Goal: Information Seeking & Learning: Learn about a topic

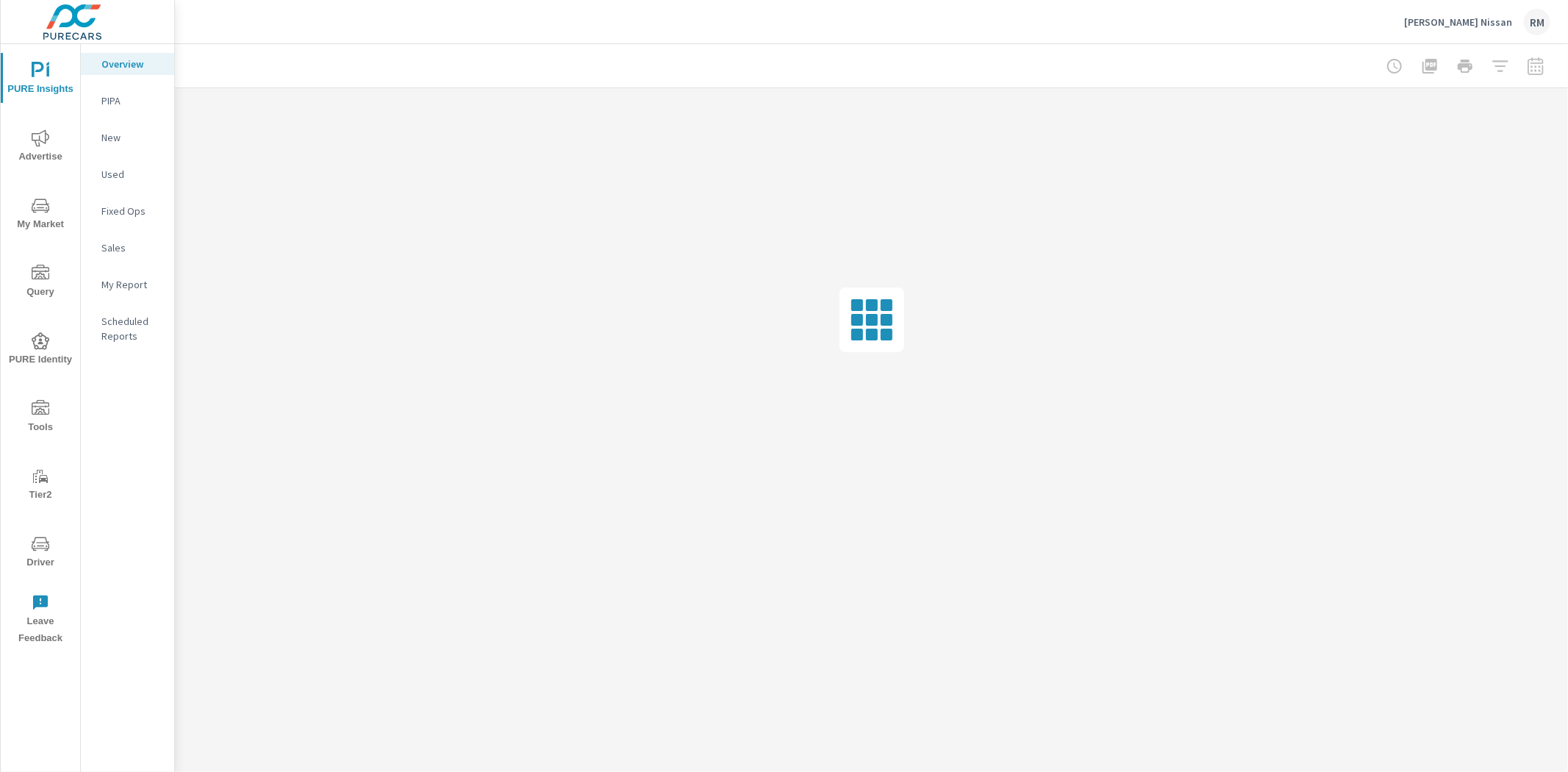
click at [42, 137] on icon "nav menu" at bounding box center [41, 139] width 18 height 18
click at [127, 405] on p "Website Analytics" at bounding box center [131, 401] width 61 height 29
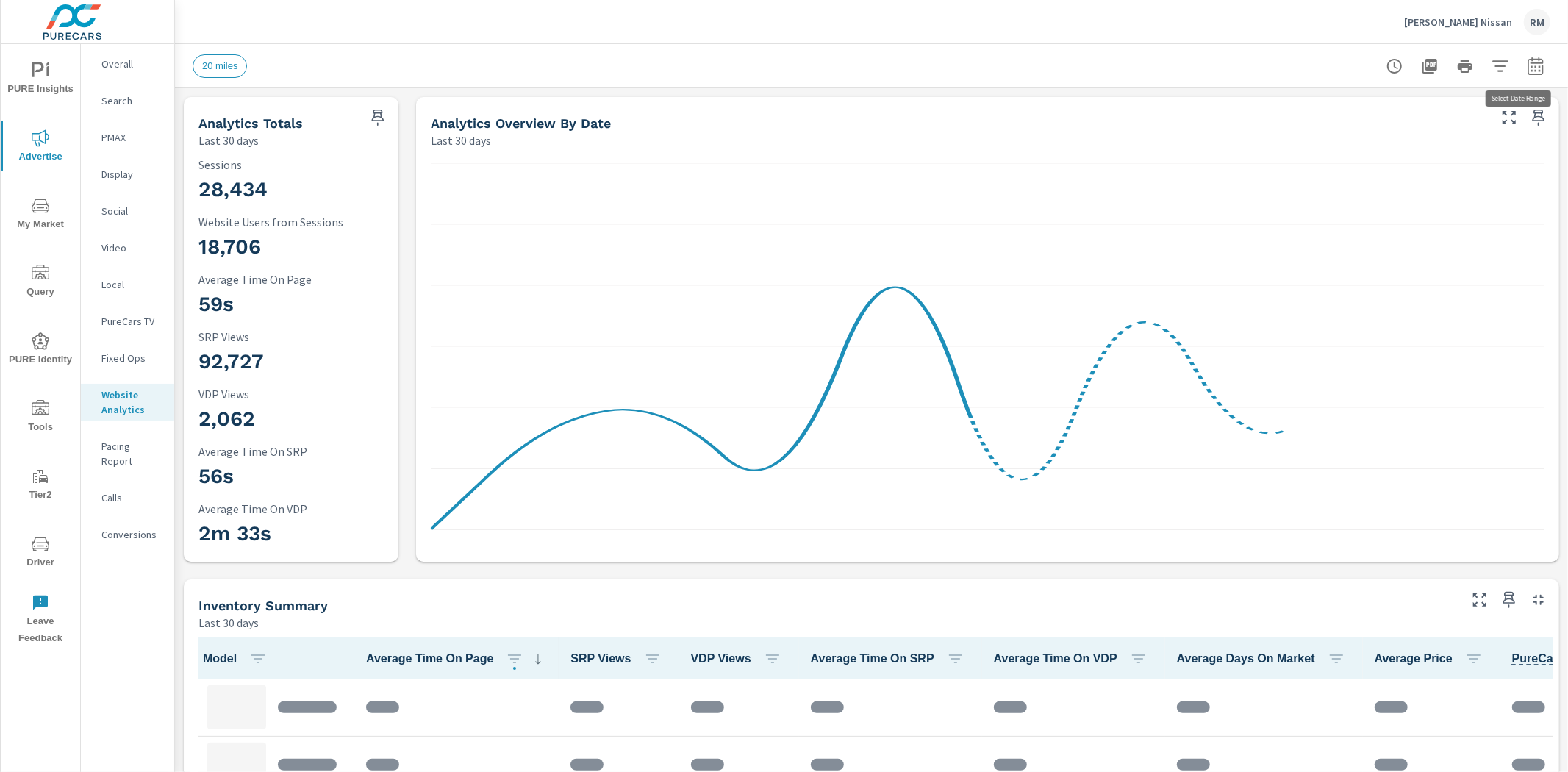
click at [1527, 72] on icon "button" at bounding box center [1535, 66] width 18 height 18
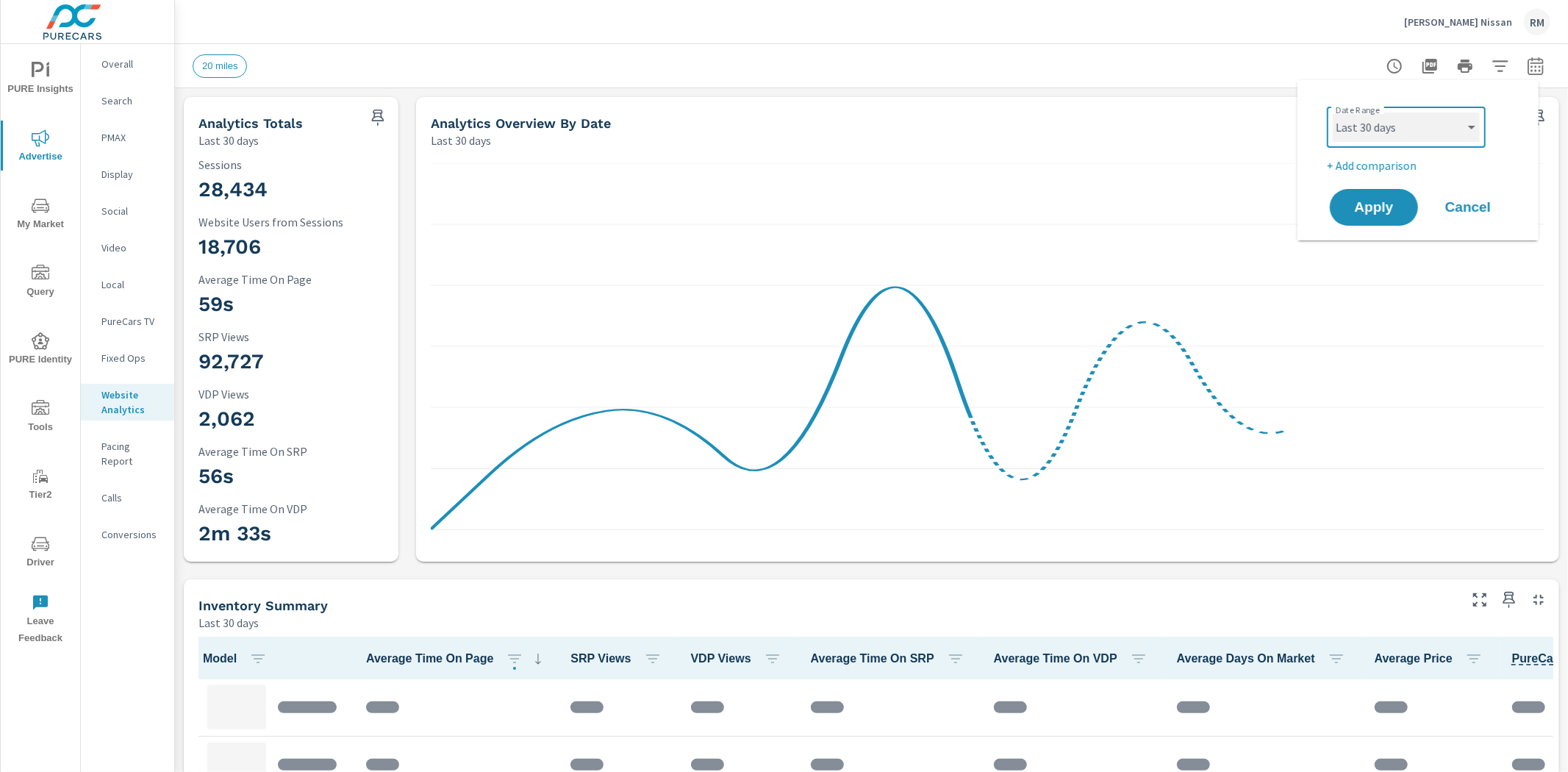
click at [1414, 132] on select "Custom Yesterday Last week Last 7 days Last 14 days Last 30 days Last 45 days L…" at bounding box center [1406, 126] width 147 height 29
click at [1332, 112] on select "Custom Yesterday Last week Last 7 days Last 14 days Last 30 days Last 45 days L…" at bounding box center [1406, 126] width 147 height 29
select select "Last month"
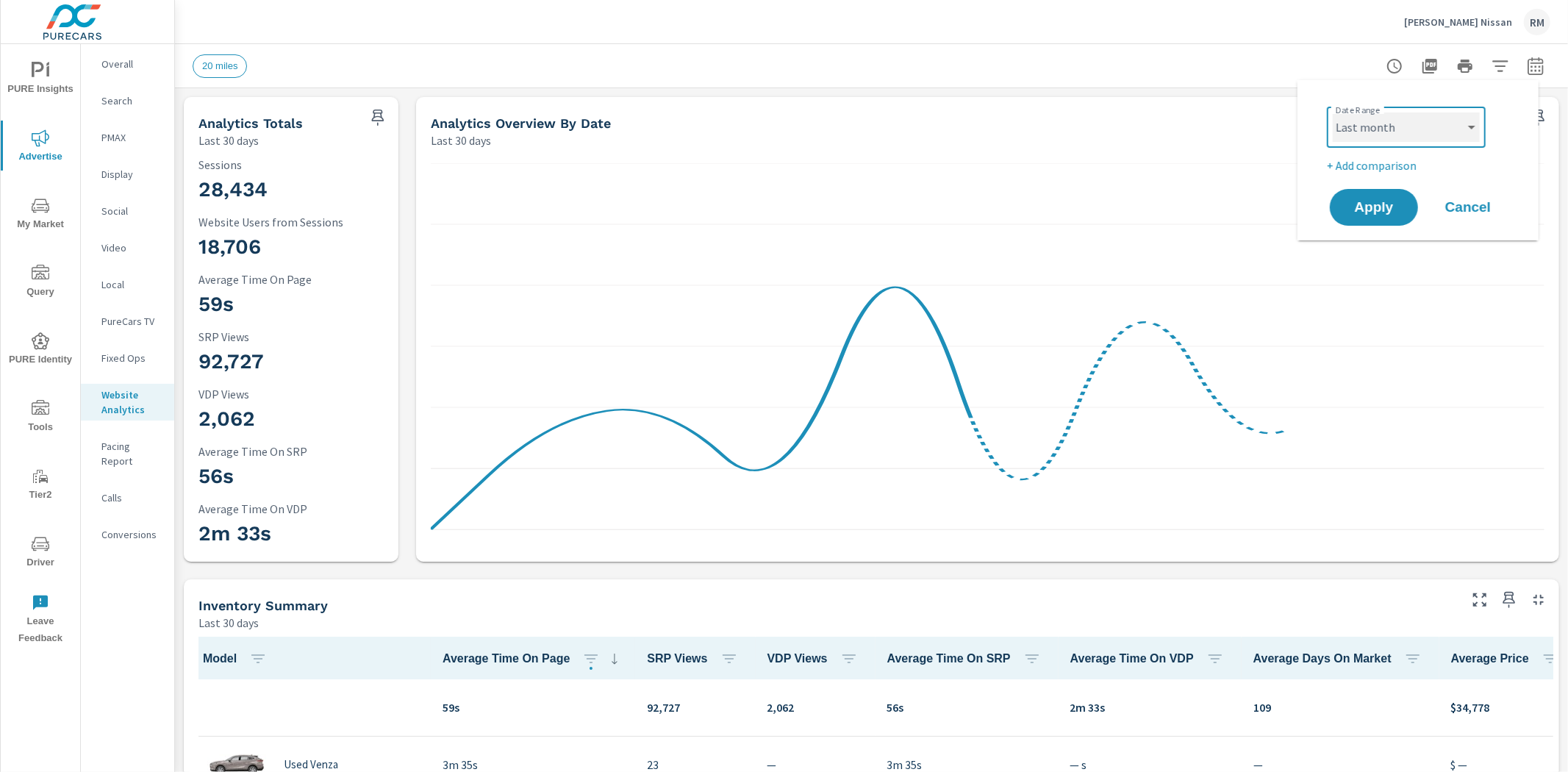
scroll to position [1, 0]
click at [1341, 160] on p "+ Add comparison" at bounding box center [1421, 165] width 188 height 18
select select "Previous period"
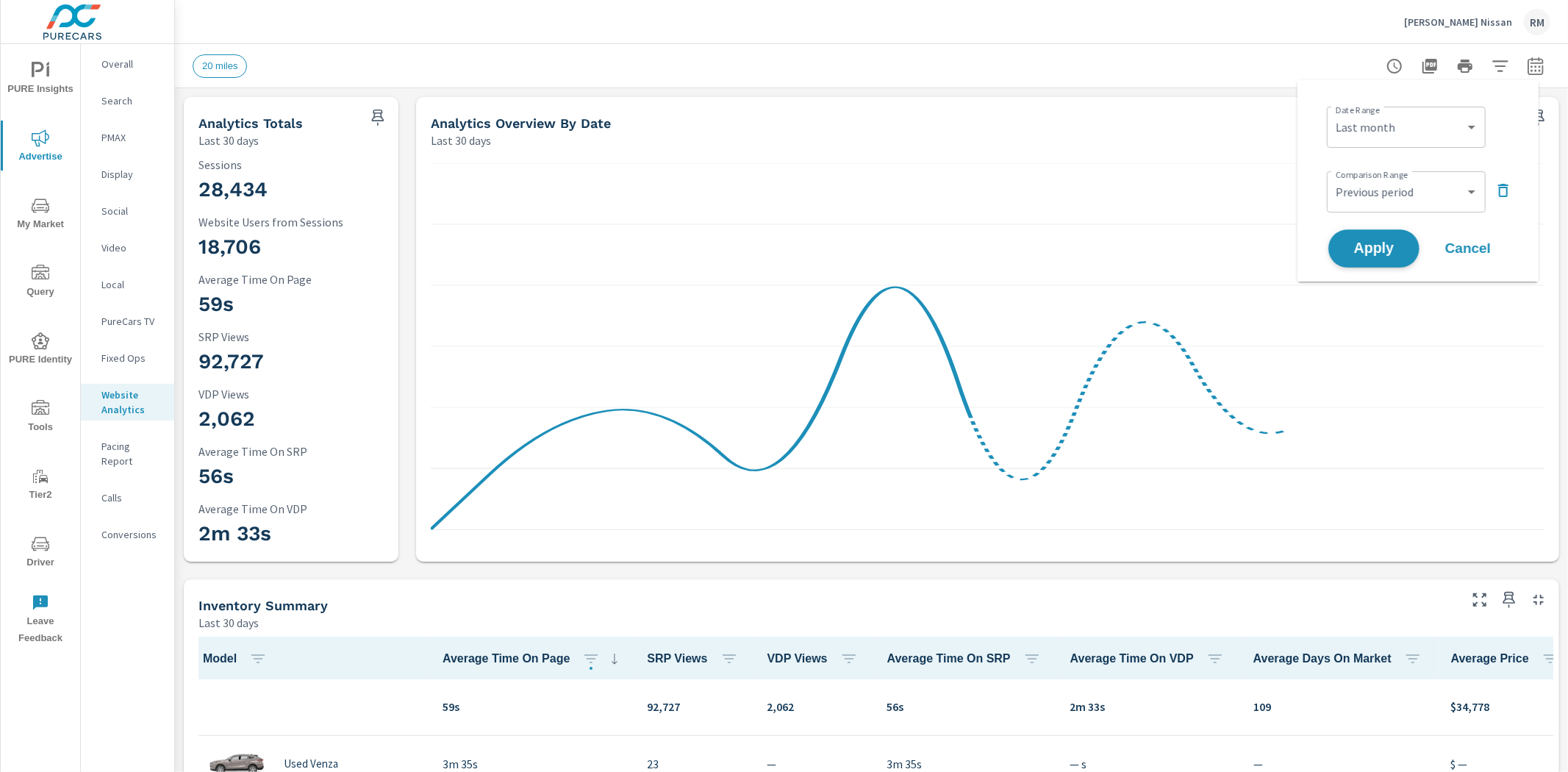
click at [1378, 246] on span "Apply" at bounding box center [1374, 249] width 60 height 14
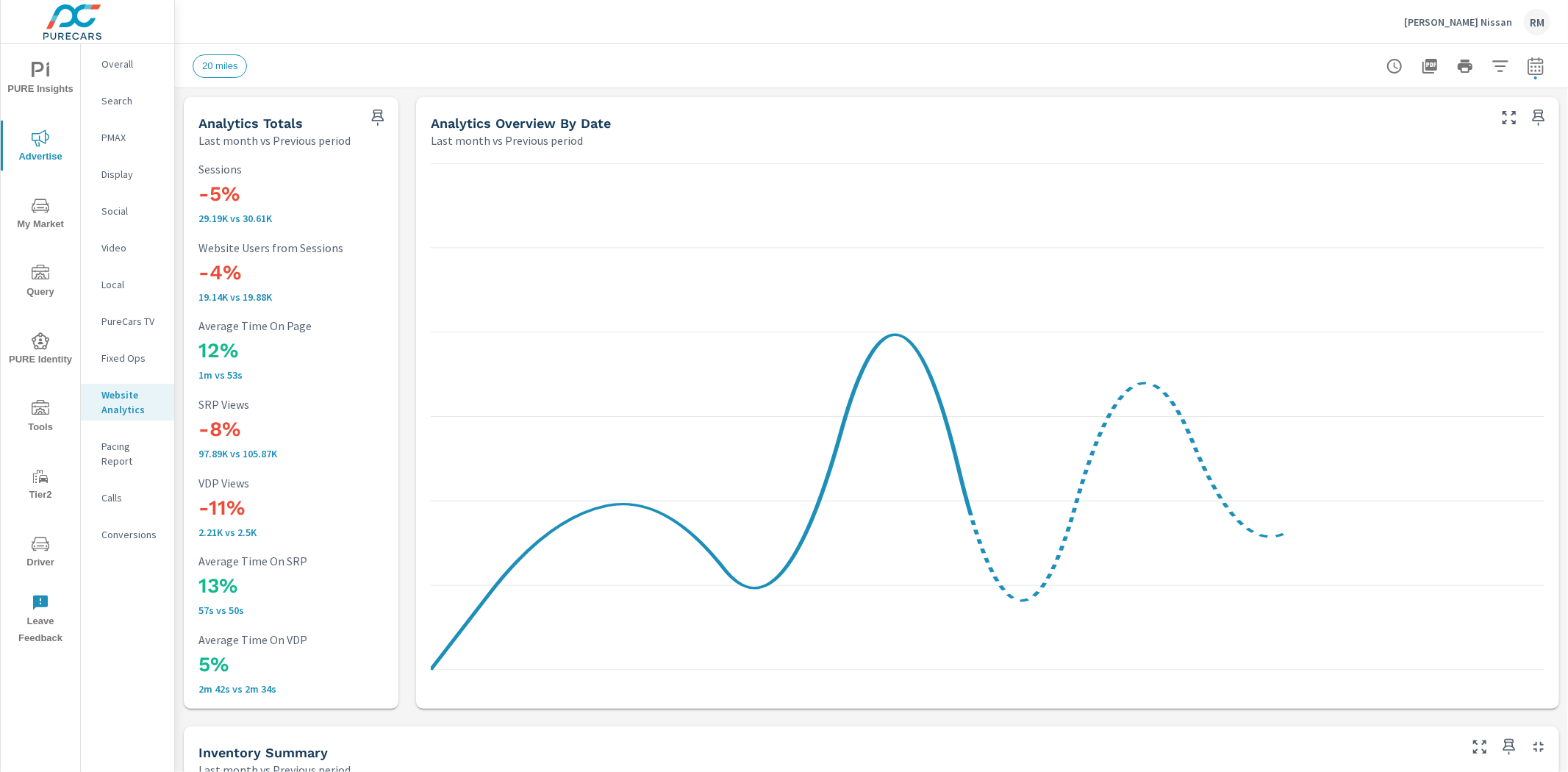
scroll to position [1, 0]
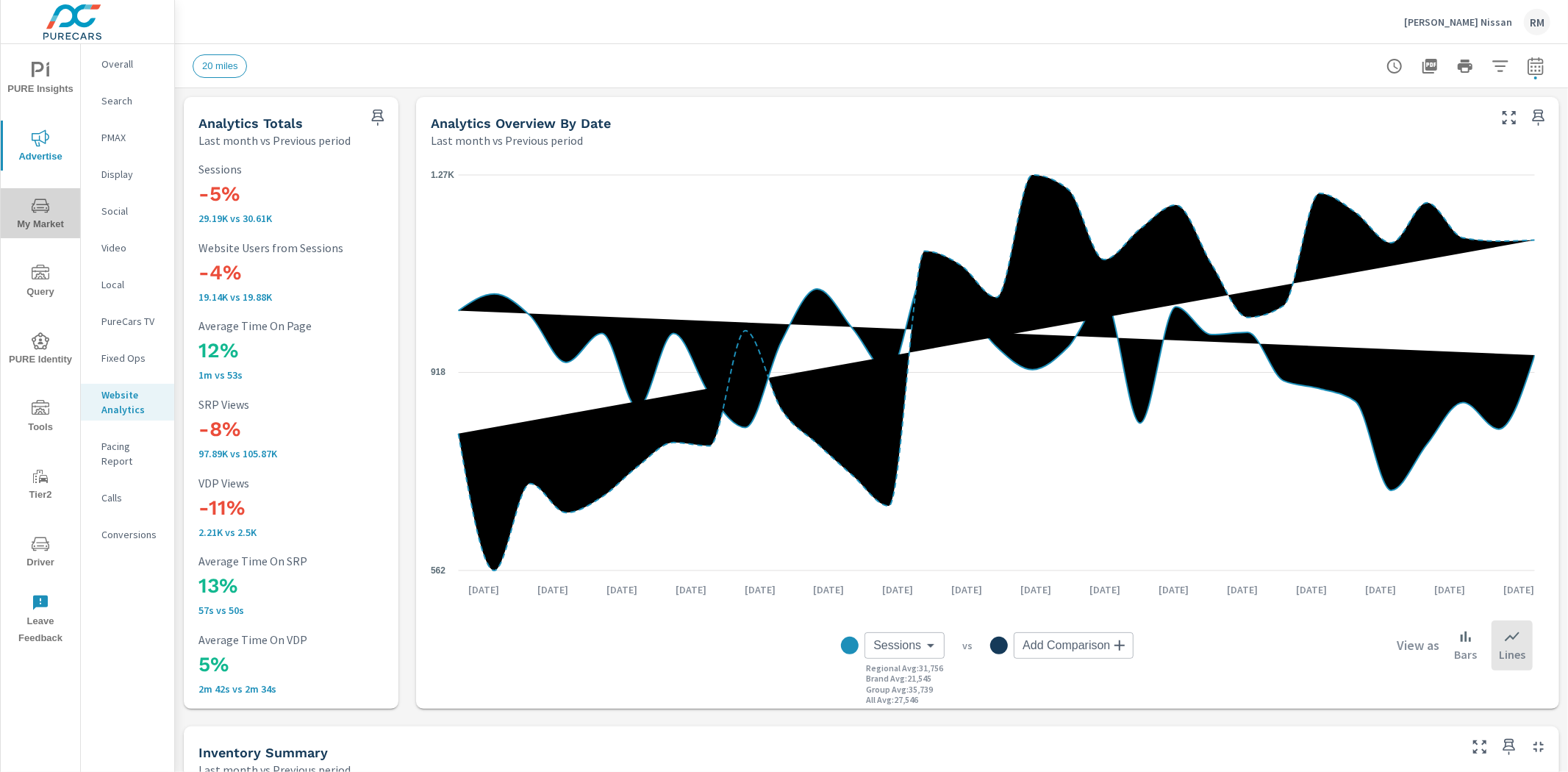
click at [41, 210] on icon "nav menu" at bounding box center [41, 206] width 18 height 18
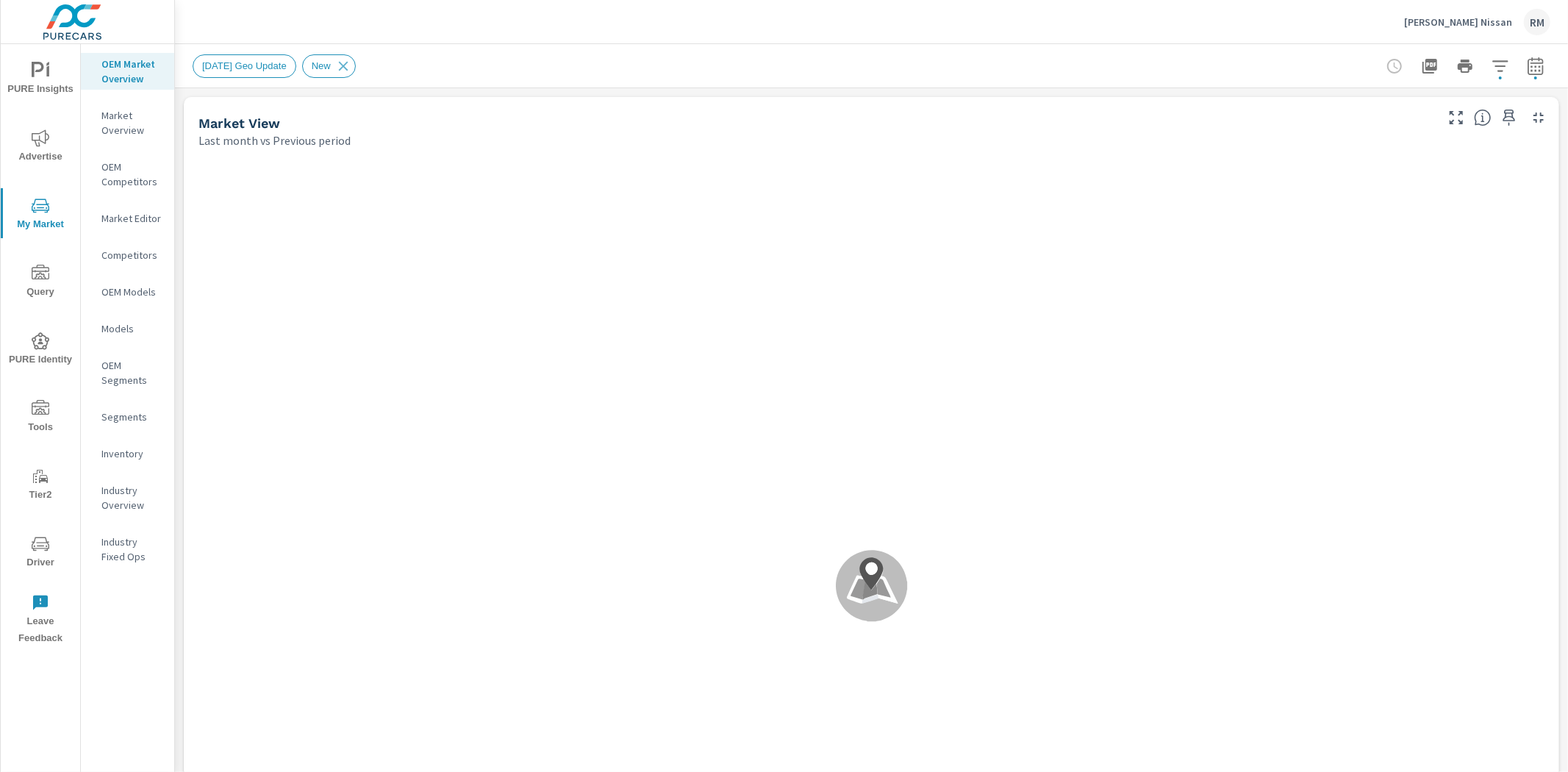
click at [32, 152] on span "Advertise" at bounding box center [41, 147] width 71 height 36
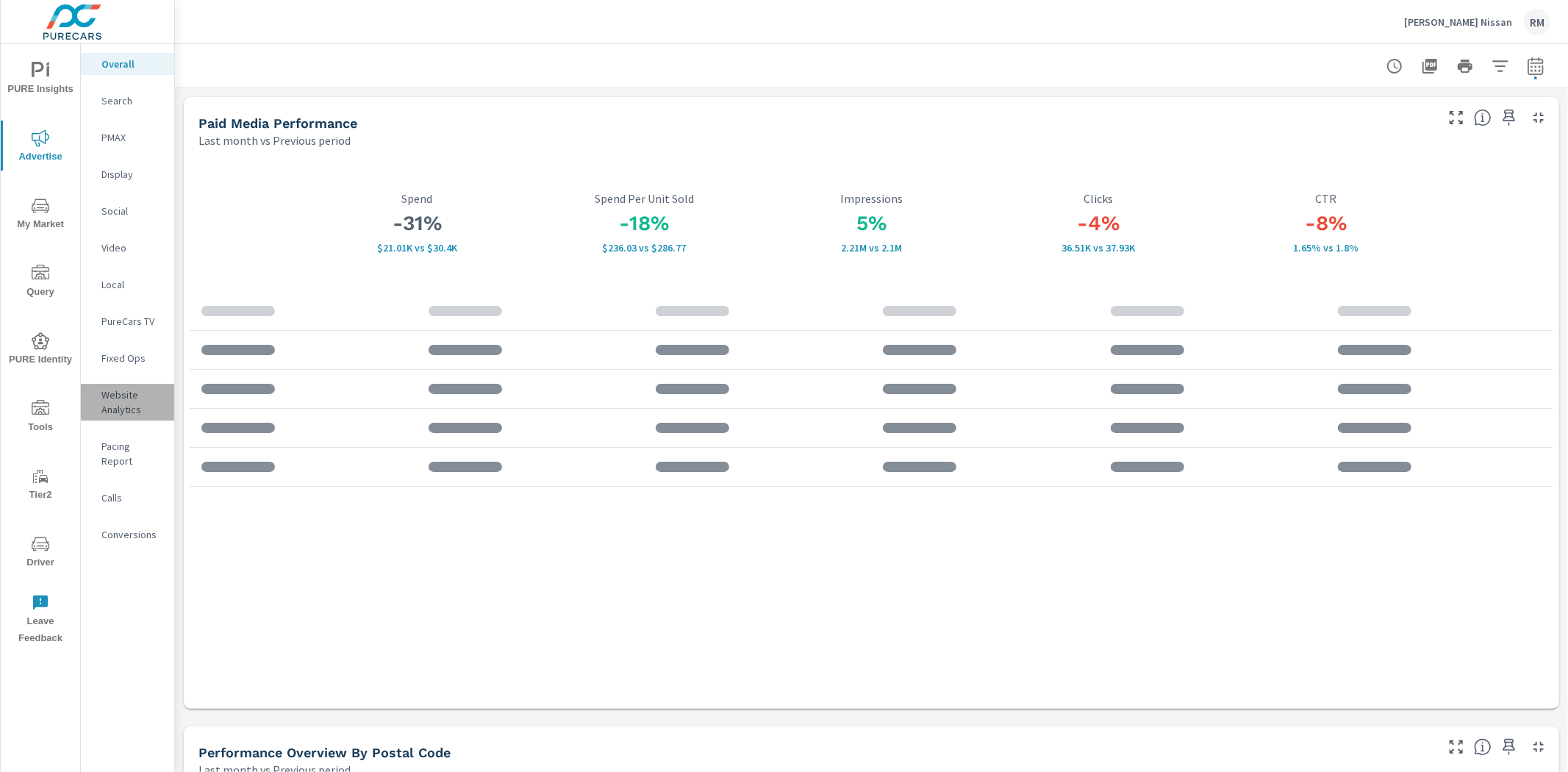
click at [116, 395] on p "Website Analytics" at bounding box center [131, 401] width 61 height 29
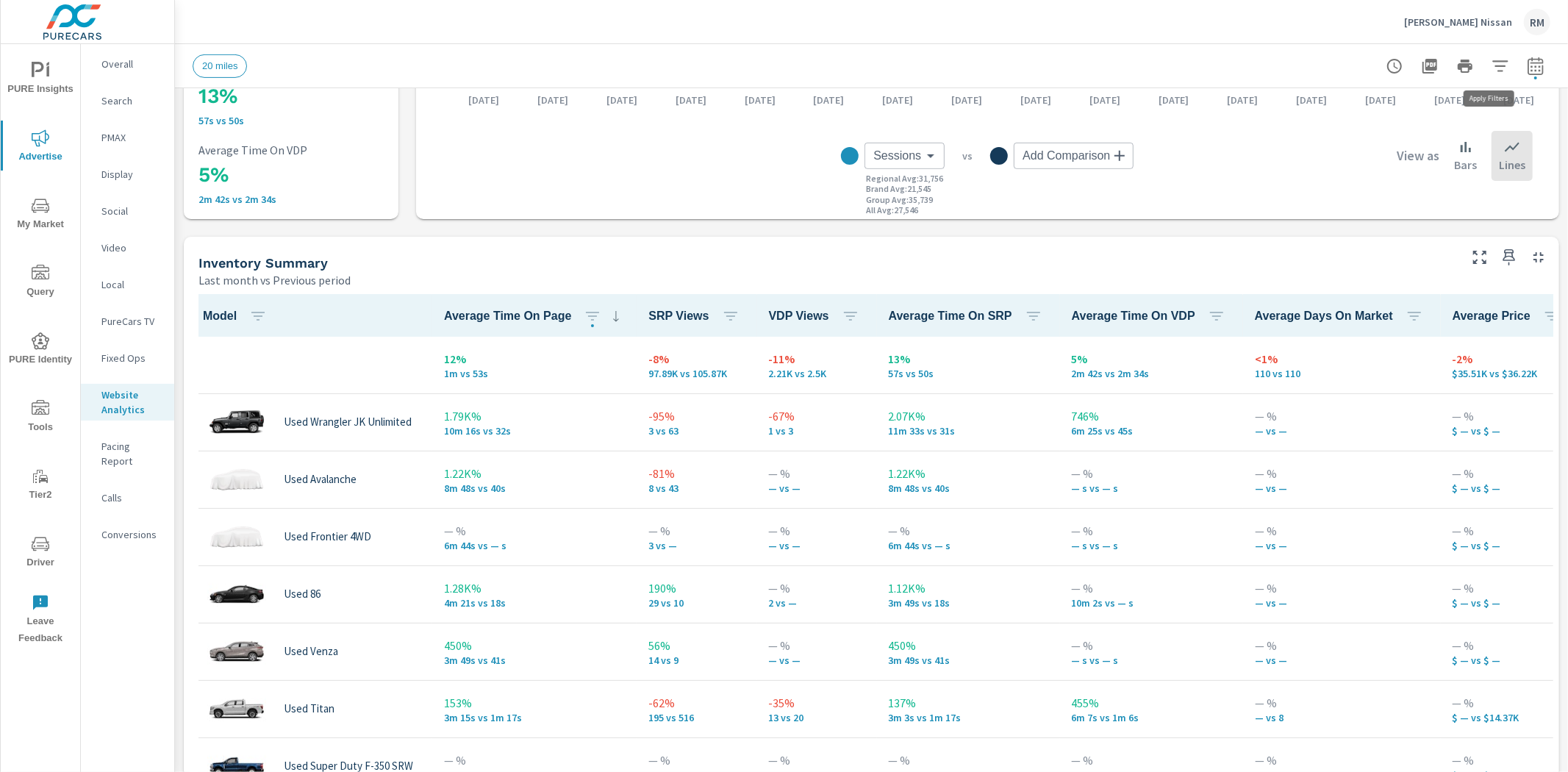
click at [1496, 62] on icon "button" at bounding box center [1500, 66] width 18 height 18
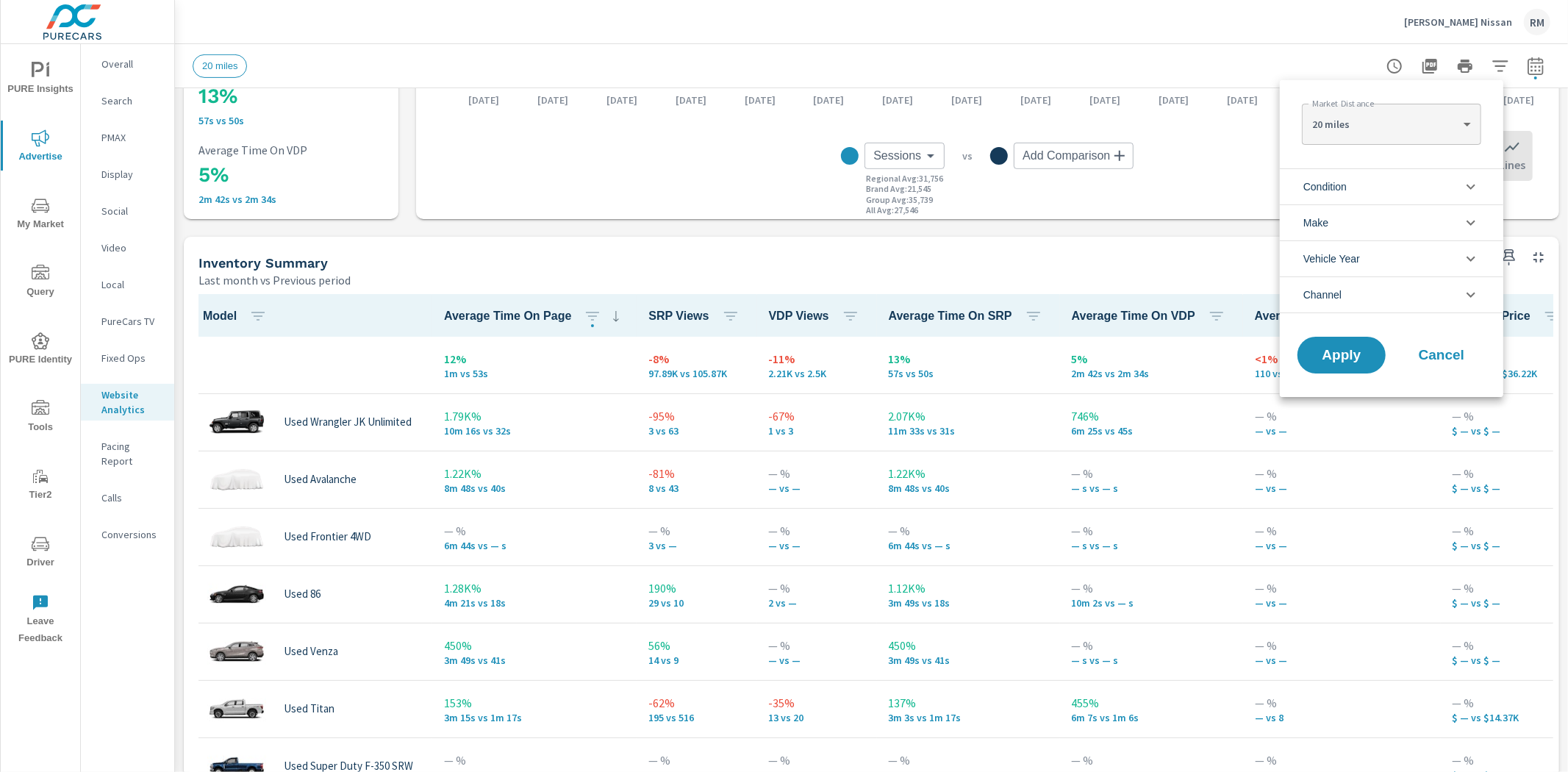
click at [1368, 196] on li "Condition" at bounding box center [1392, 186] width 223 height 36
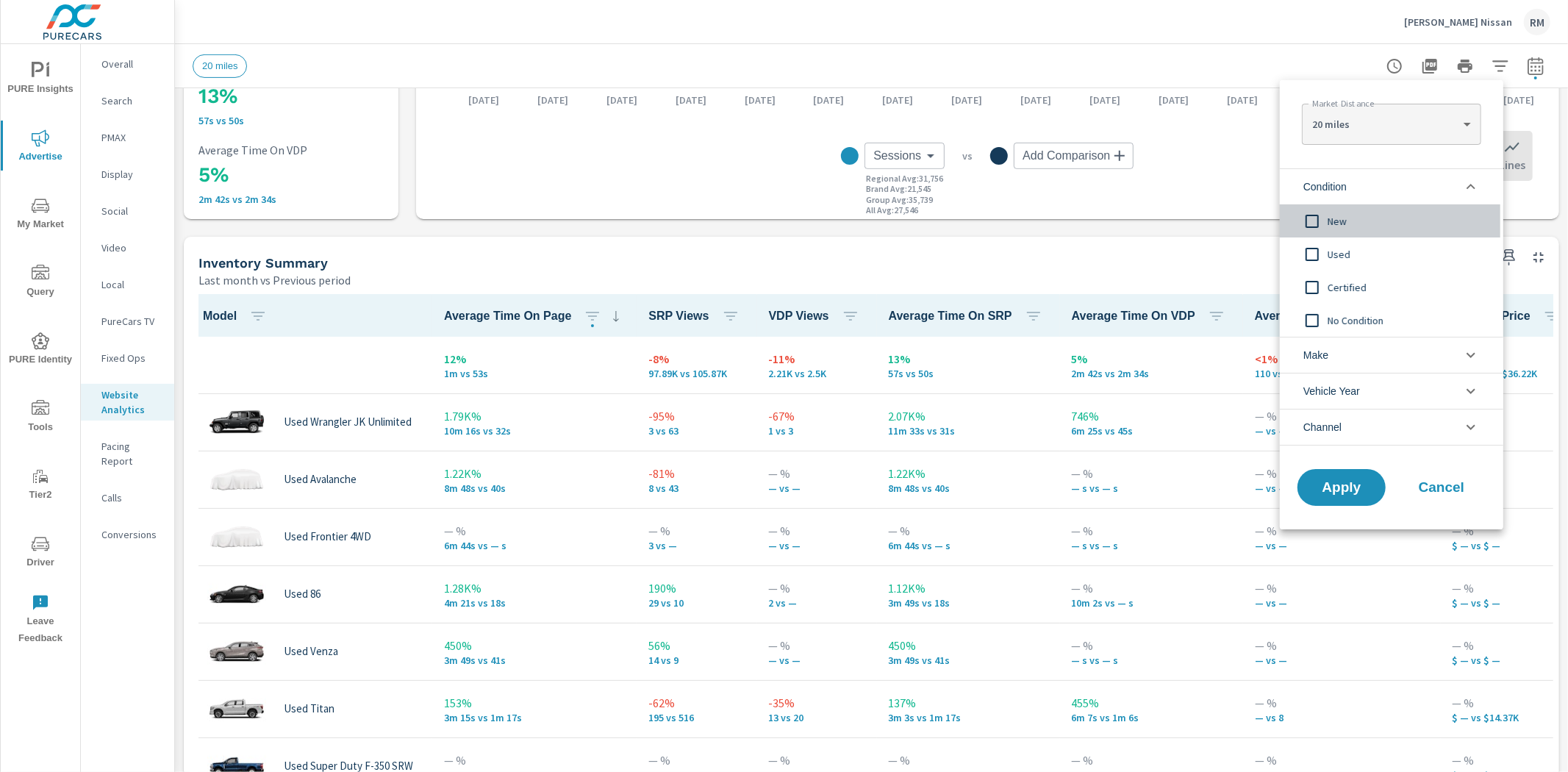
click at [1342, 218] on span "New" at bounding box center [1408, 221] width 161 height 18
click at [1340, 497] on button "Apply" at bounding box center [1341, 487] width 91 height 38
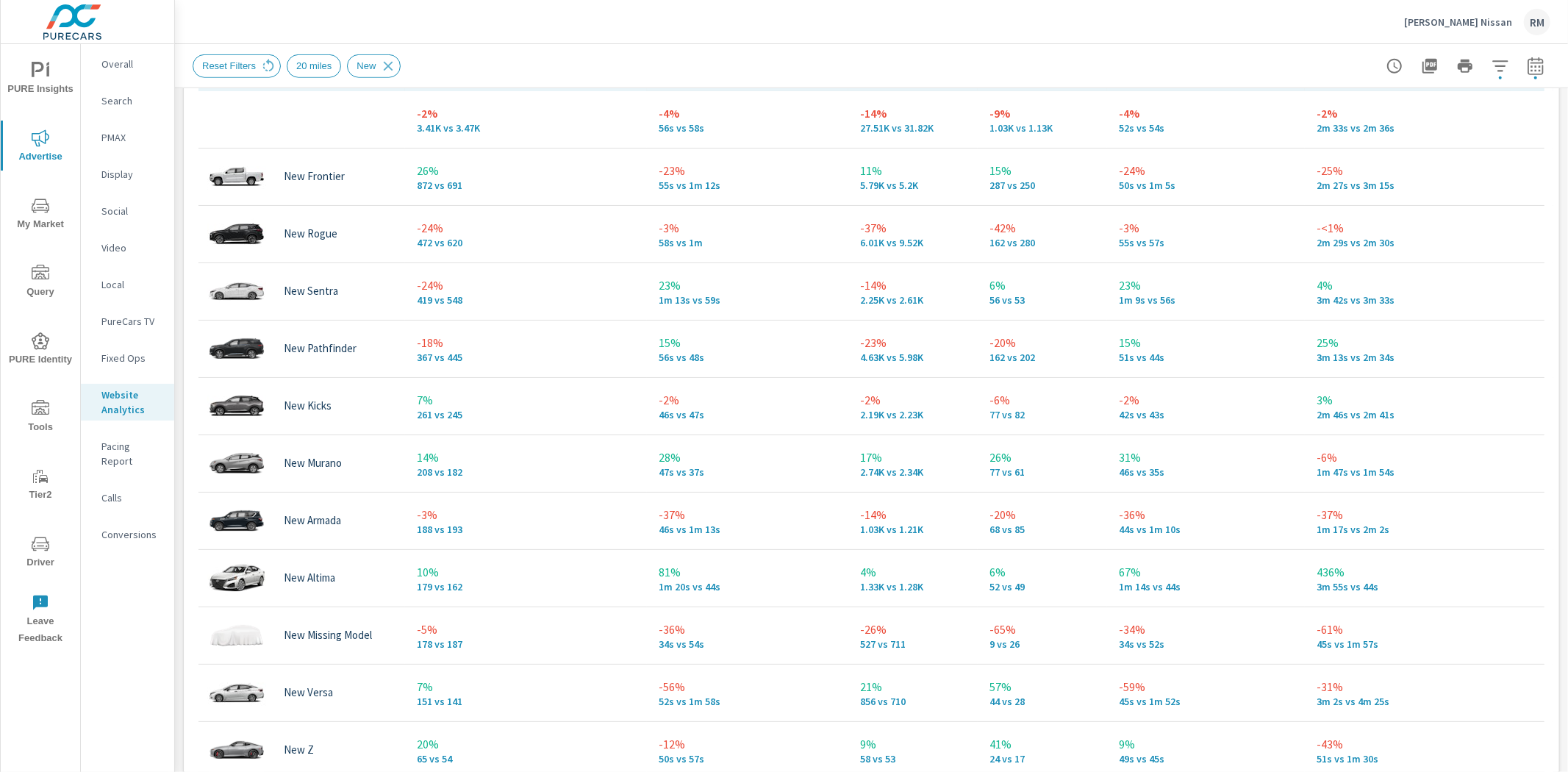
scroll to position [653, 0]
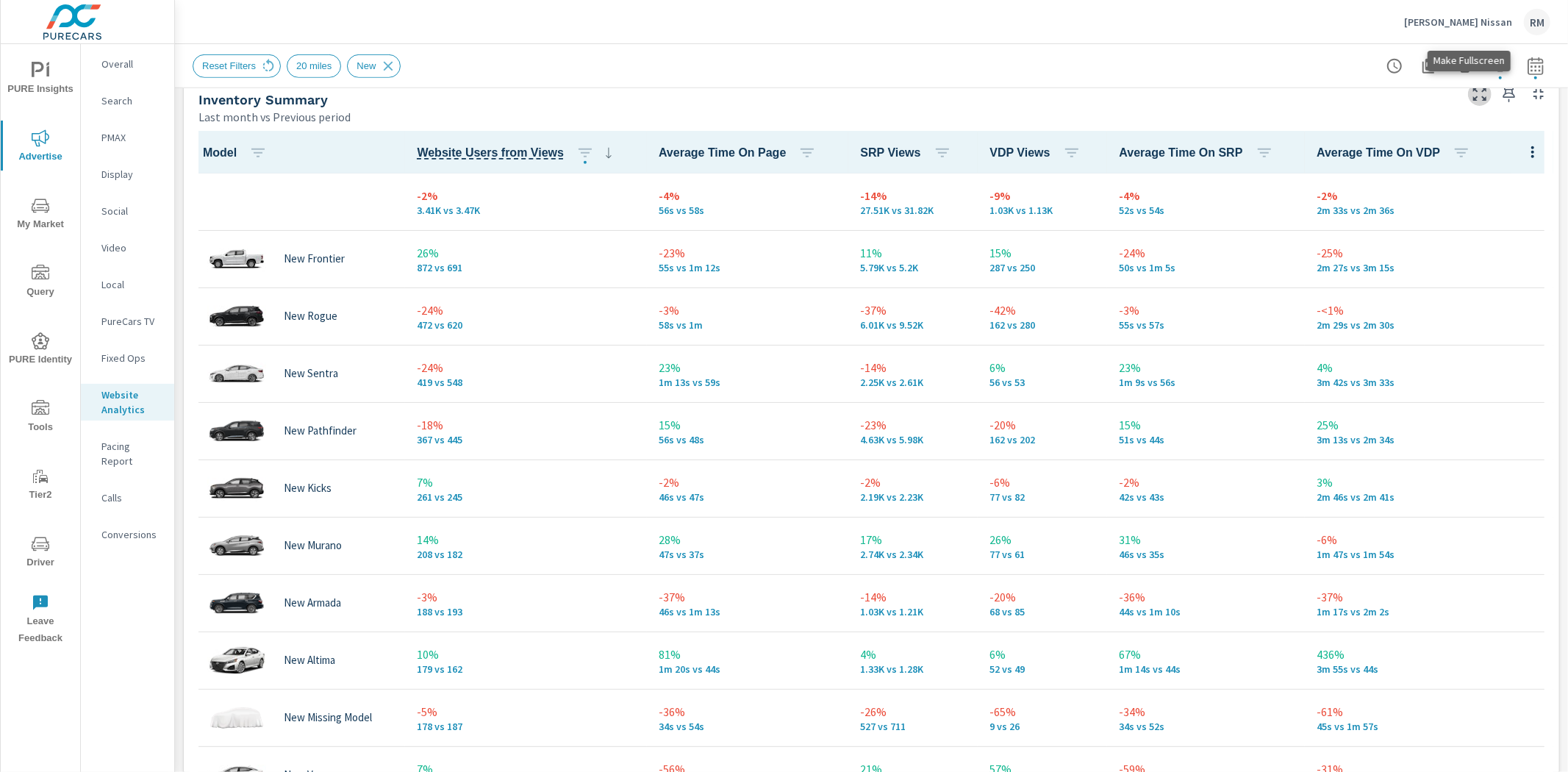
click at [1471, 99] on icon "button" at bounding box center [1480, 94] width 18 height 18
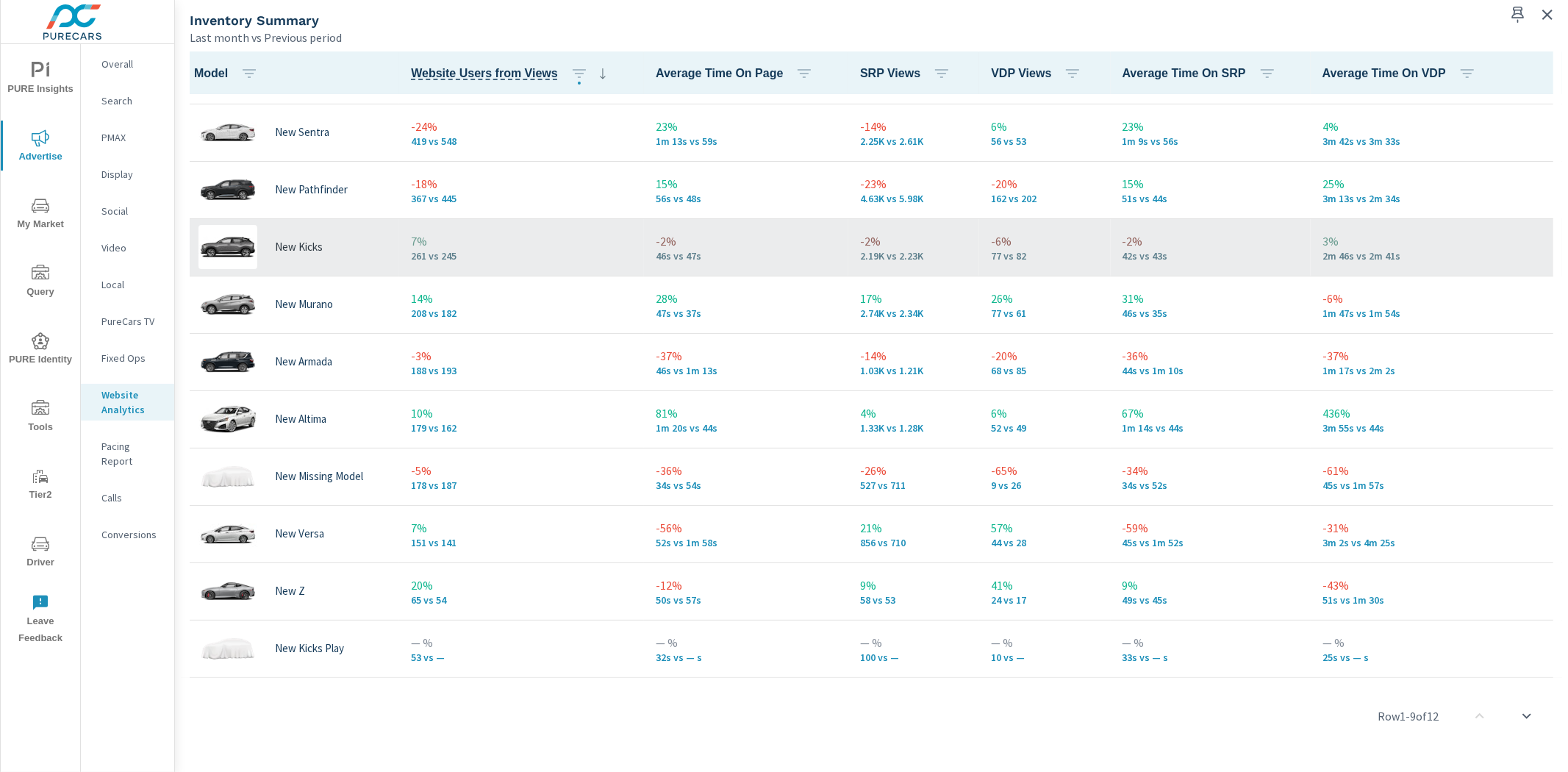
scroll to position [79, 0]
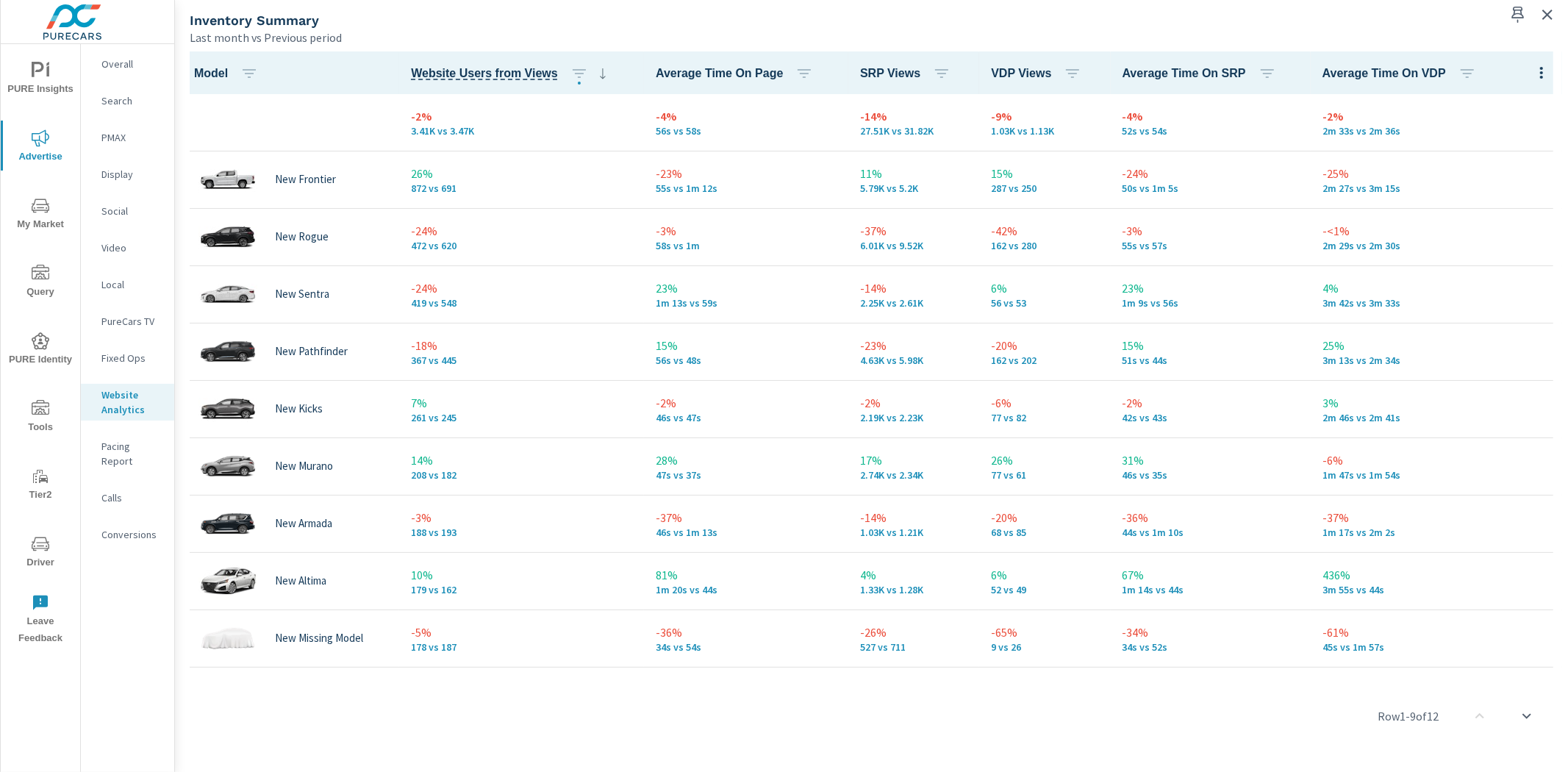
click at [41, 209] on icon "nav menu" at bounding box center [41, 206] width 18 height 14
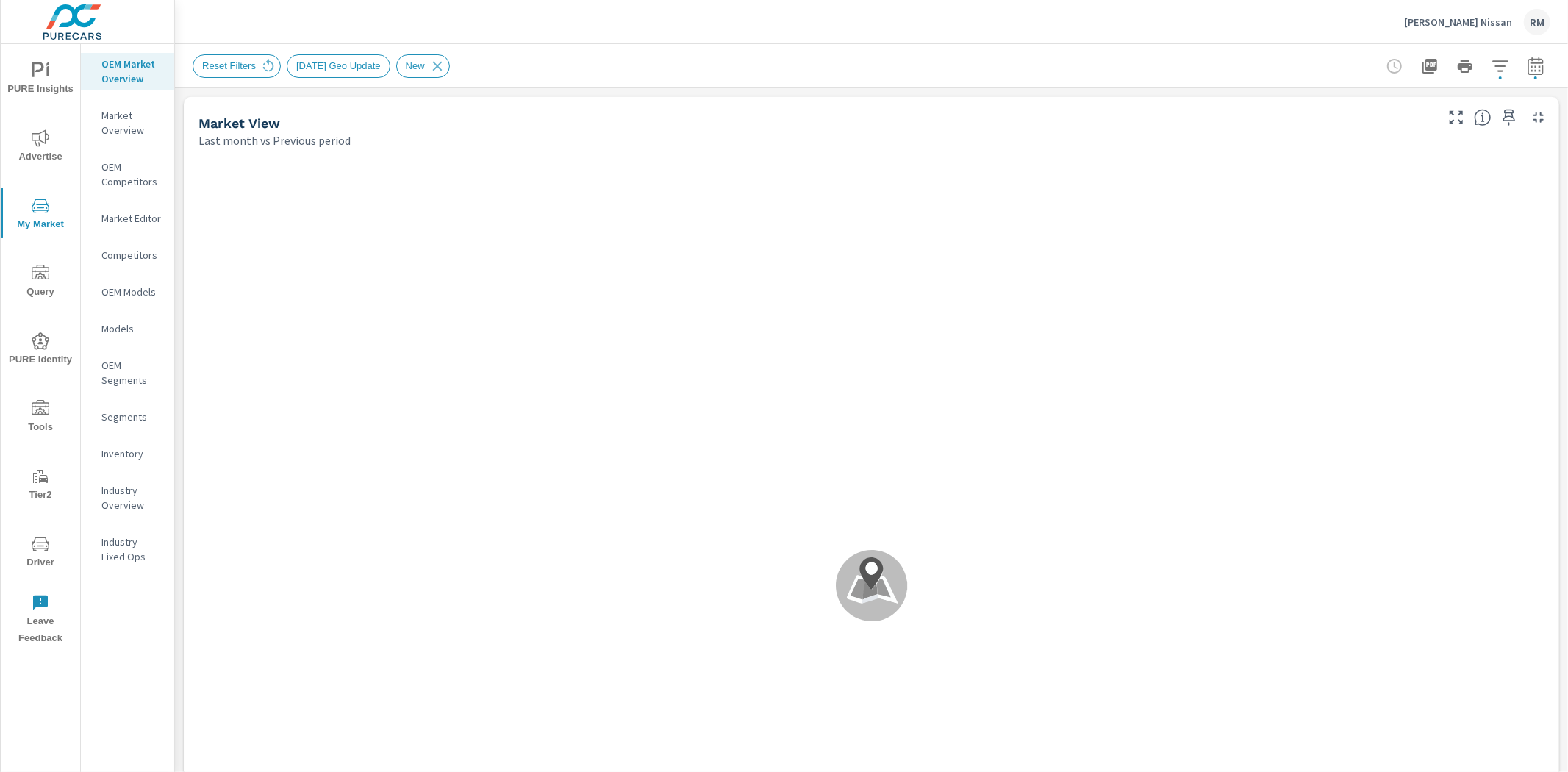
scroll to position [1, 0]
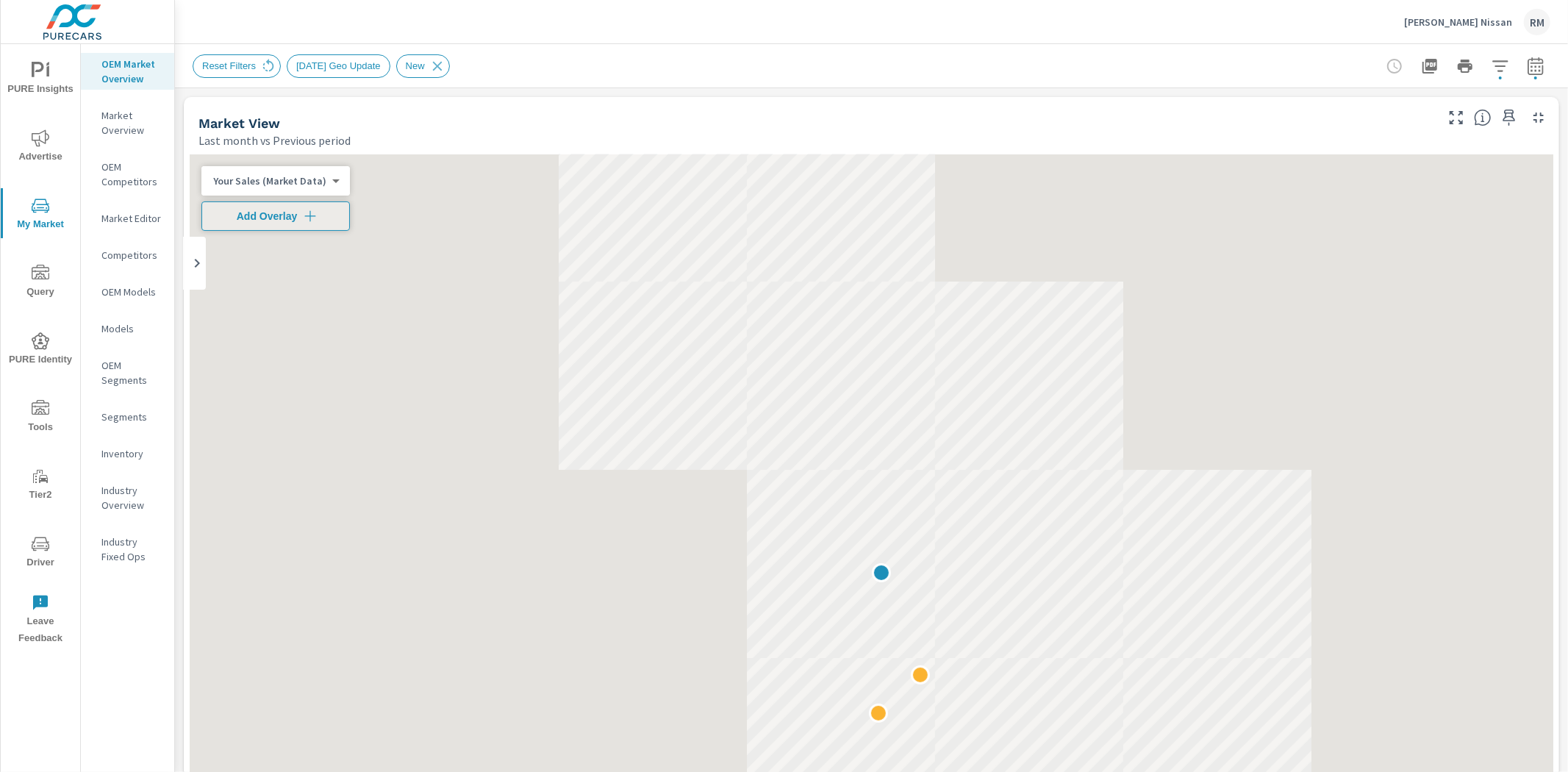
click at [99, 465] on nav "OEM Market Overview Market Overview OEM Competitors Market Editor Competitors O…" at bounding box center [128, 316] width 94 height 544
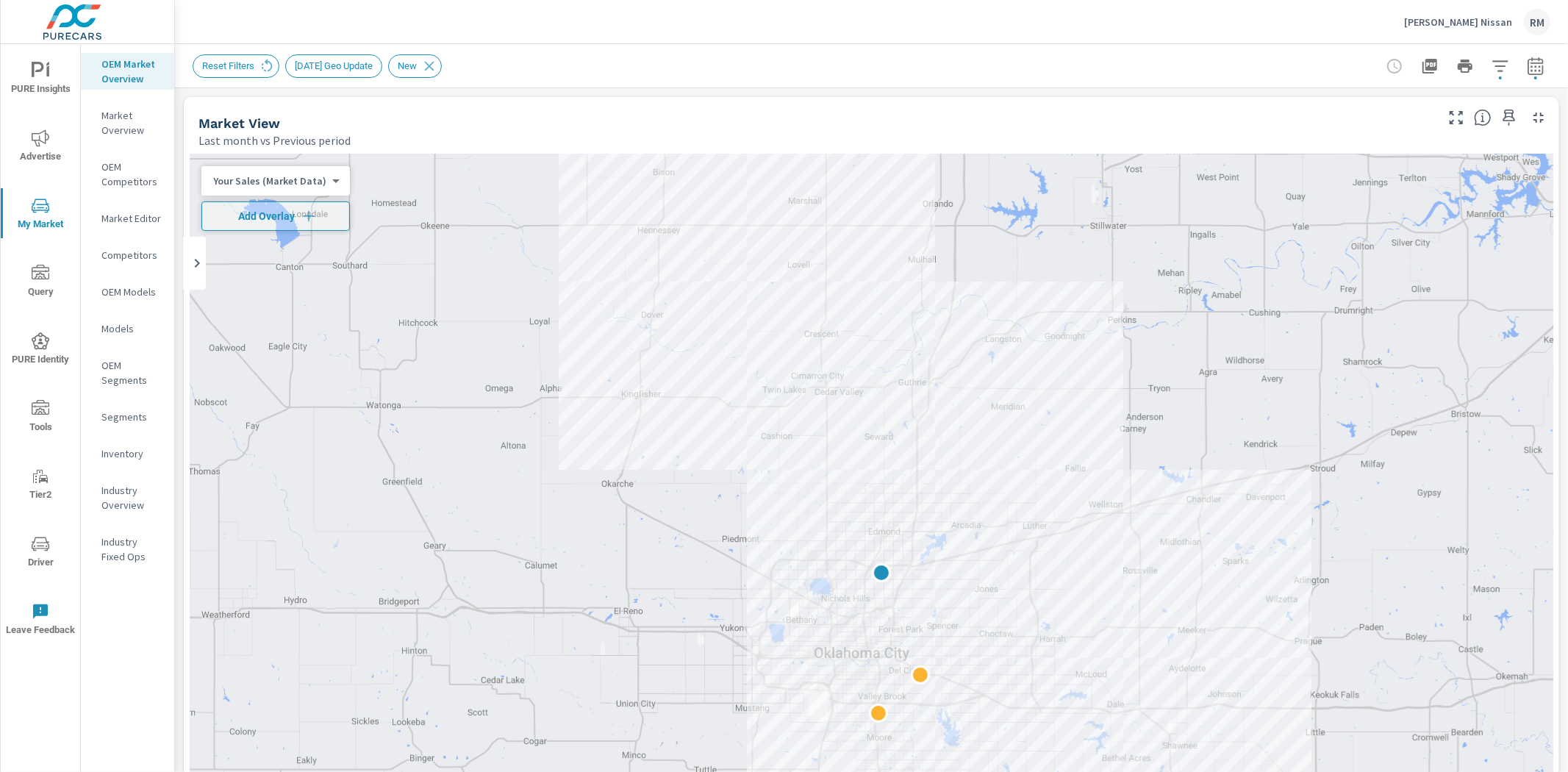
click at [104, 456] on p "Inventory" at bounding box center [131, 453] width 61 height 15
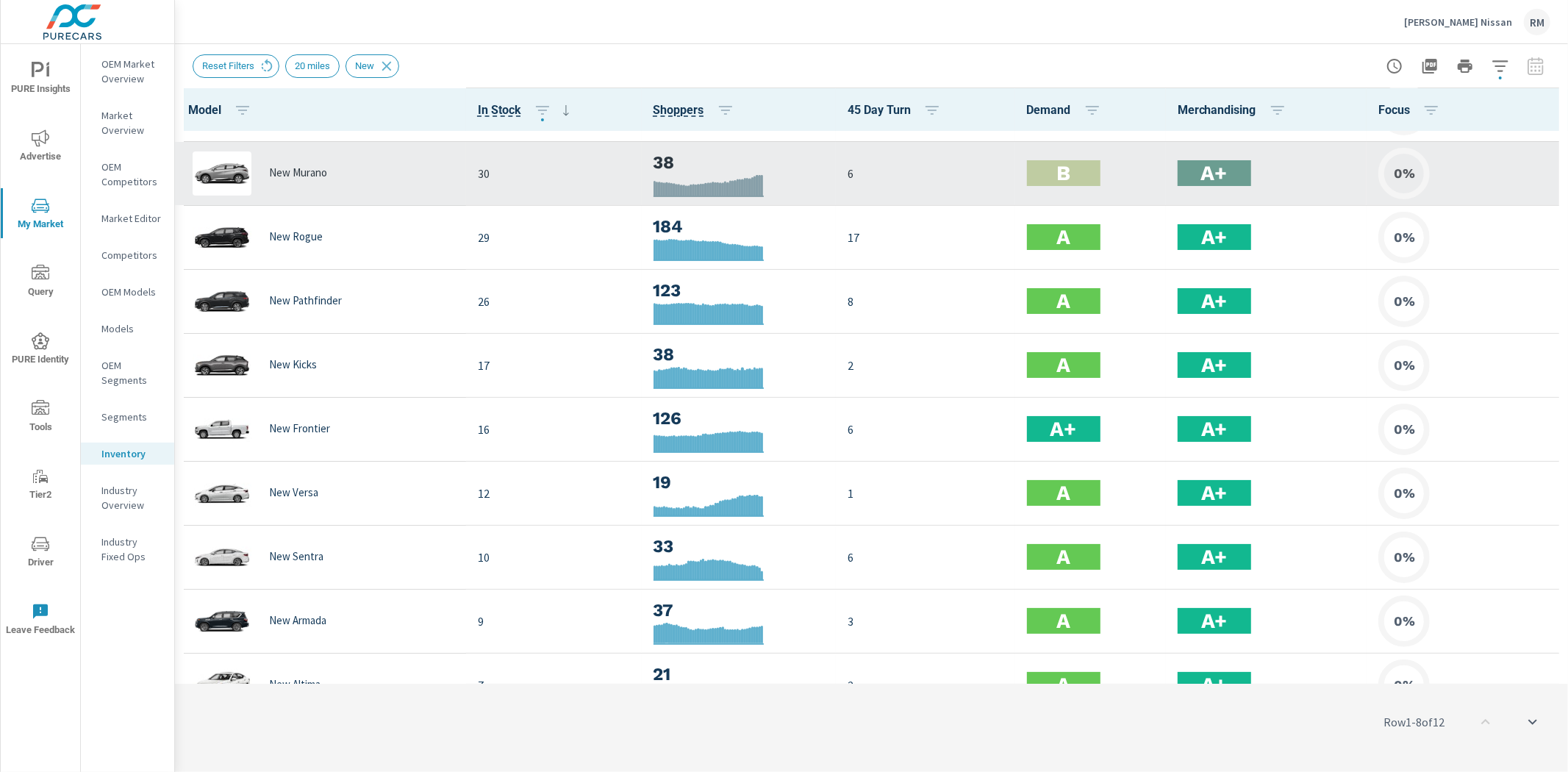
scroll to position [82, 0]
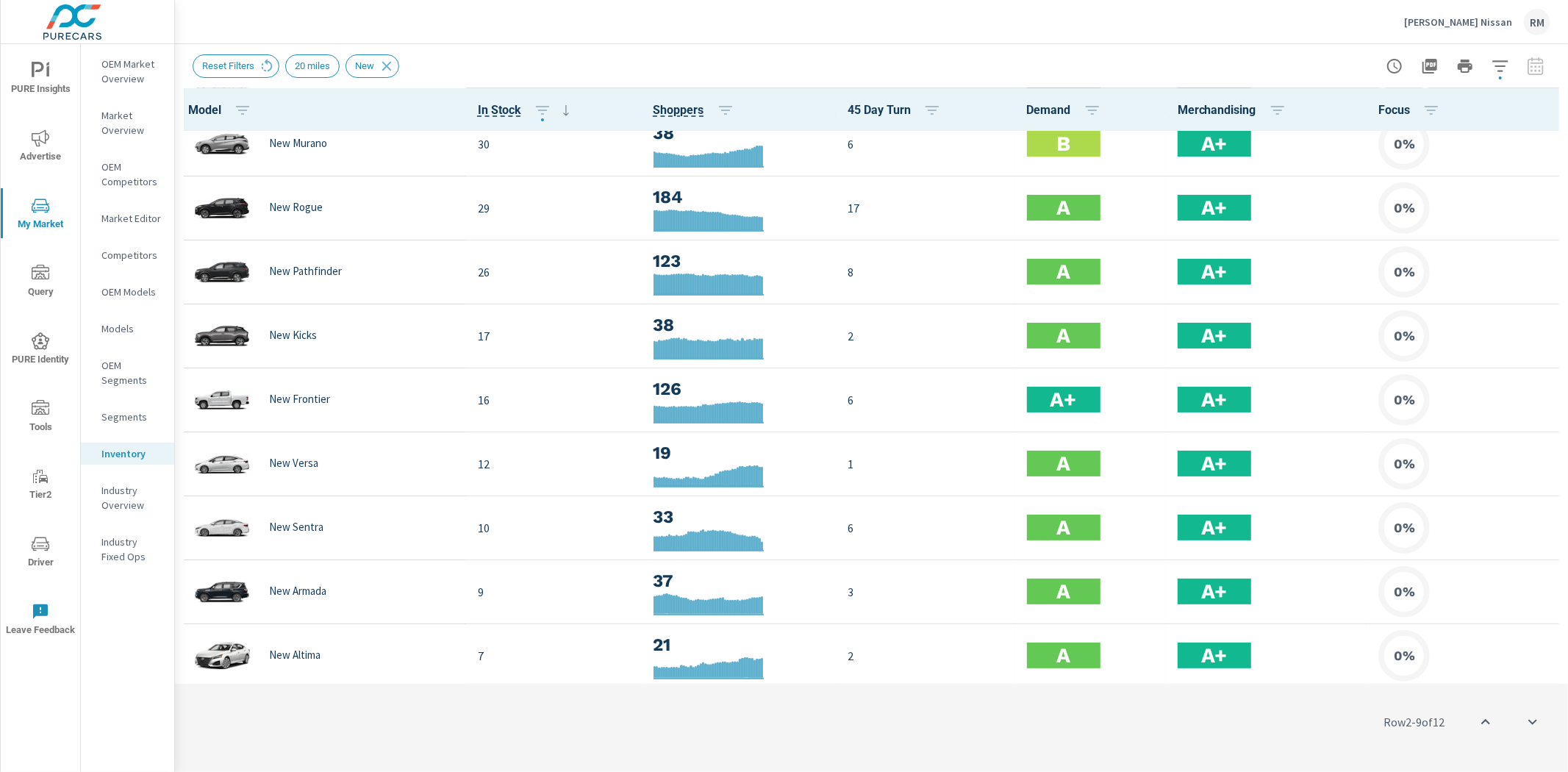
scroll to position [73, 0]
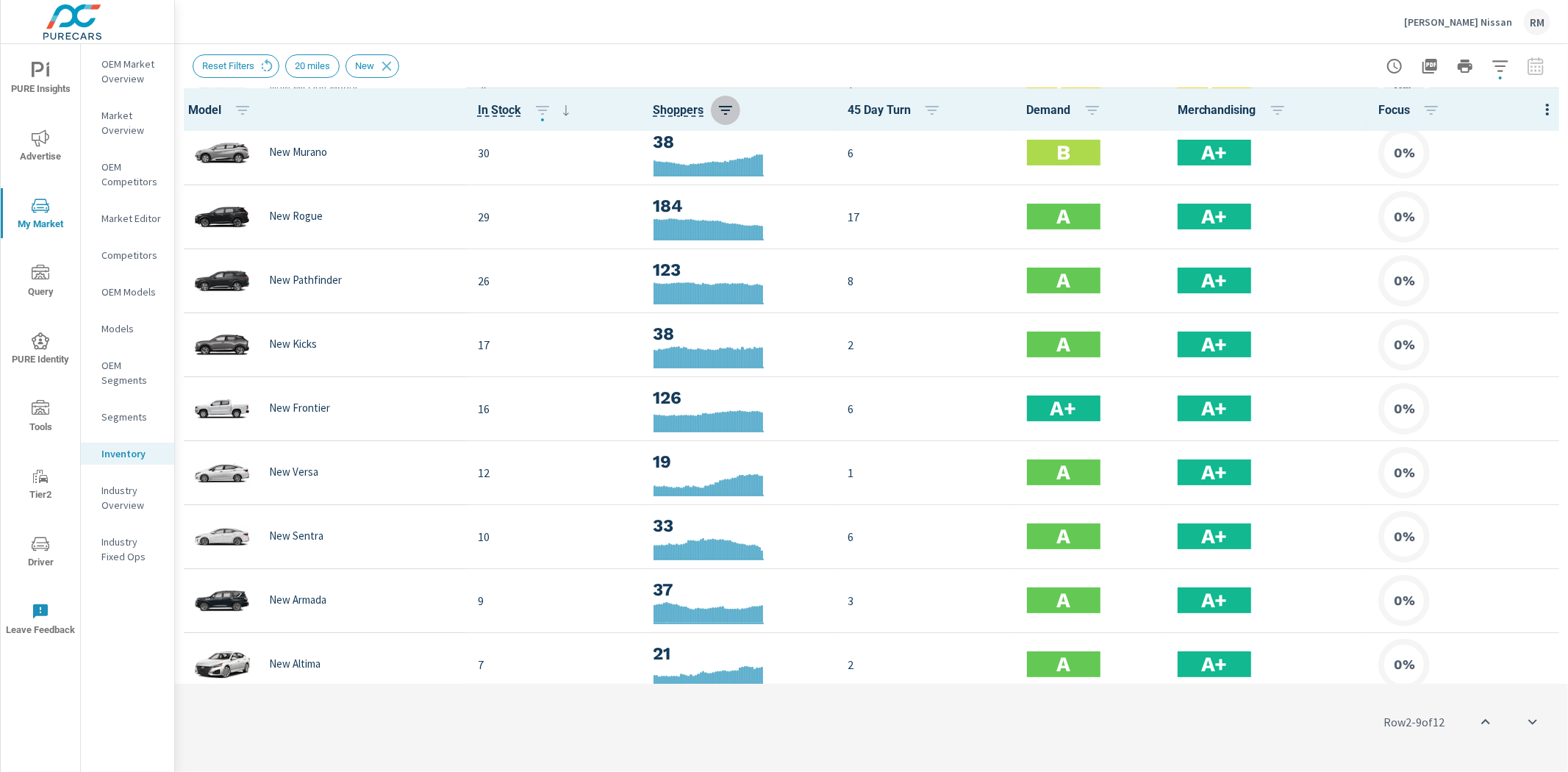
click at [711, 108] on button "button" at bounding box center [725, 109] width 29 height 29
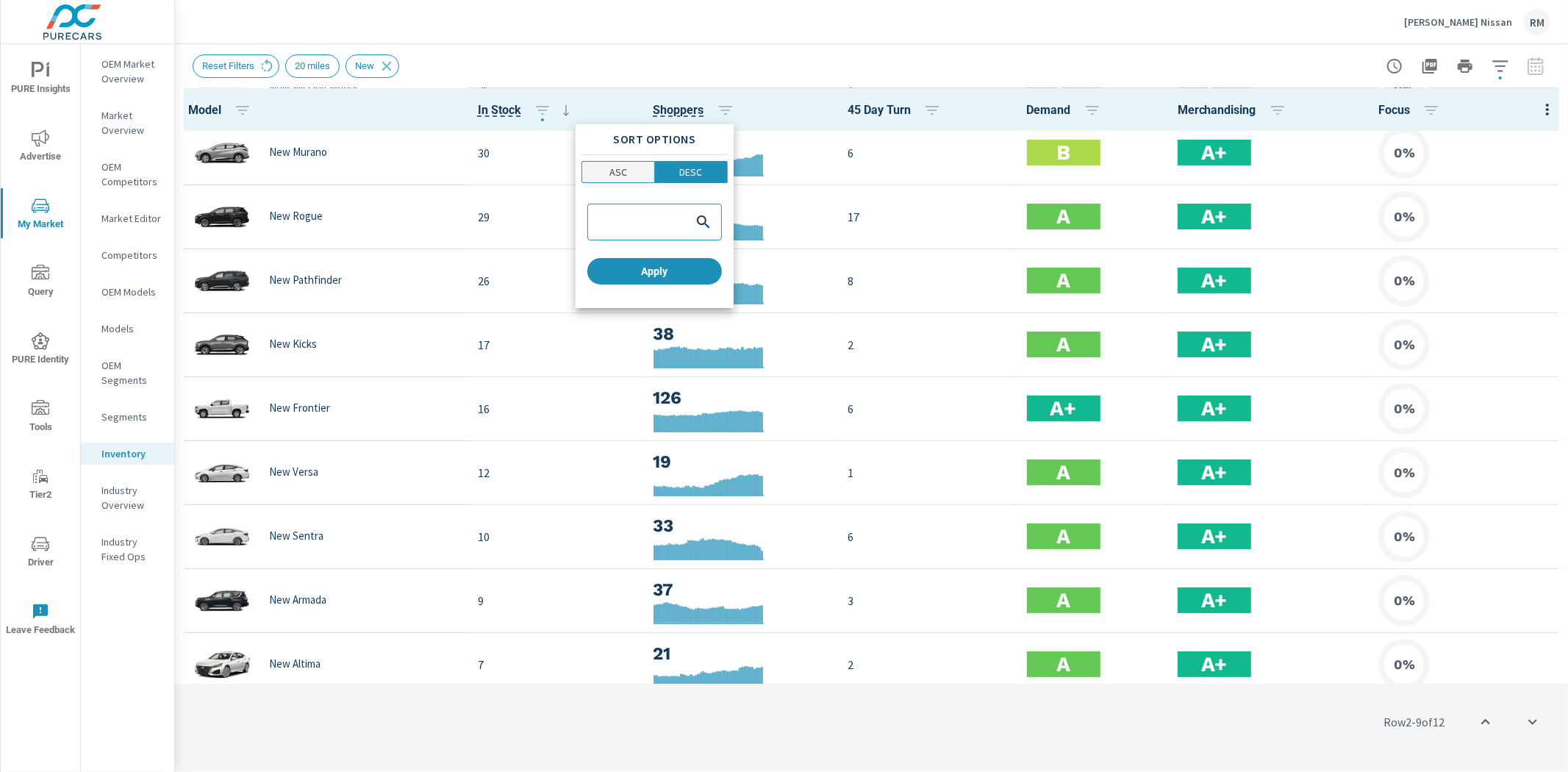
click at [640, 177] on span "ASC" at bounding box center [619, 172] width 64 height 15
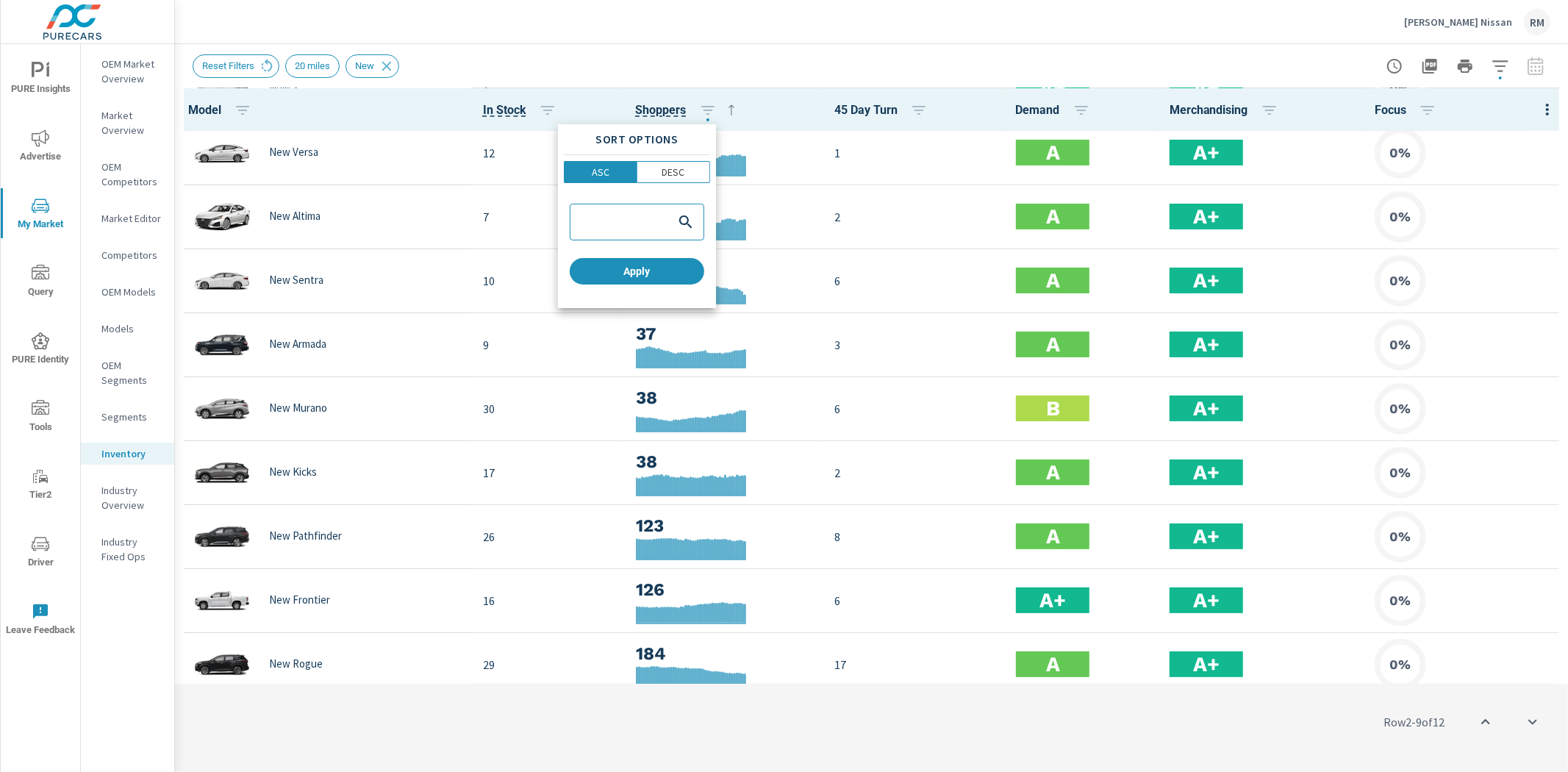
click at [773, 63] on div at bounding box center [784, 386] width 1568 height 772
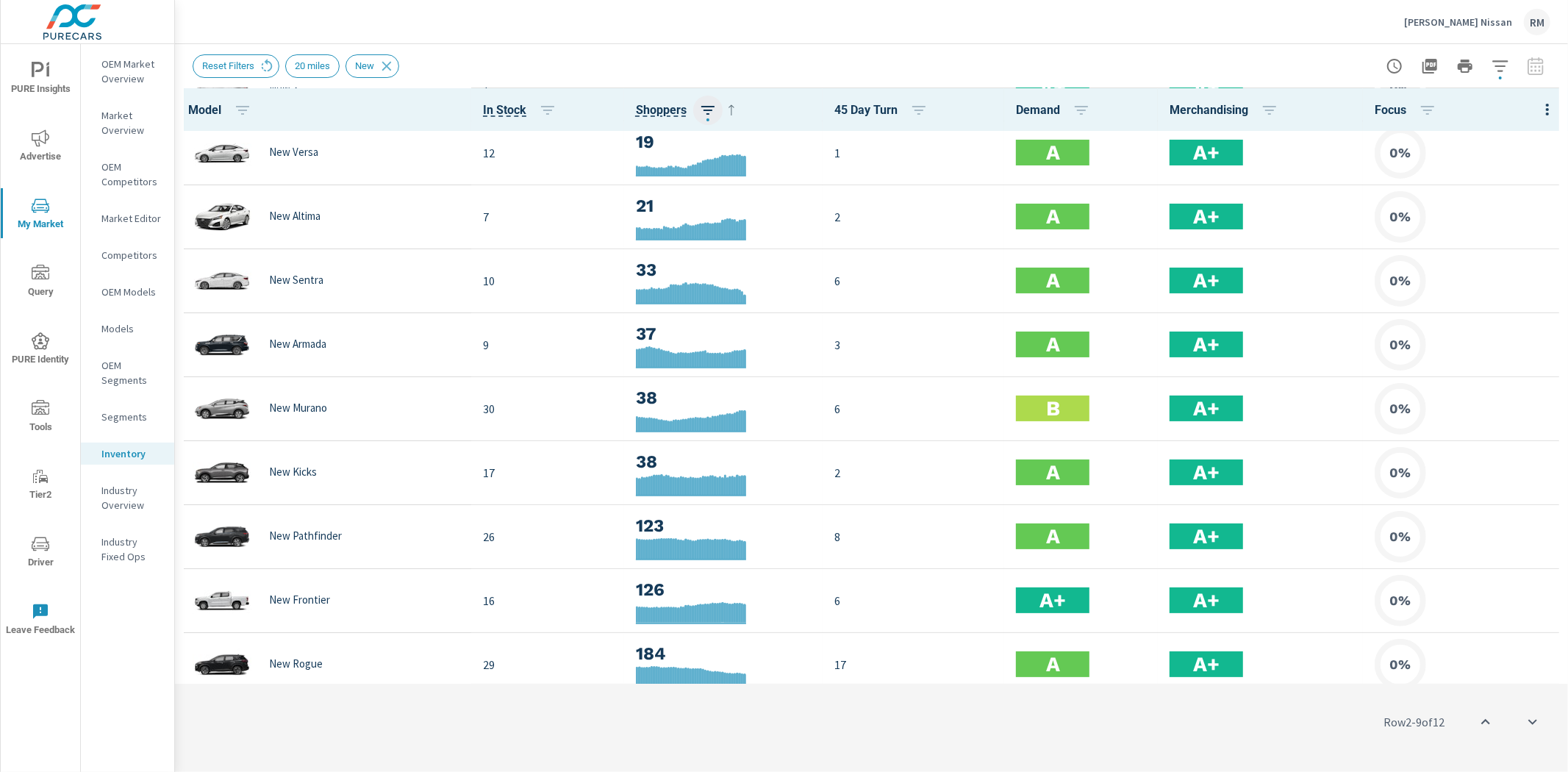
click at [704, 115] on icon "button" at bounding box center [708, 110] width 18 height 18
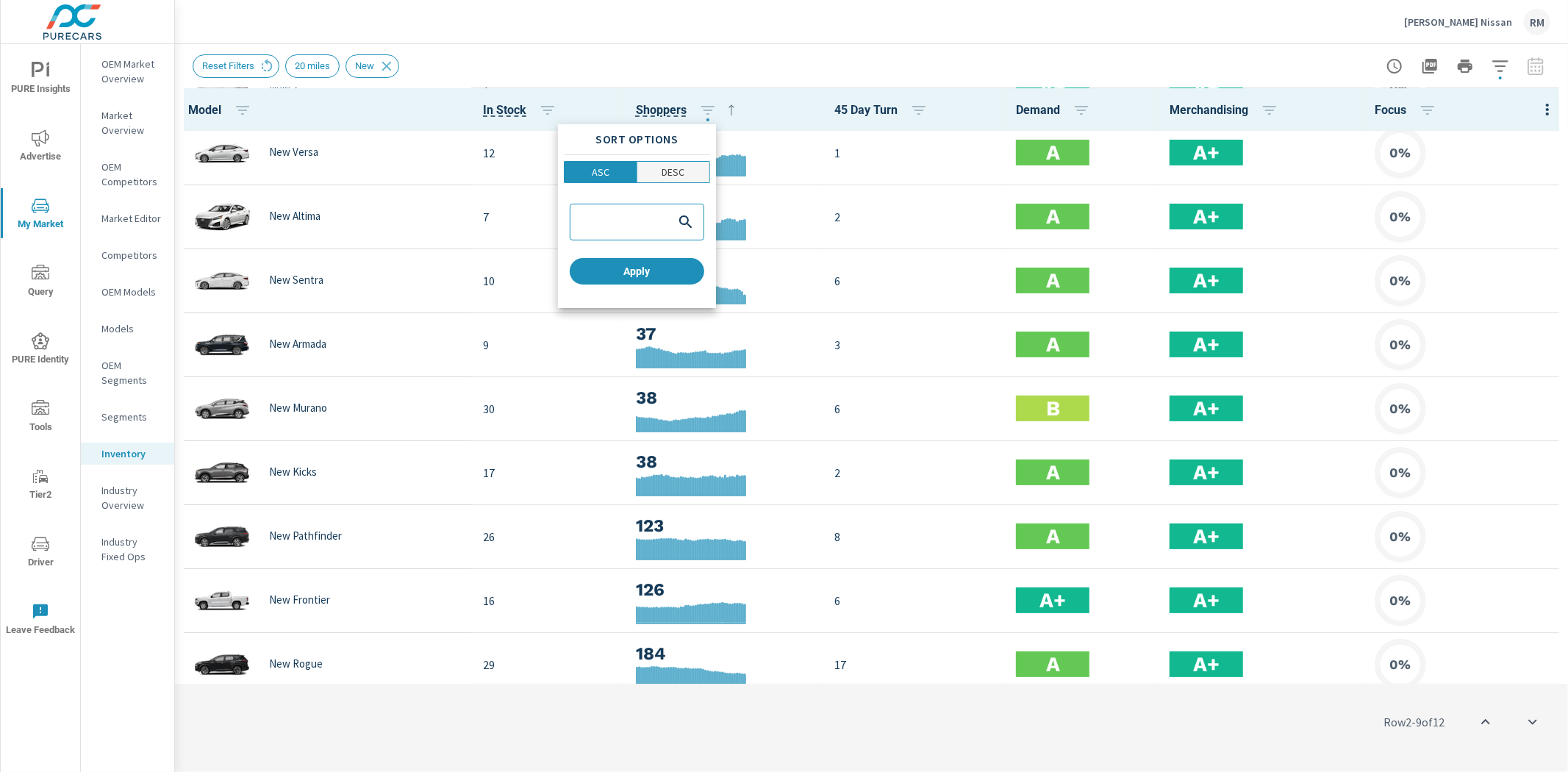
click at [697, 173] on span "DESC" at bounding box center [673, 172] width 64 height 15
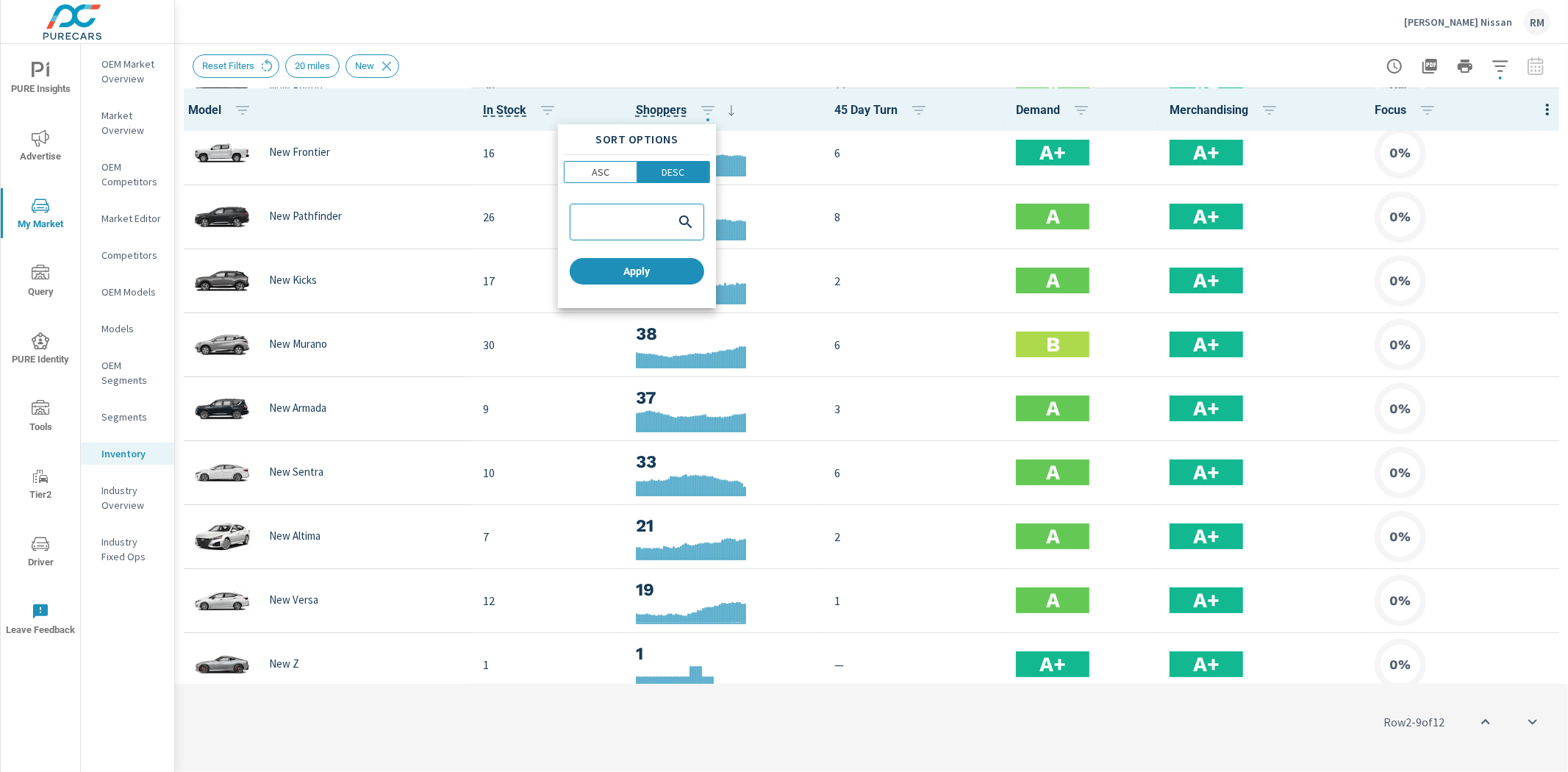
click at [834, 38] on div at bounding box center [784, 386] width 1568 height 772
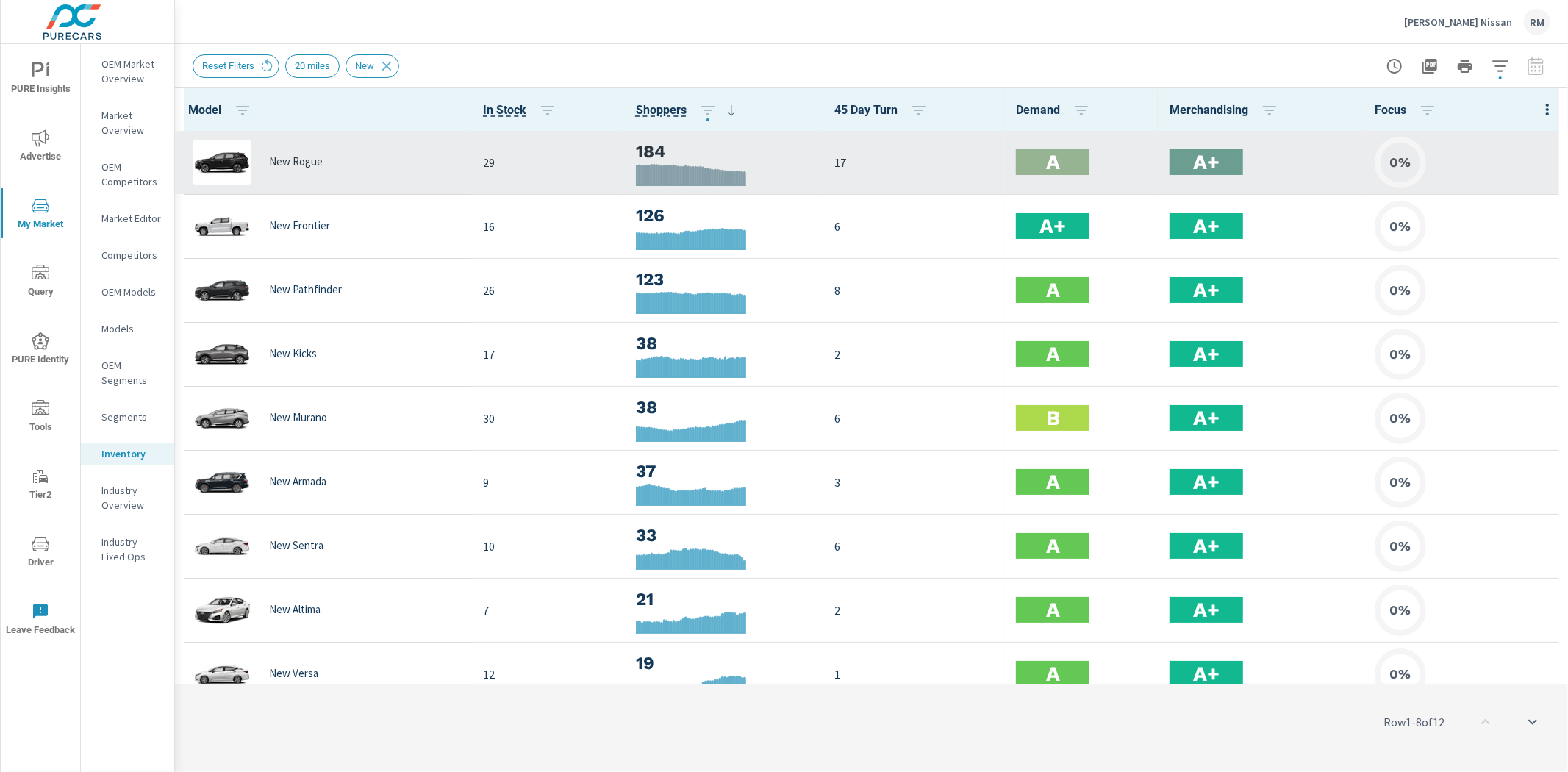
click at [1542, 174] on div "0%" at bounding box center [1466, 162] width 182 height 51
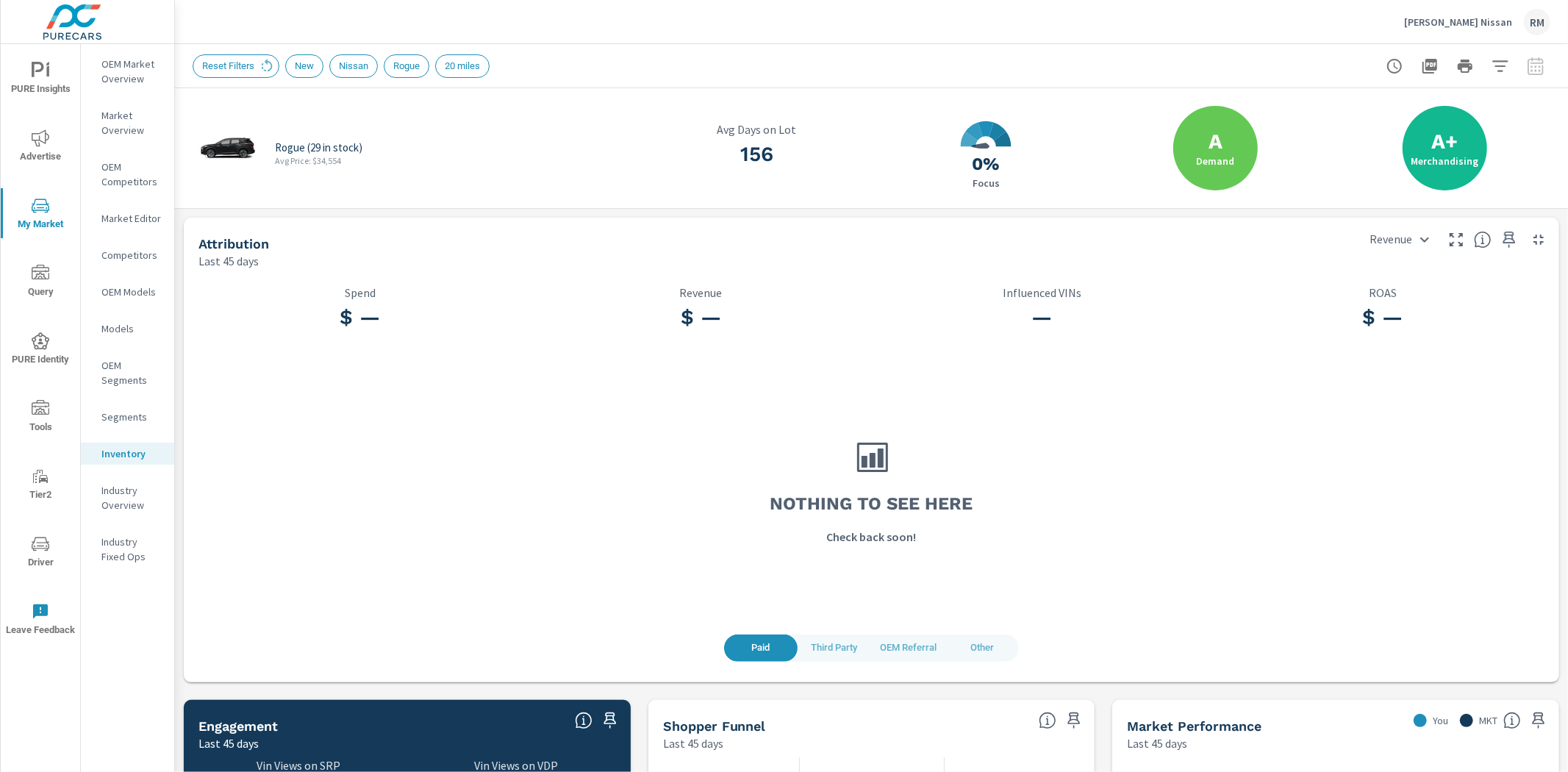
click at [112, 461] on div "Inventory" at bounding box center [128, 453] width 94 height 22
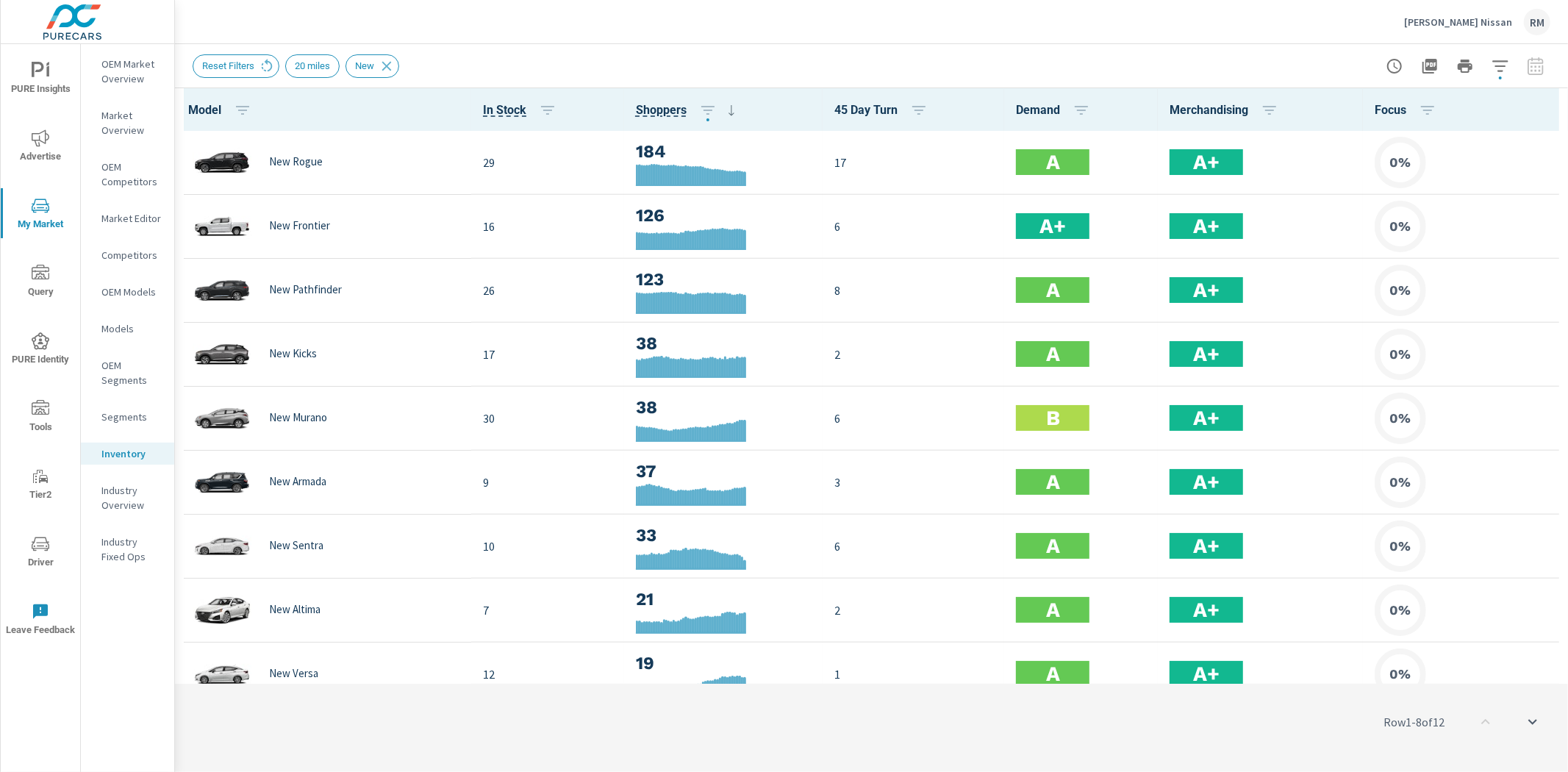
scroll to position [1, 0]
click at [724, 108] on icon at bounding box center [731, 110] width 18 height 18
click at [656, 115] on span "Shoppers" at bounding box center [661, 110] width 50 height 18
click at [728, 114] on icon at bounding box center [731, 110] width 18 height 18
click at [723, 106] on icon at bounding box center [731, 110] width 18 height 18
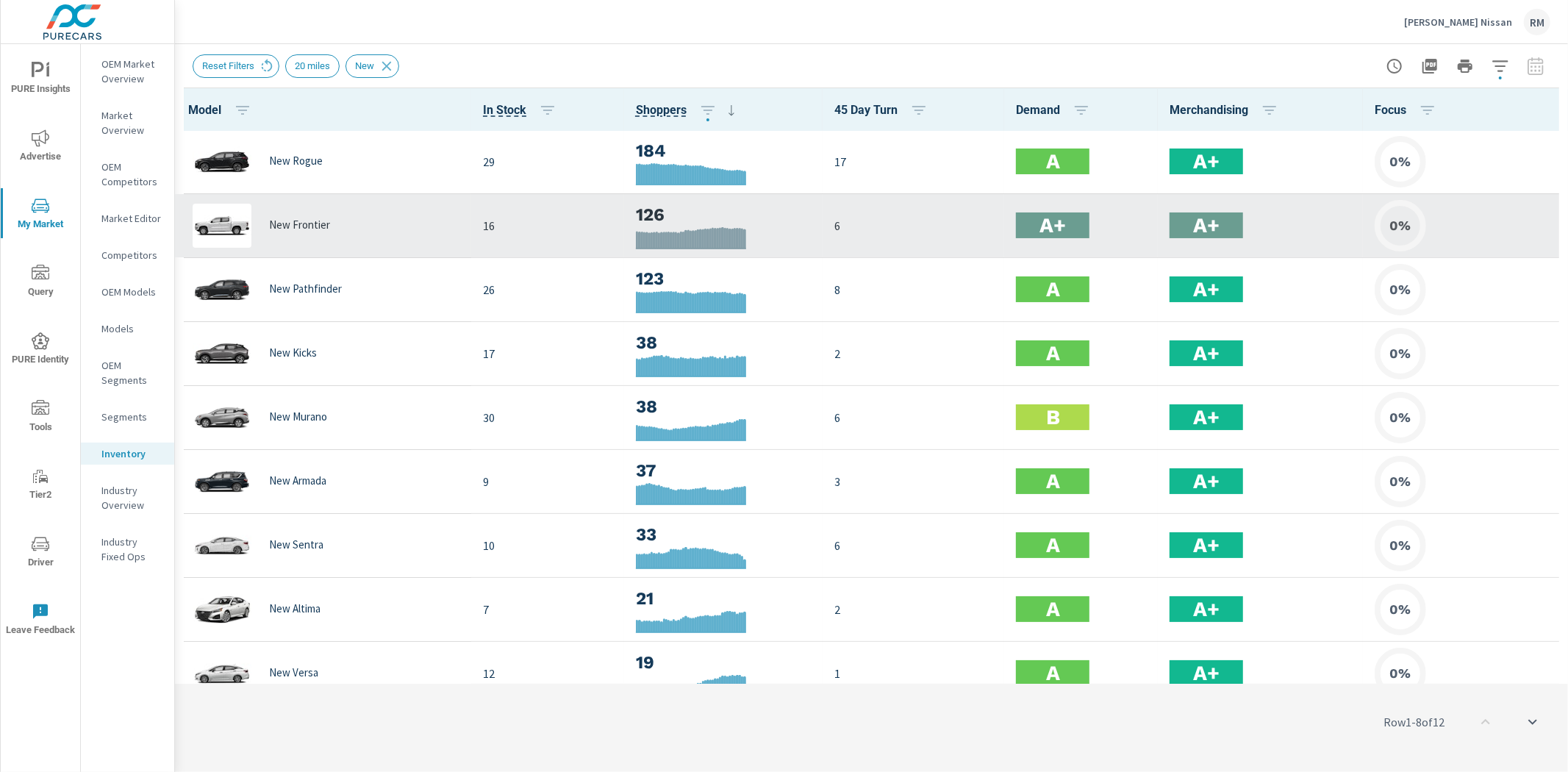
scroll to position [0, 0]
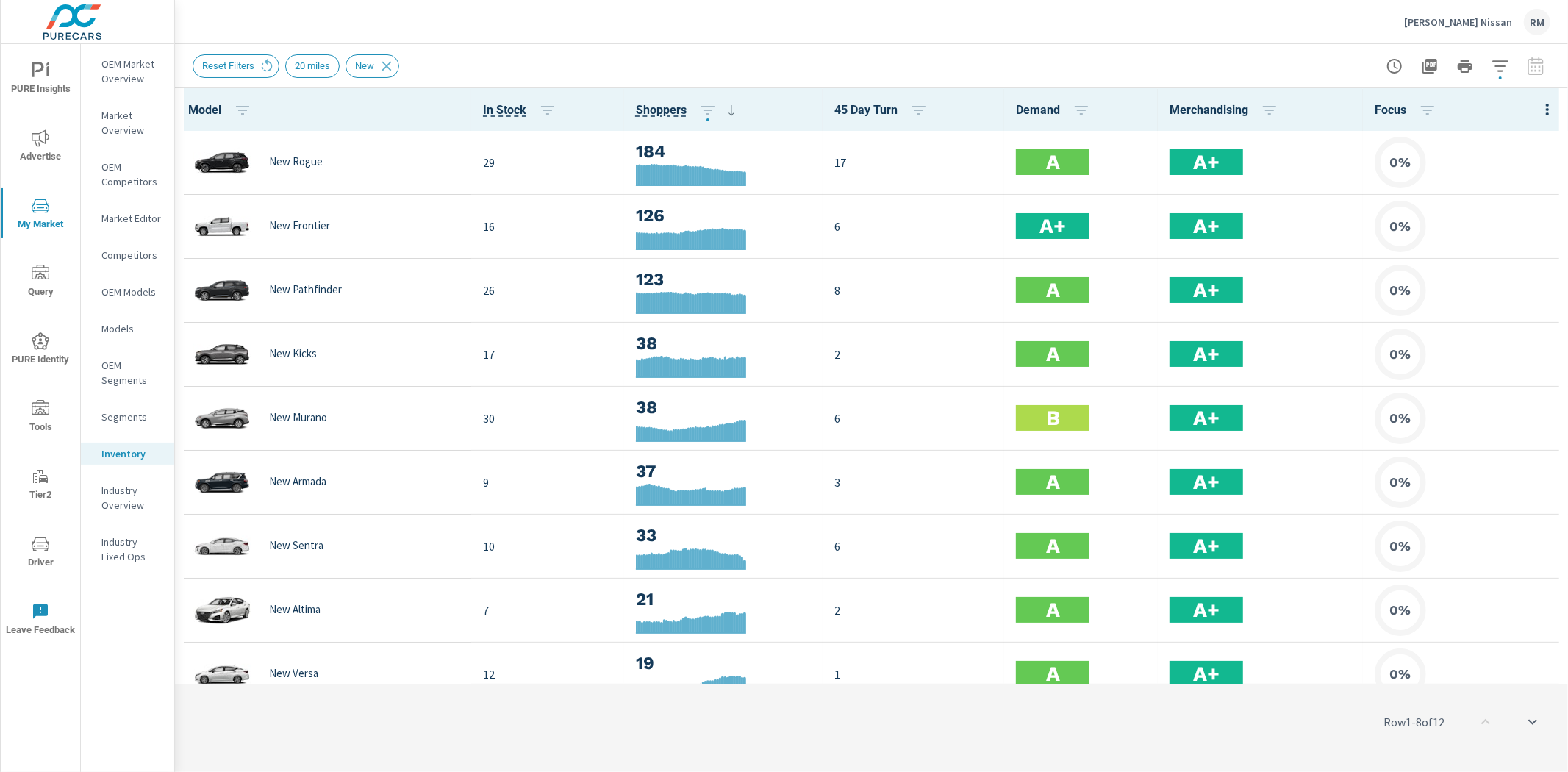
click at [26, 147] on span "Advertise" at bounding box center [41, 147] width 71 height 36
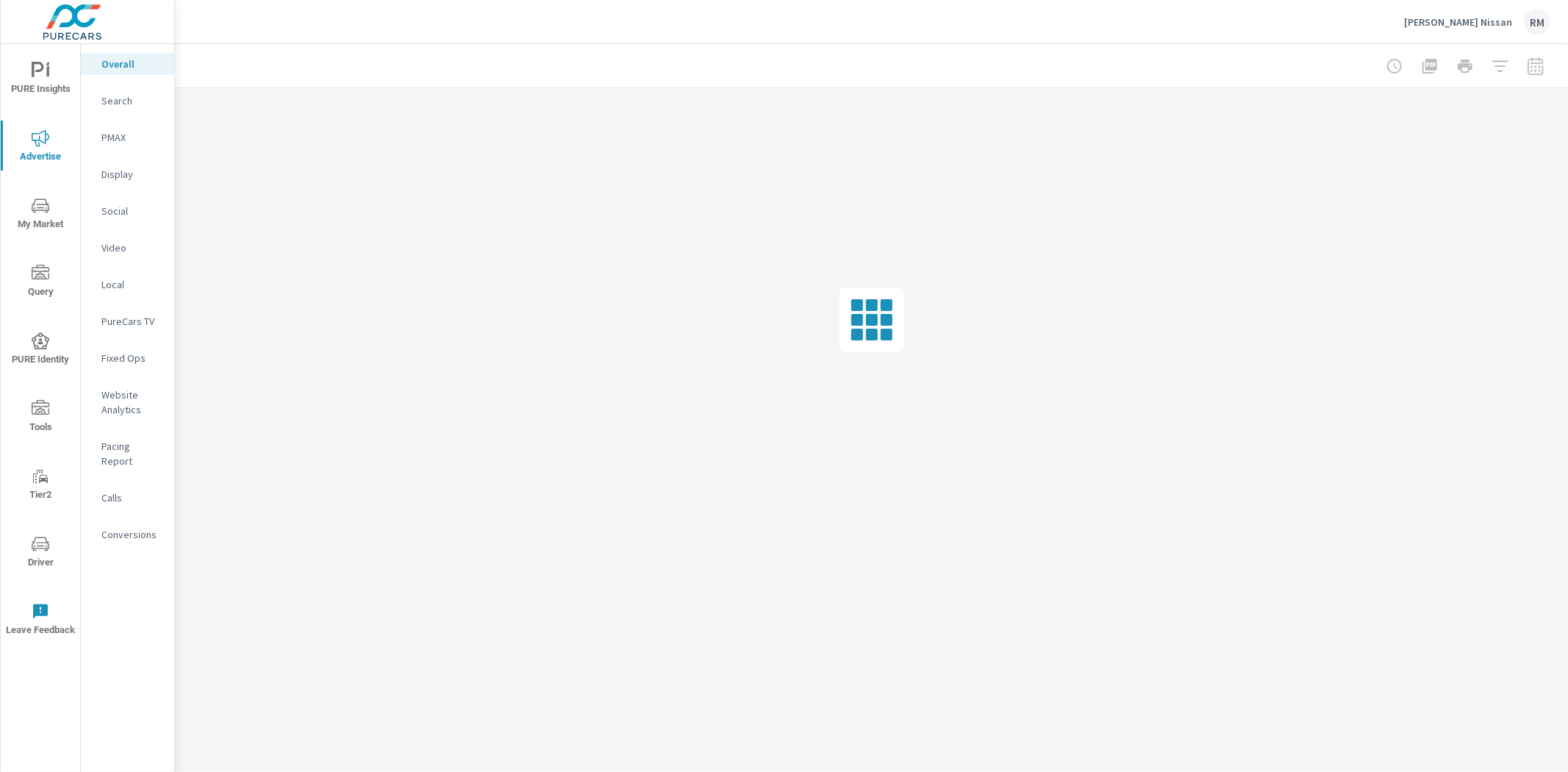
click at [122, 96] on p "Search" at bounding box center [131, 101] width 61 height 15
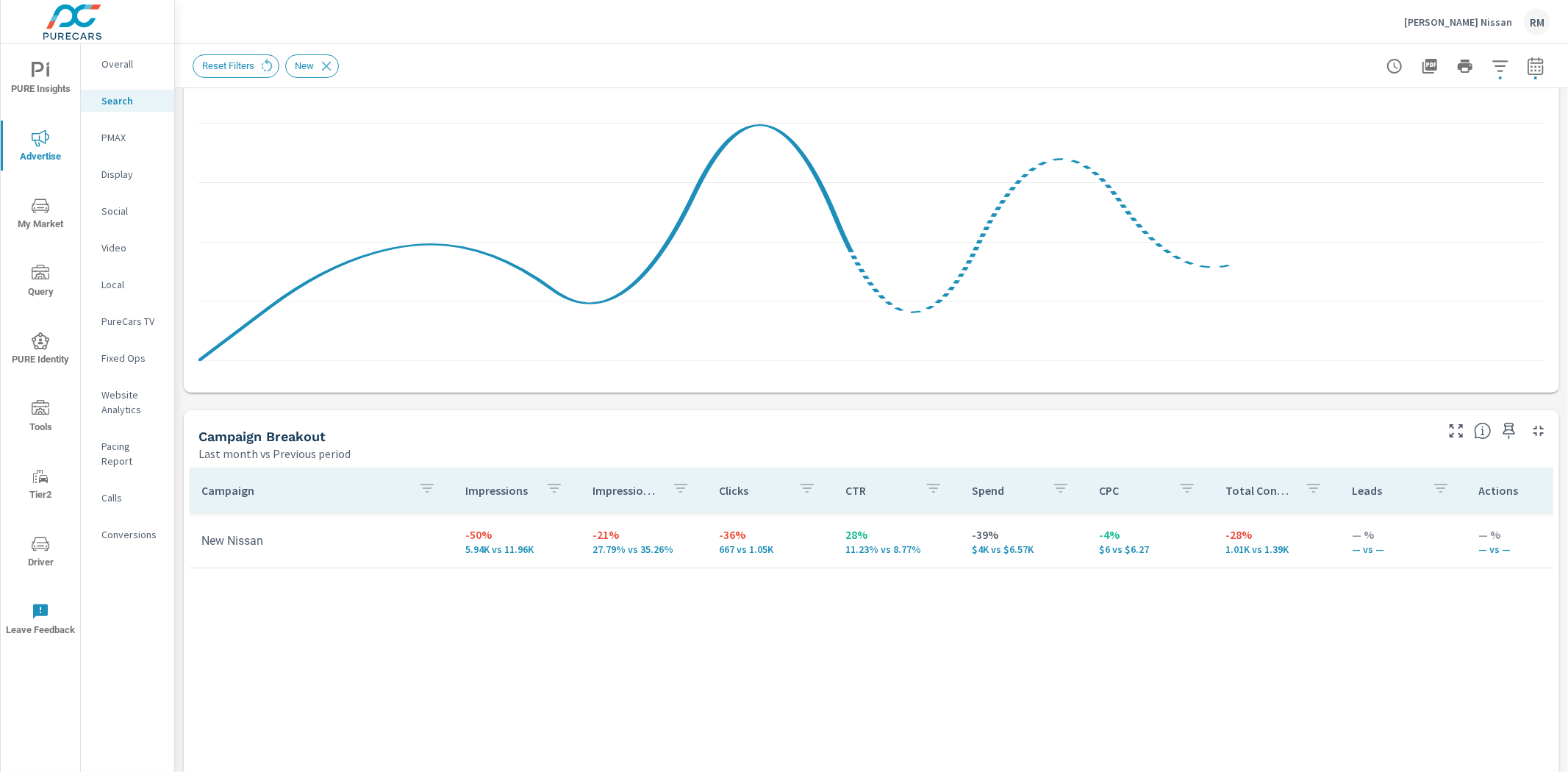
scroll to position [81, 0]
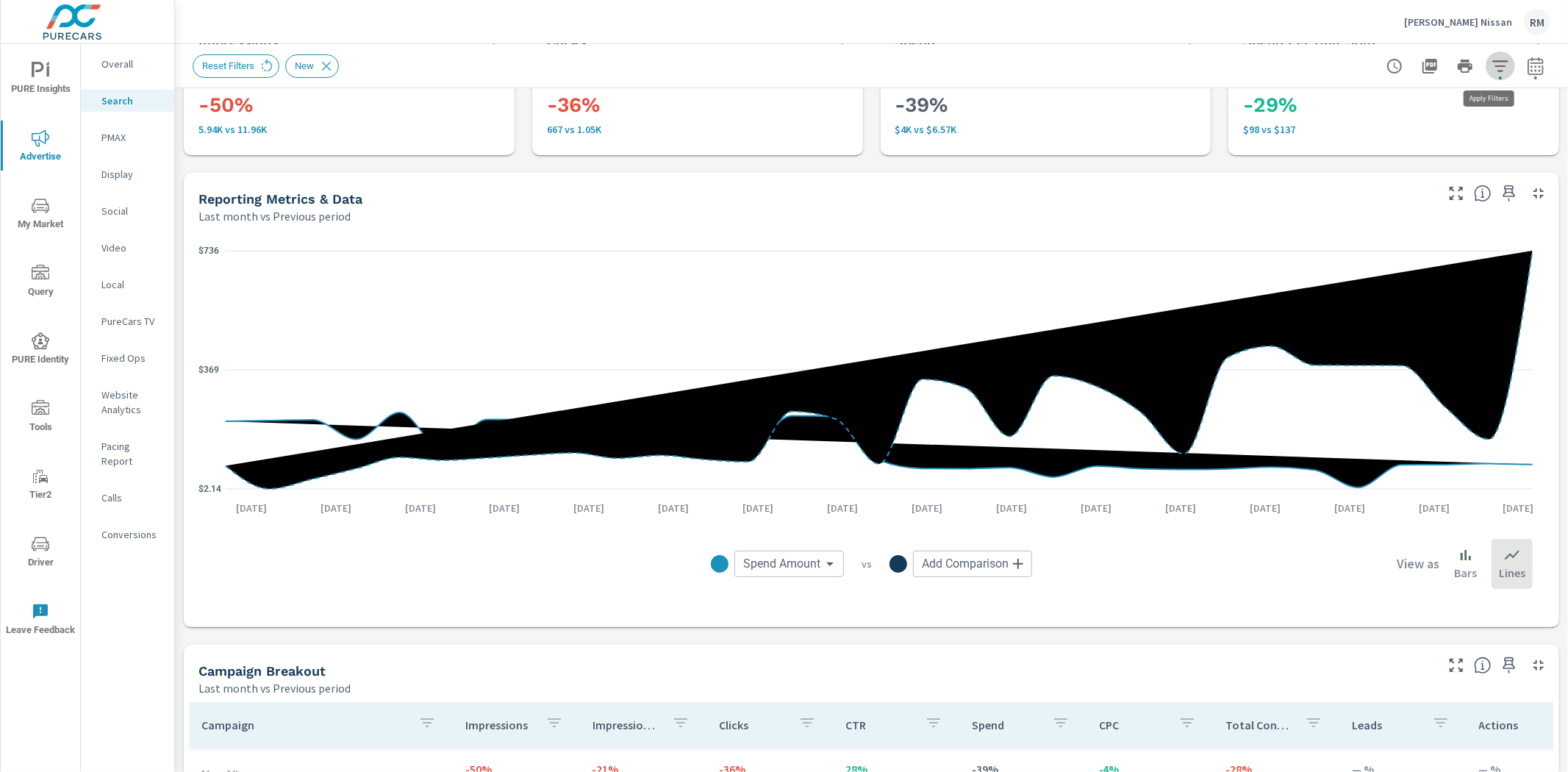
click at [1491, 67] on icon "button" at bounding box center [1500, 66] width 18 height 18
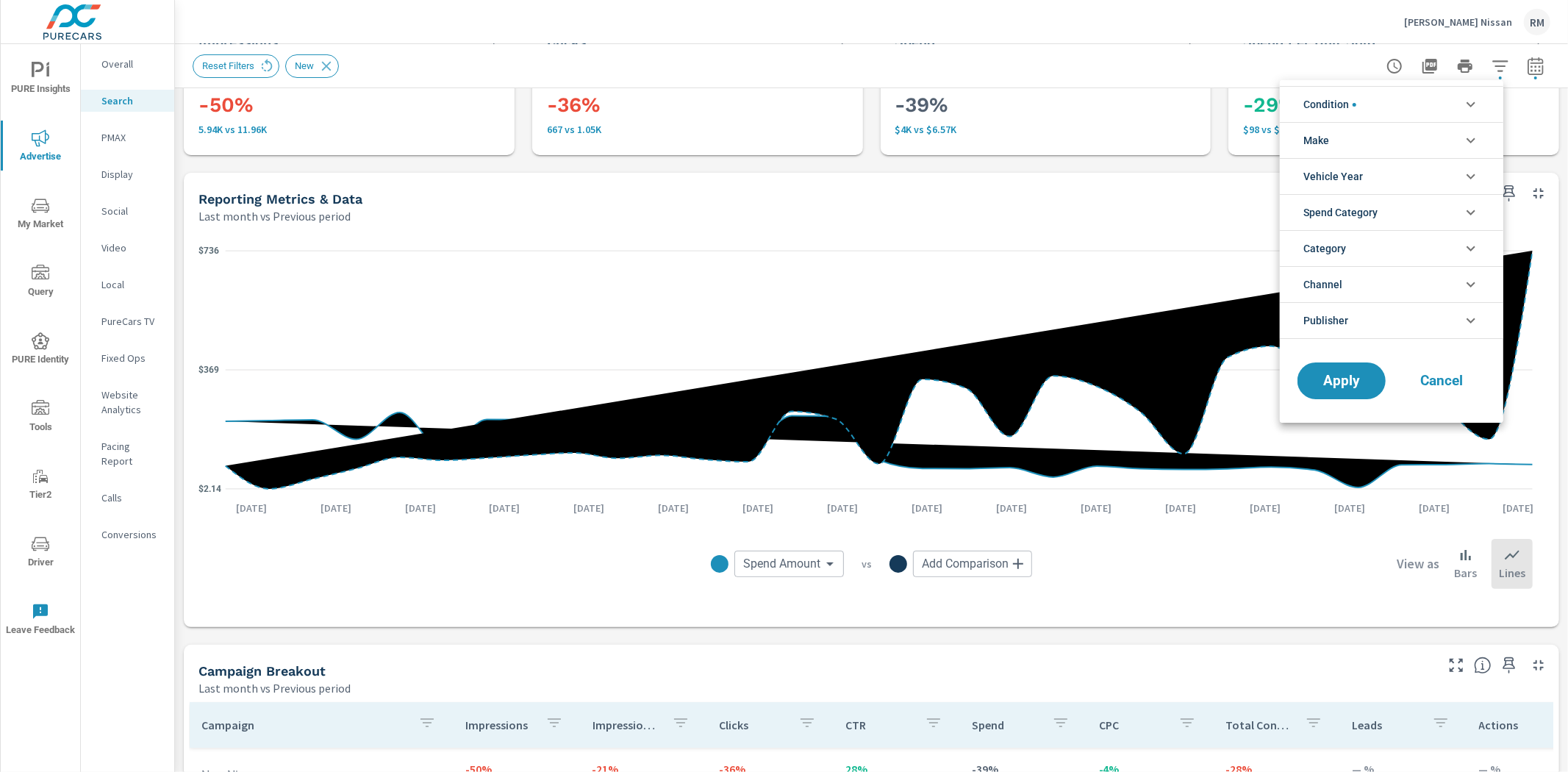
click at [1380, 112] on li "Condition" at bounding box center [1392, 103] width 223 height 36
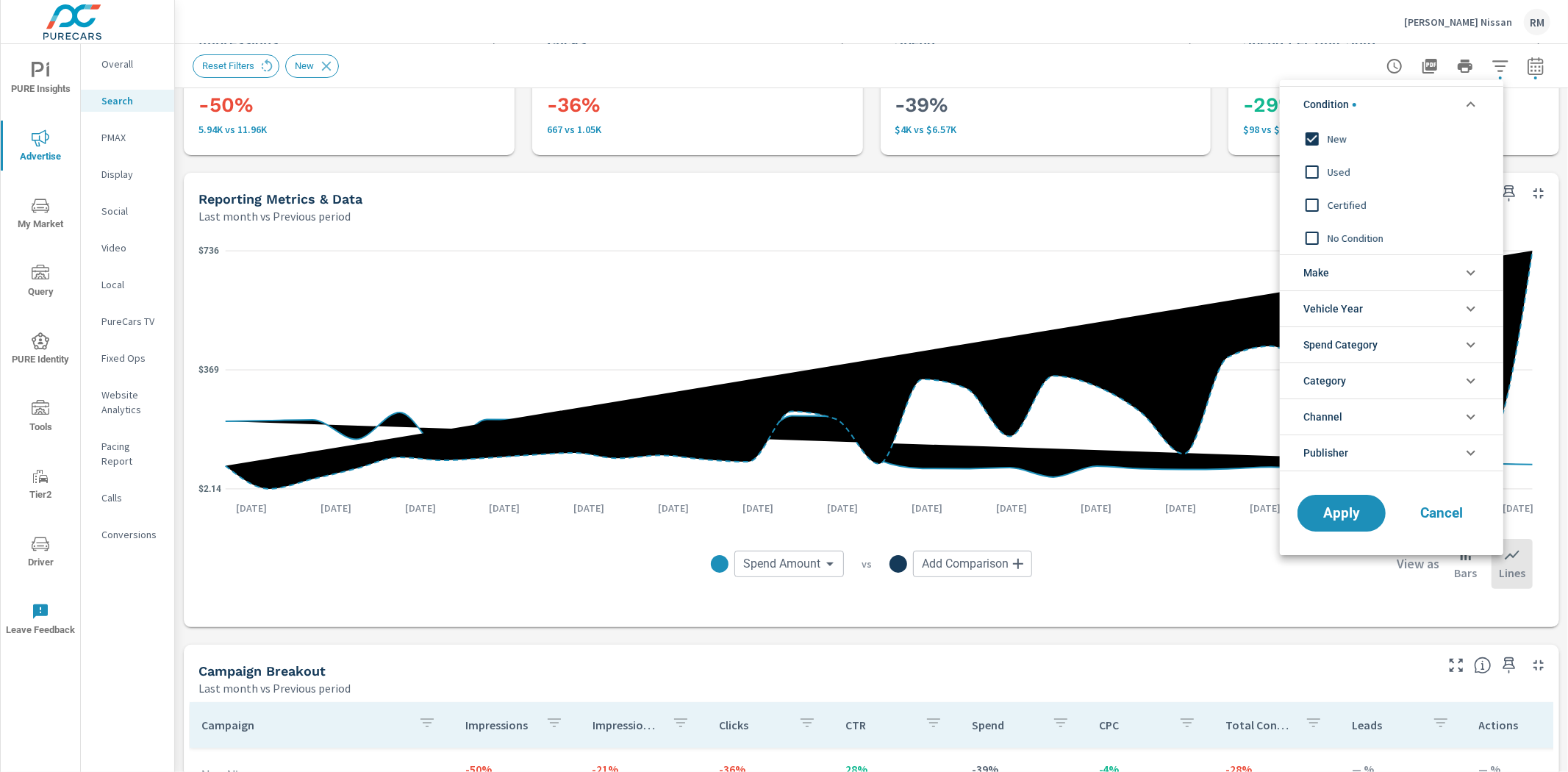
click at [1332, 134] on span "New" at bounding box center [1408, 139] width 161 height 18
click at [1342, 522] on button "Apply" at bounding box center [1341, 513] width 91 height 38
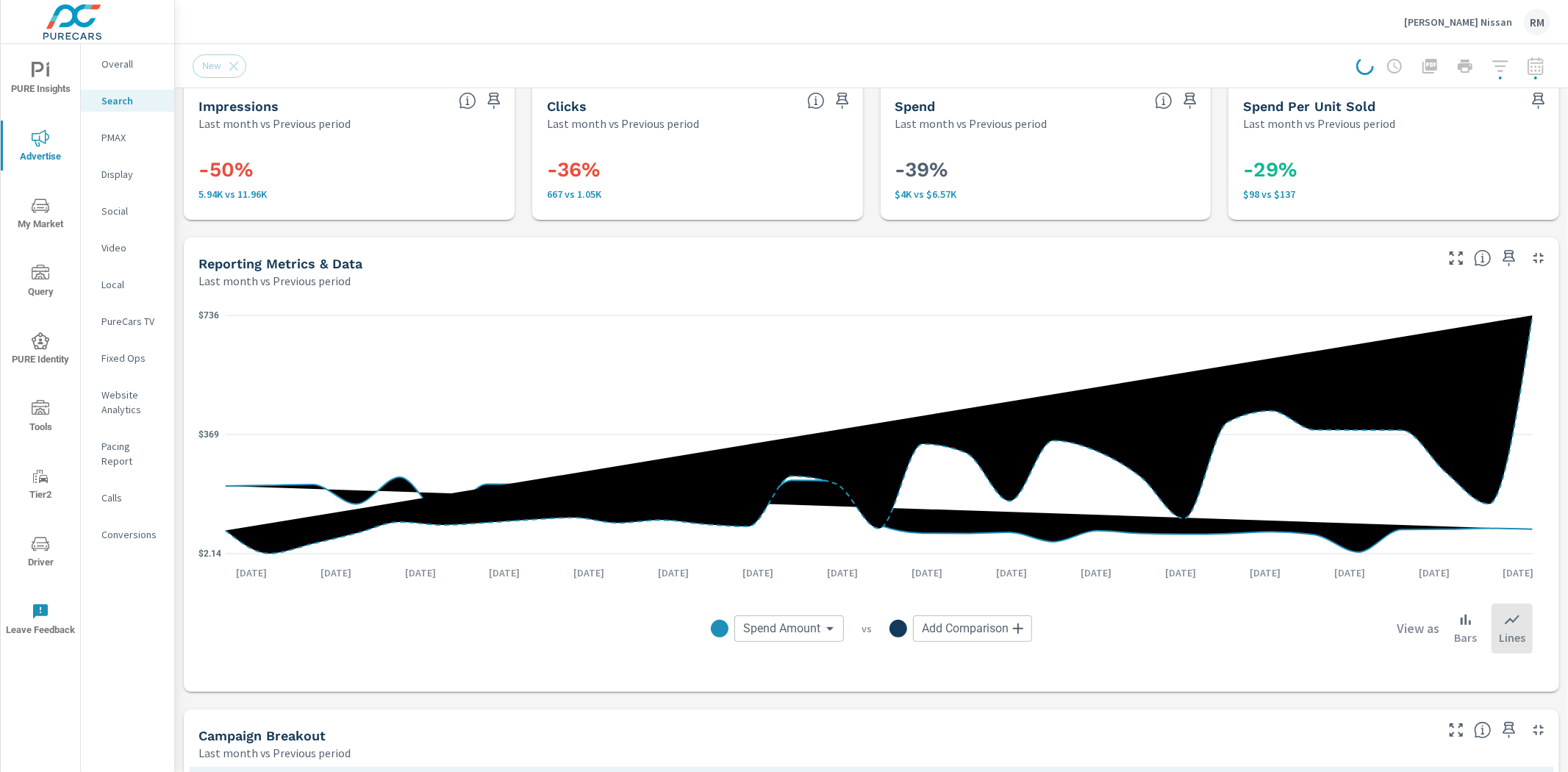
scroll to position [0, 0]
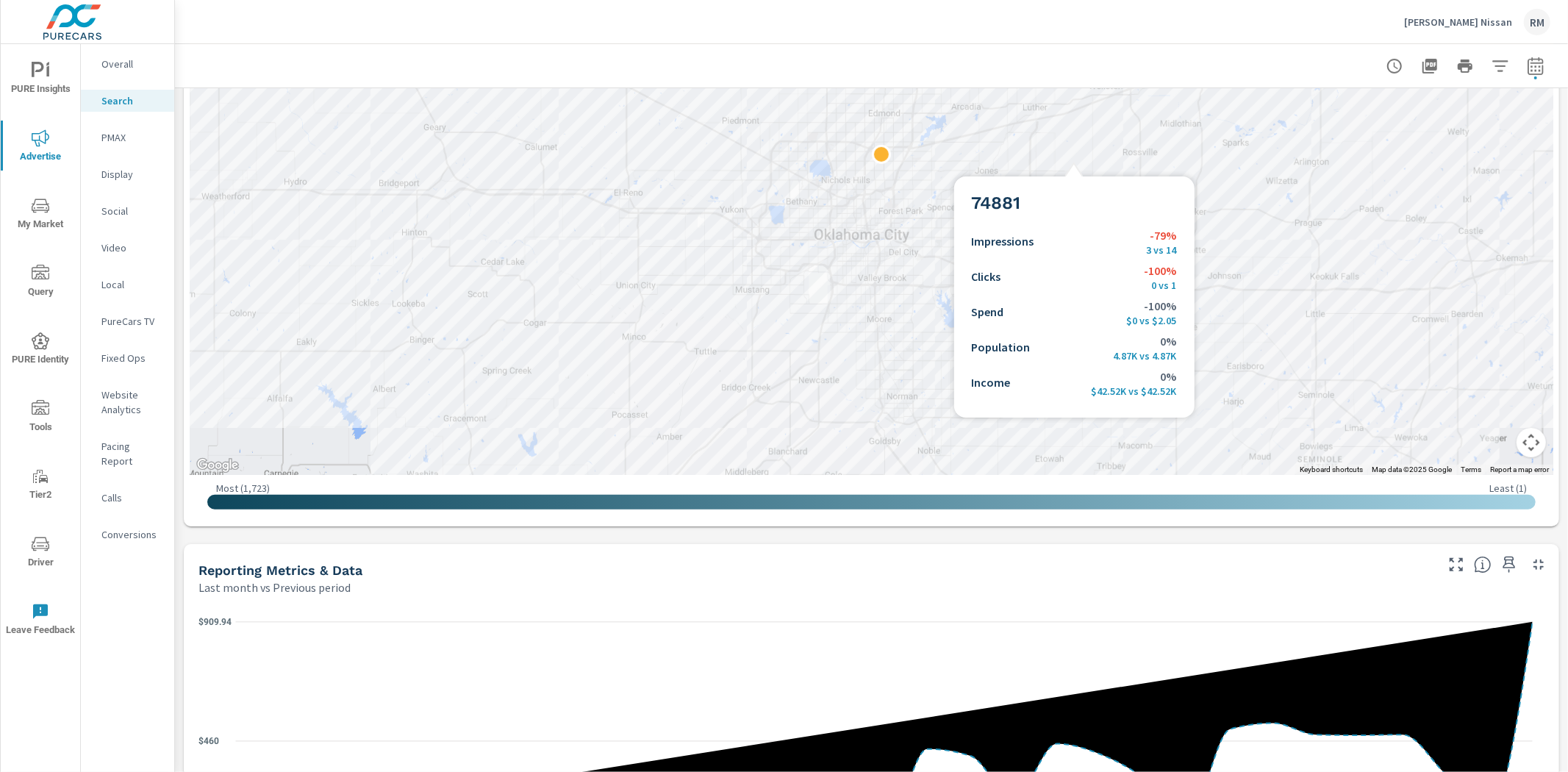
scroll to position [735, 0]
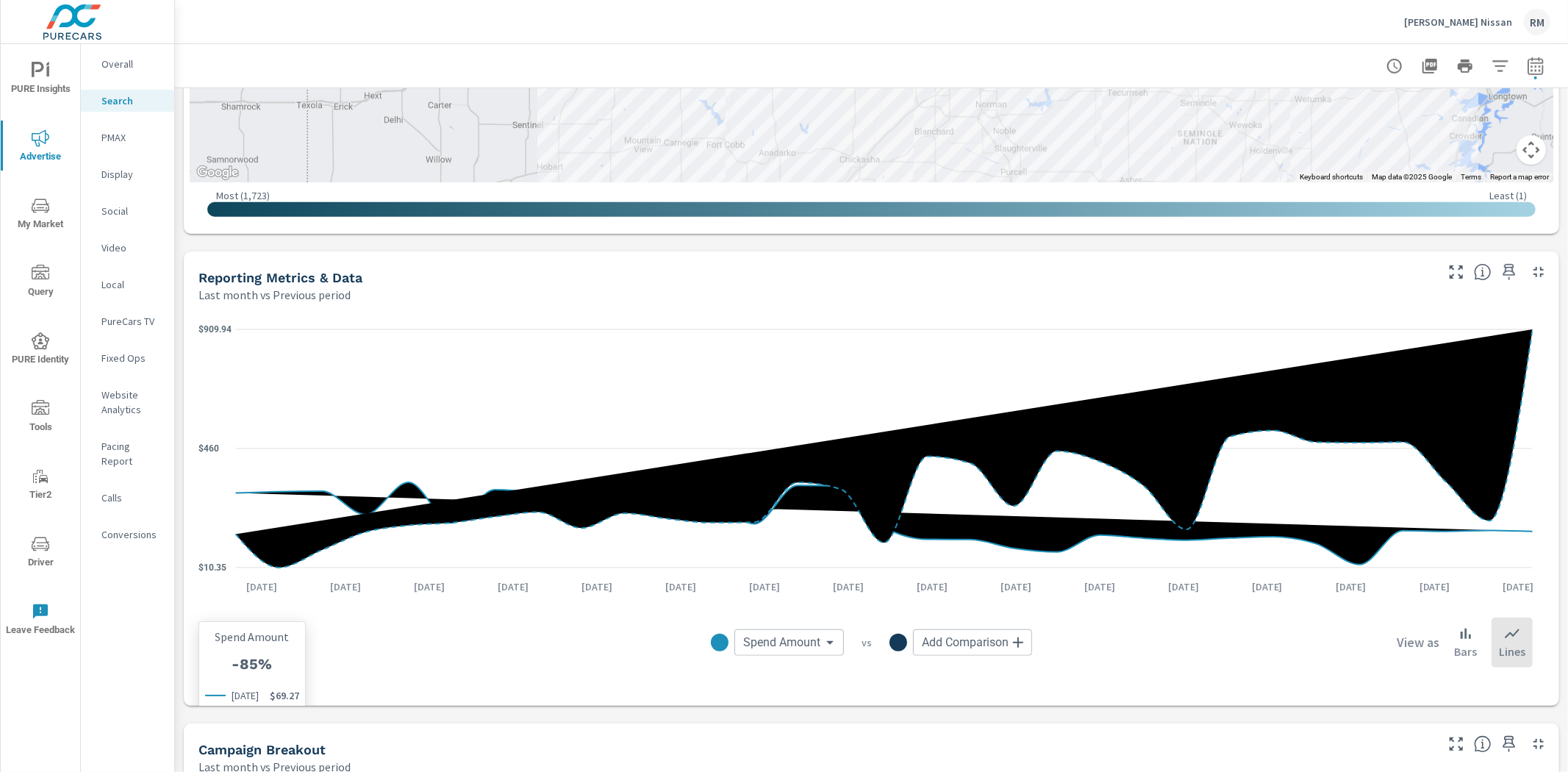
scroll to position [381, 0]
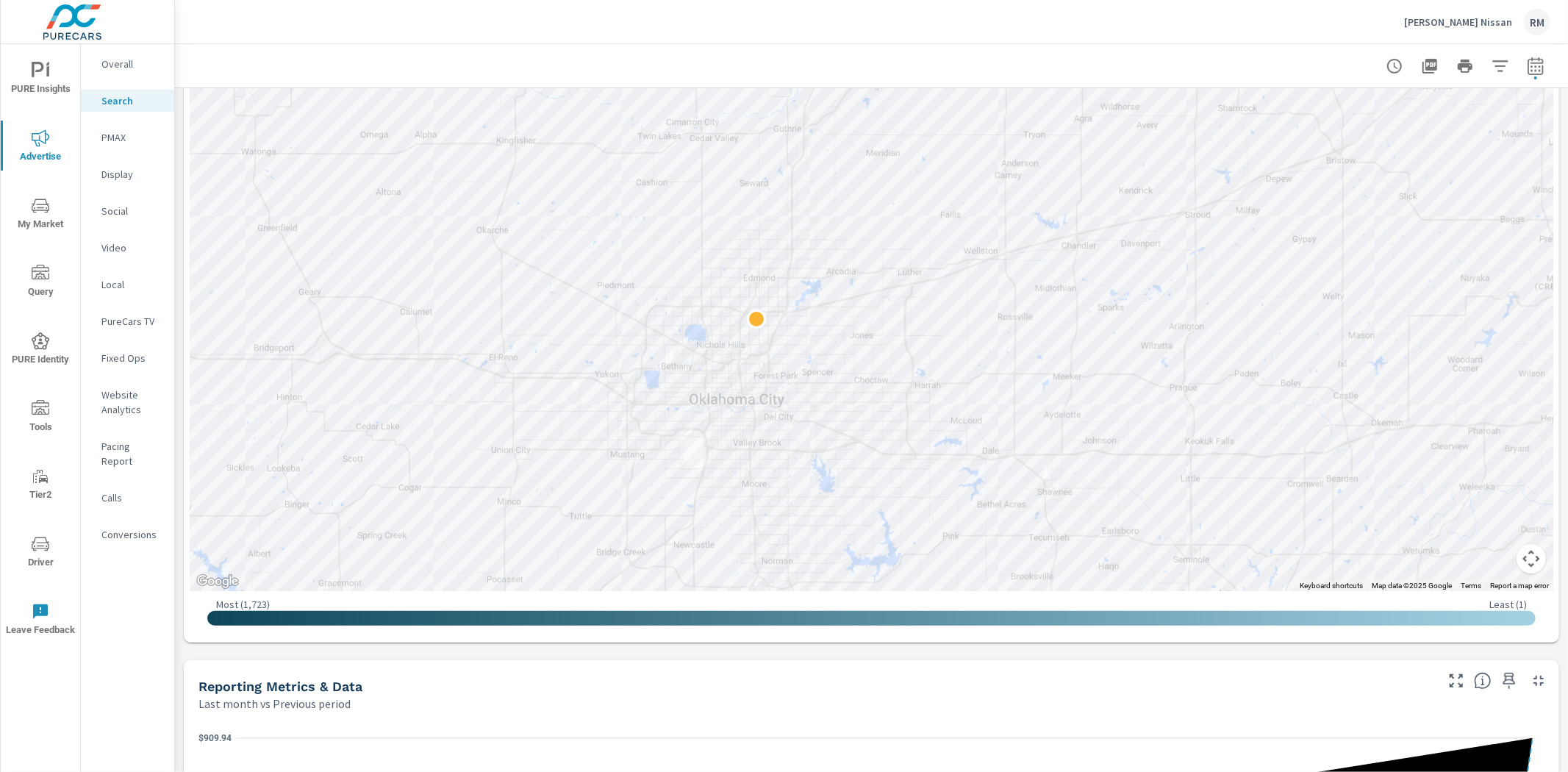
click at [121, 53] on div "Overall" at bounding box center [128, 64] width 94 height 22
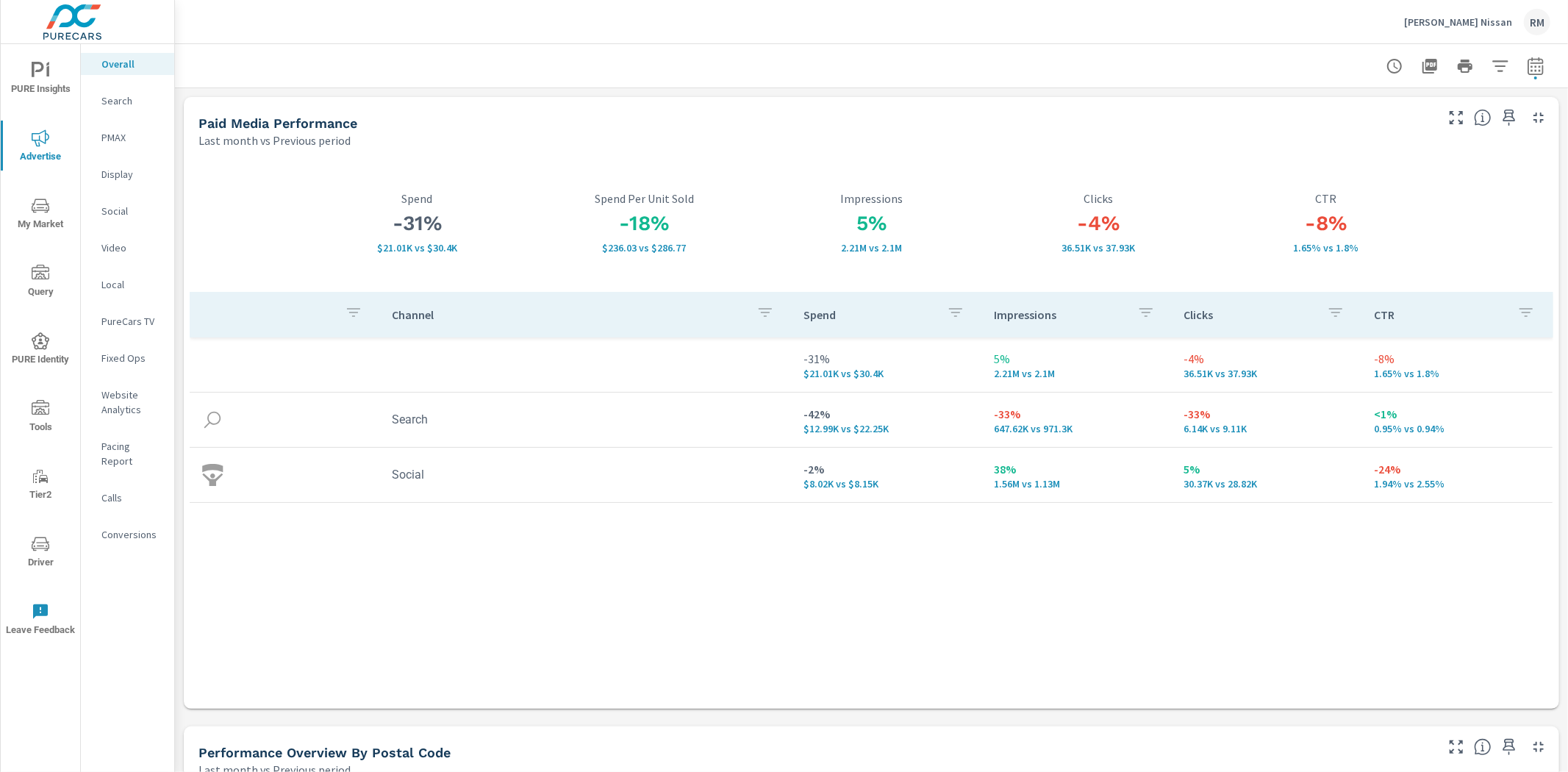
click at [59, 212] on span "My Market" at bounding box center [41, 214] width 71 height 36
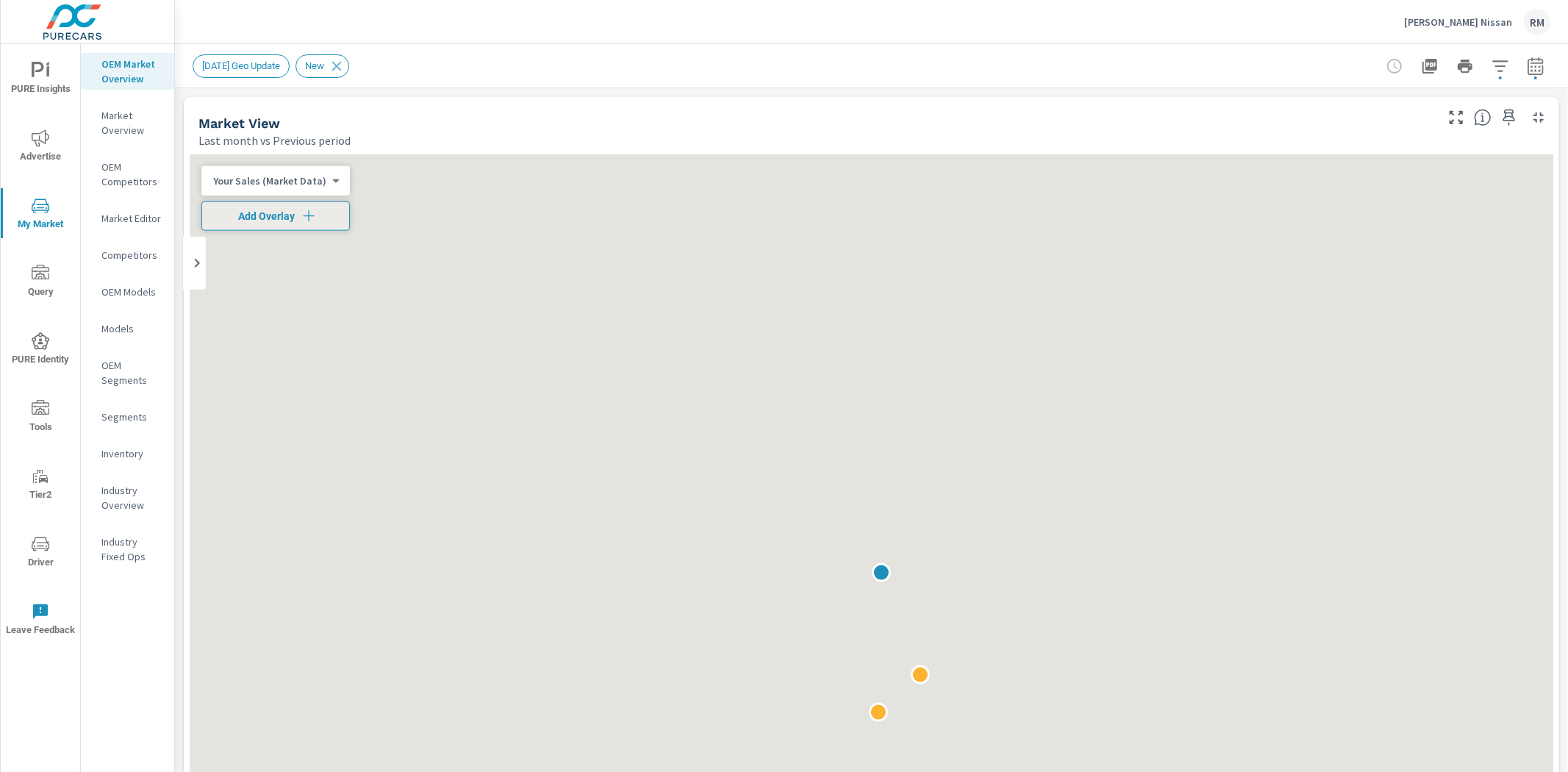
scroll to position [1, 0]
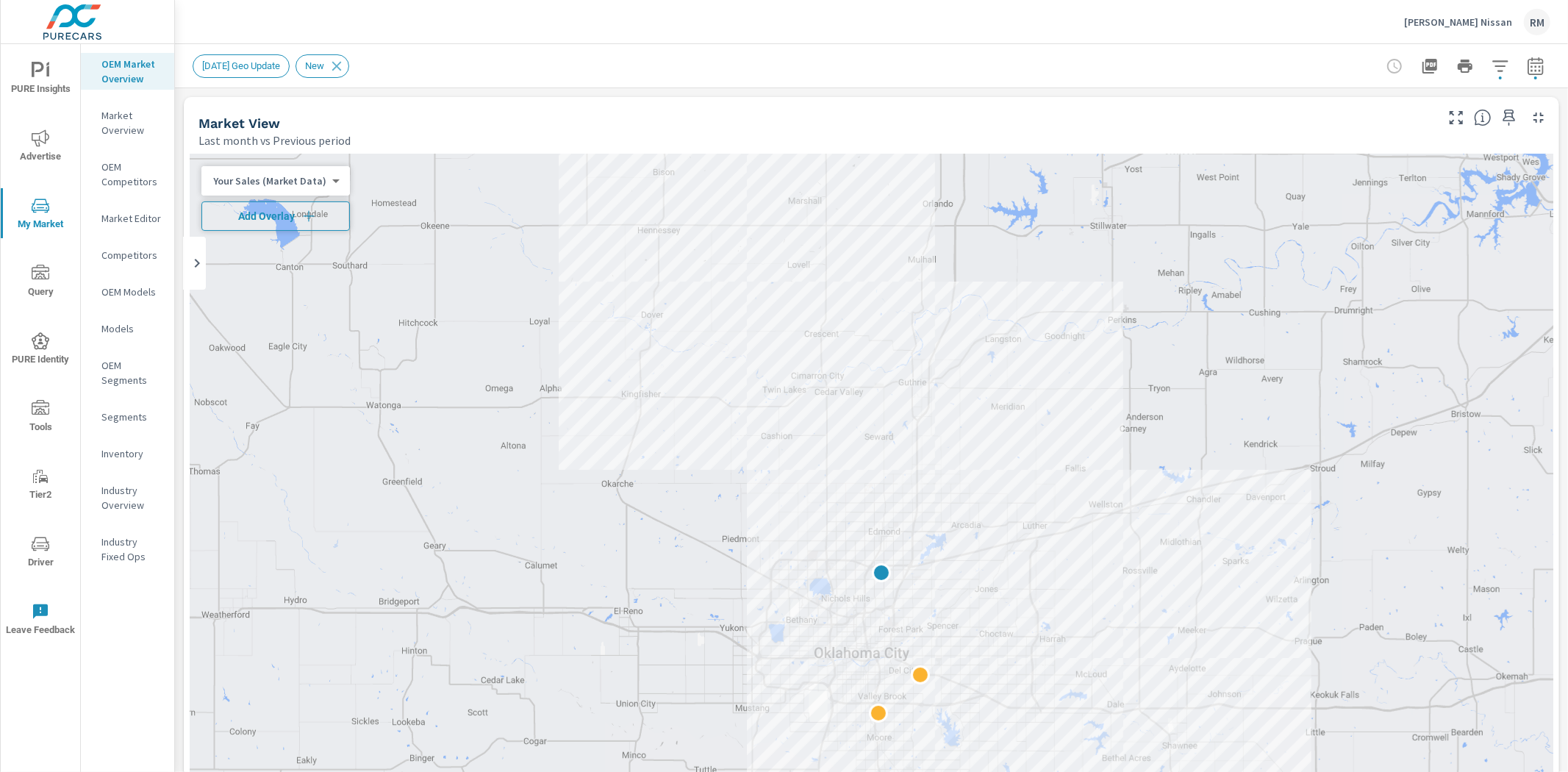
click at [297, 219] on span "Add Overlay" at bounding box center [275, 216] width 135 height 15
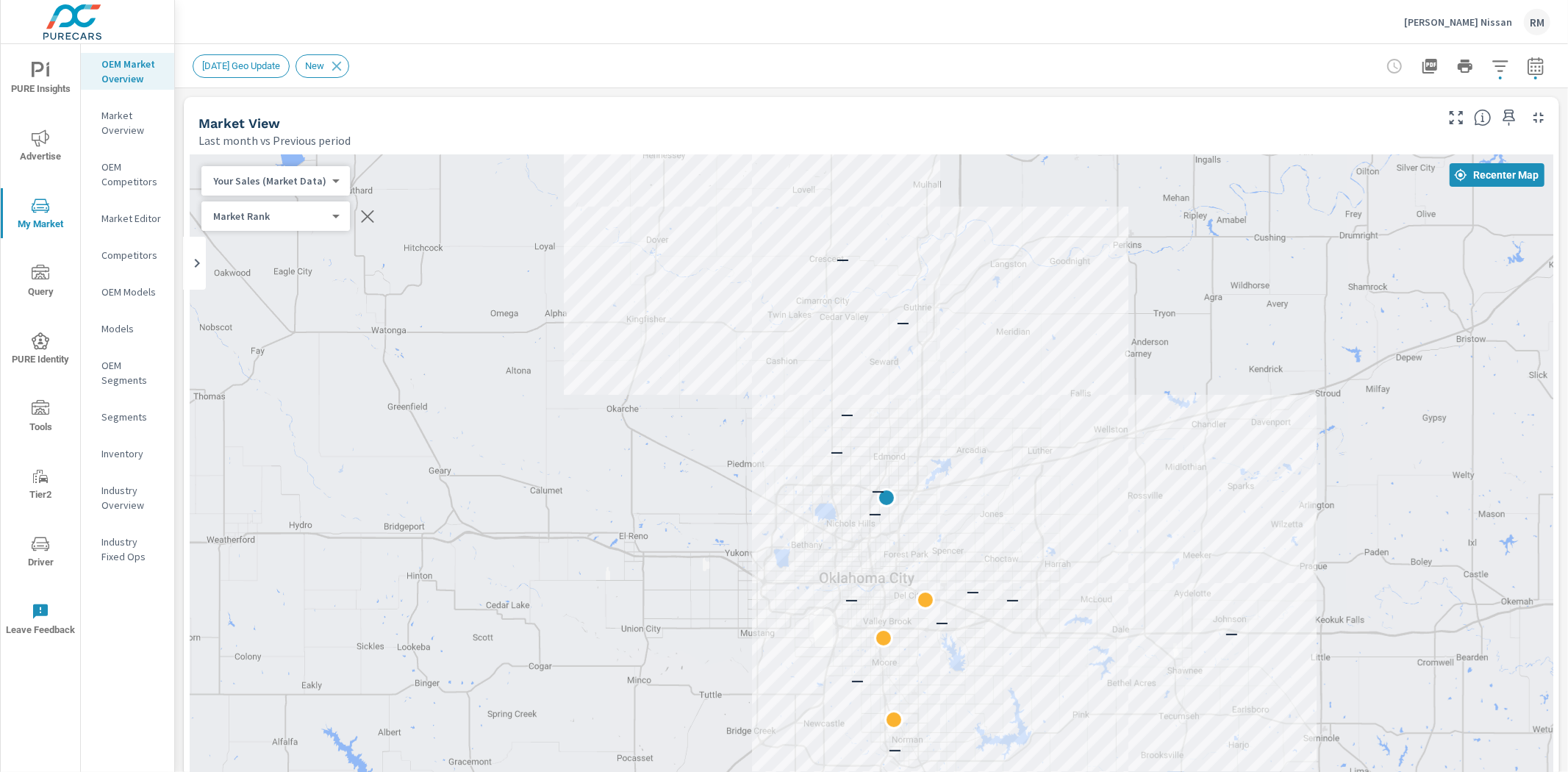
drag, startPoint x: 1079, startPoint y: 424, endPoint x: 1084, endPoint y: 346, distance: 78.2
click at [1084, 346] on div "— — — — — — — — — — — — —" at bounding box center [871, 563] width 1363 height 817
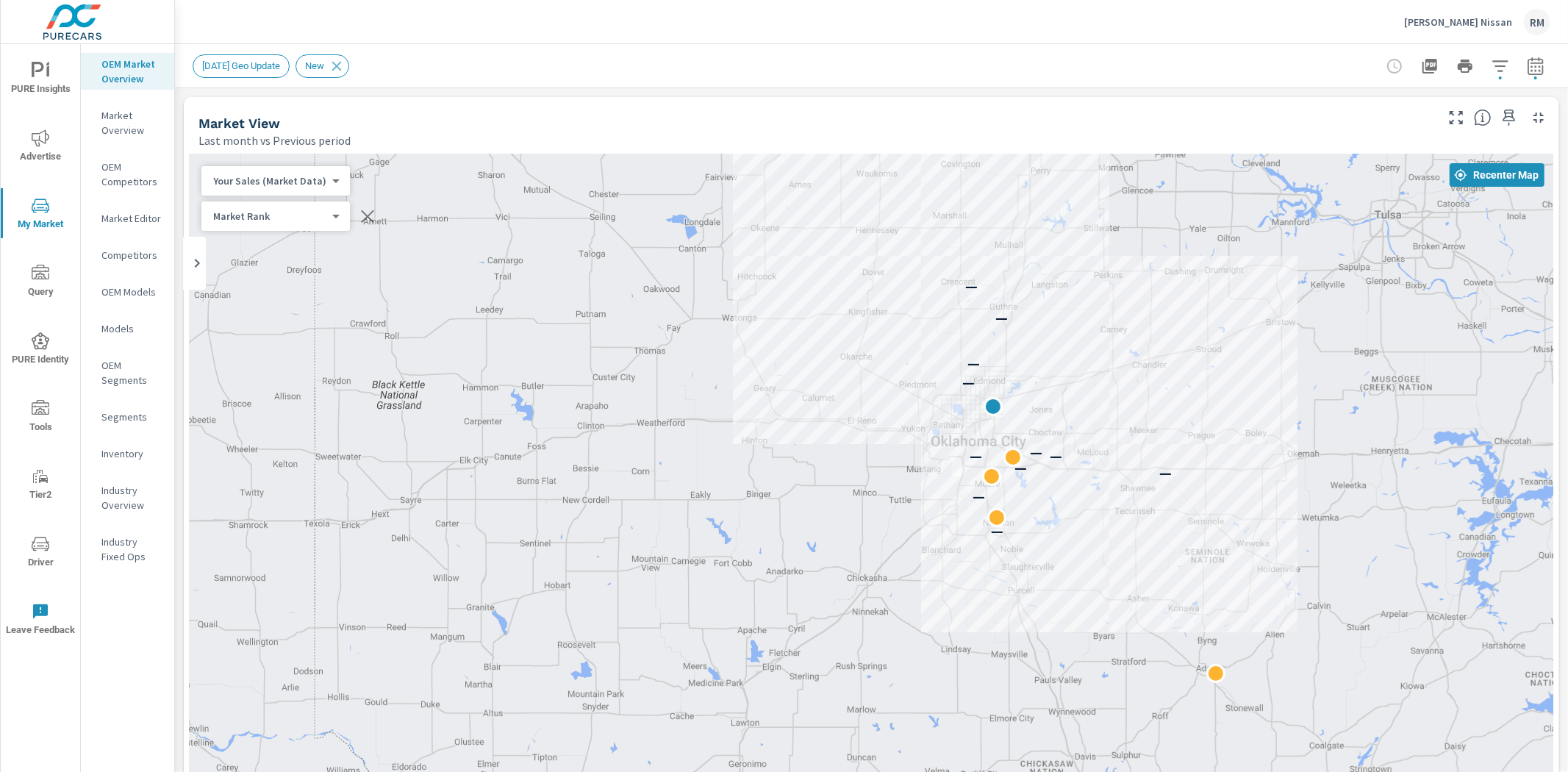
drag, startPoint x: 1093, startPoint y: 373, endPoint x: 1094, endPoint y: 353, distance: 20.0
click at [1094, 353] on div "— — — — — — — — — — —" at bounding box center [871, 563] width 1363 height 817
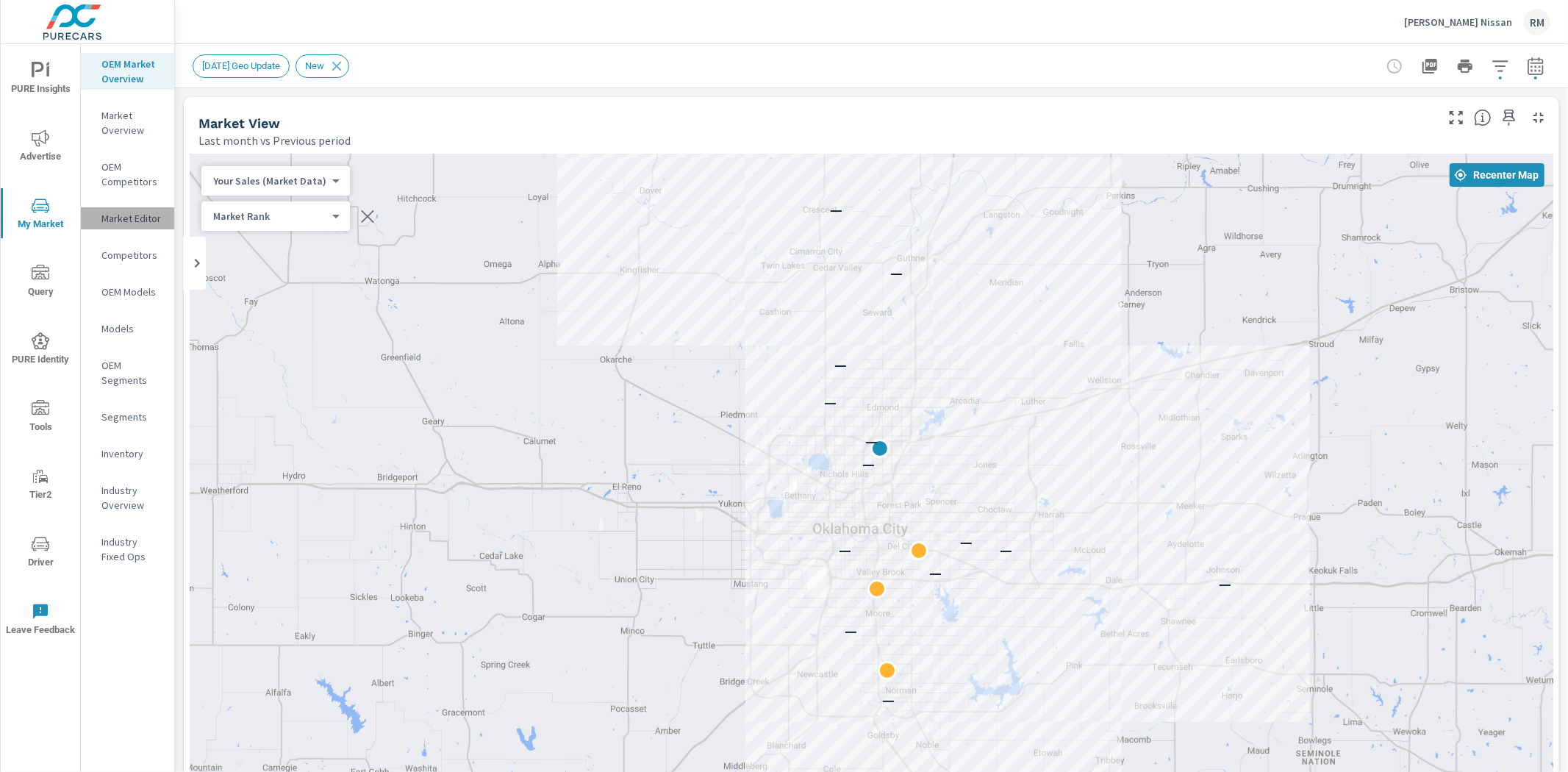
click at [143, 222] on p "Market Editor" at bounding box center [131, 218] width 61 height 15
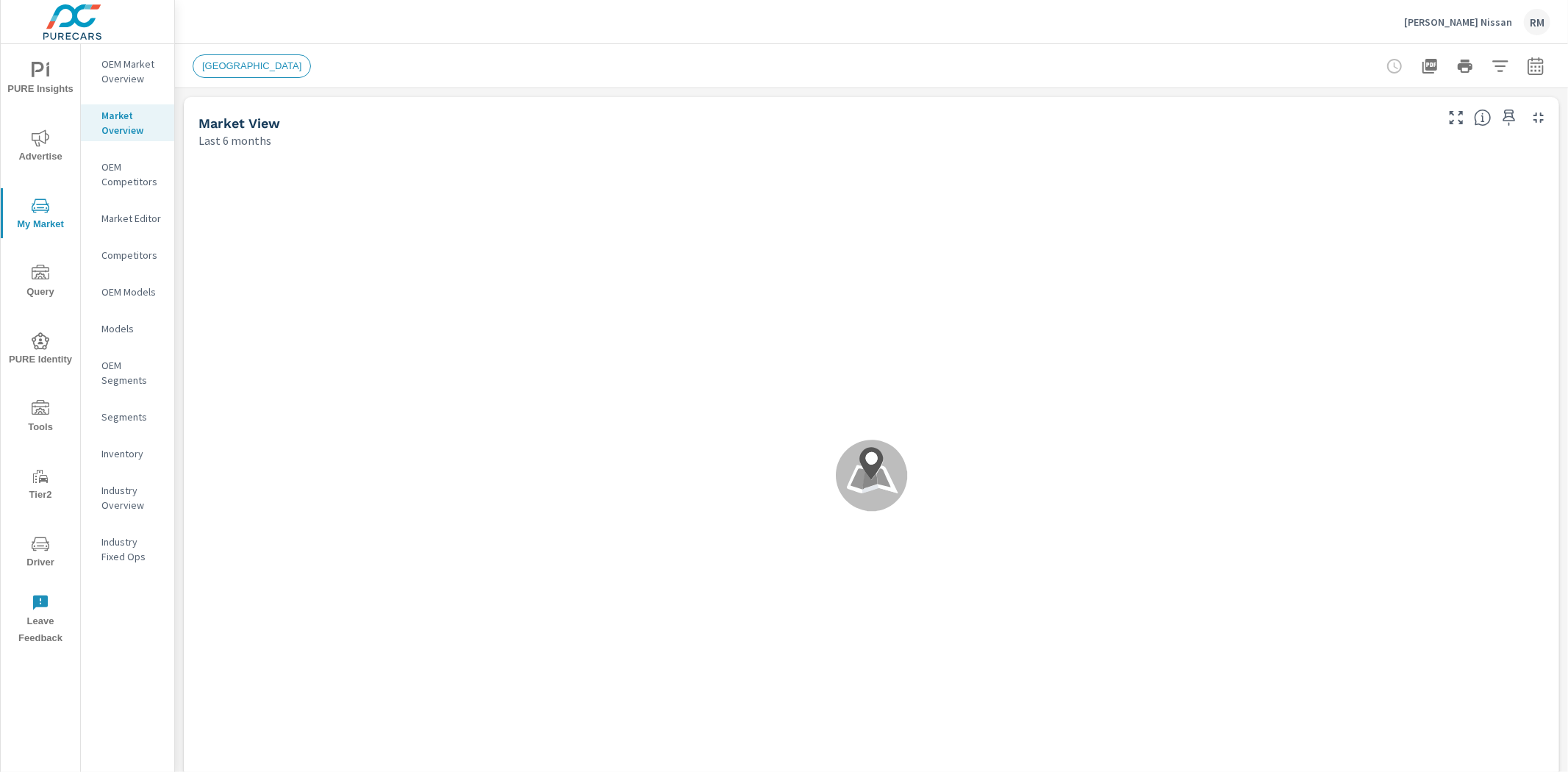
scroll to position [1, 0]
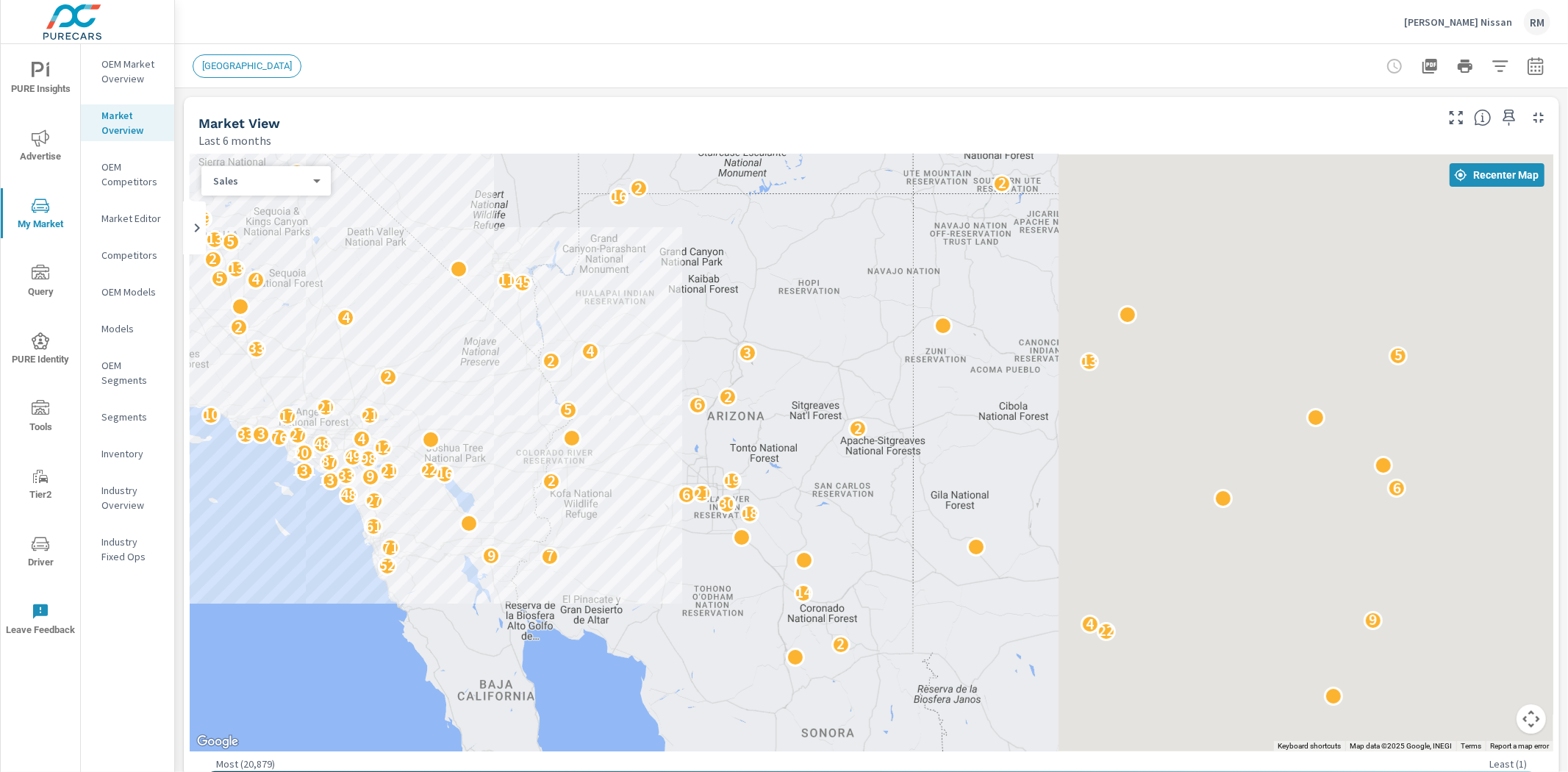
drag, startPoint x: 870, startPoint y: 416, endPoint x: 783, endPoint y: 398, distance: 88.8
click at [608, 410] on div "2 2 22 4 9 14 52 7 9 71 61 18 30 27 48 6 21 6 2 137 19 9 33 16 131 21 22 87 98 …" at bounding box center [871, 453] width 1363 height 597
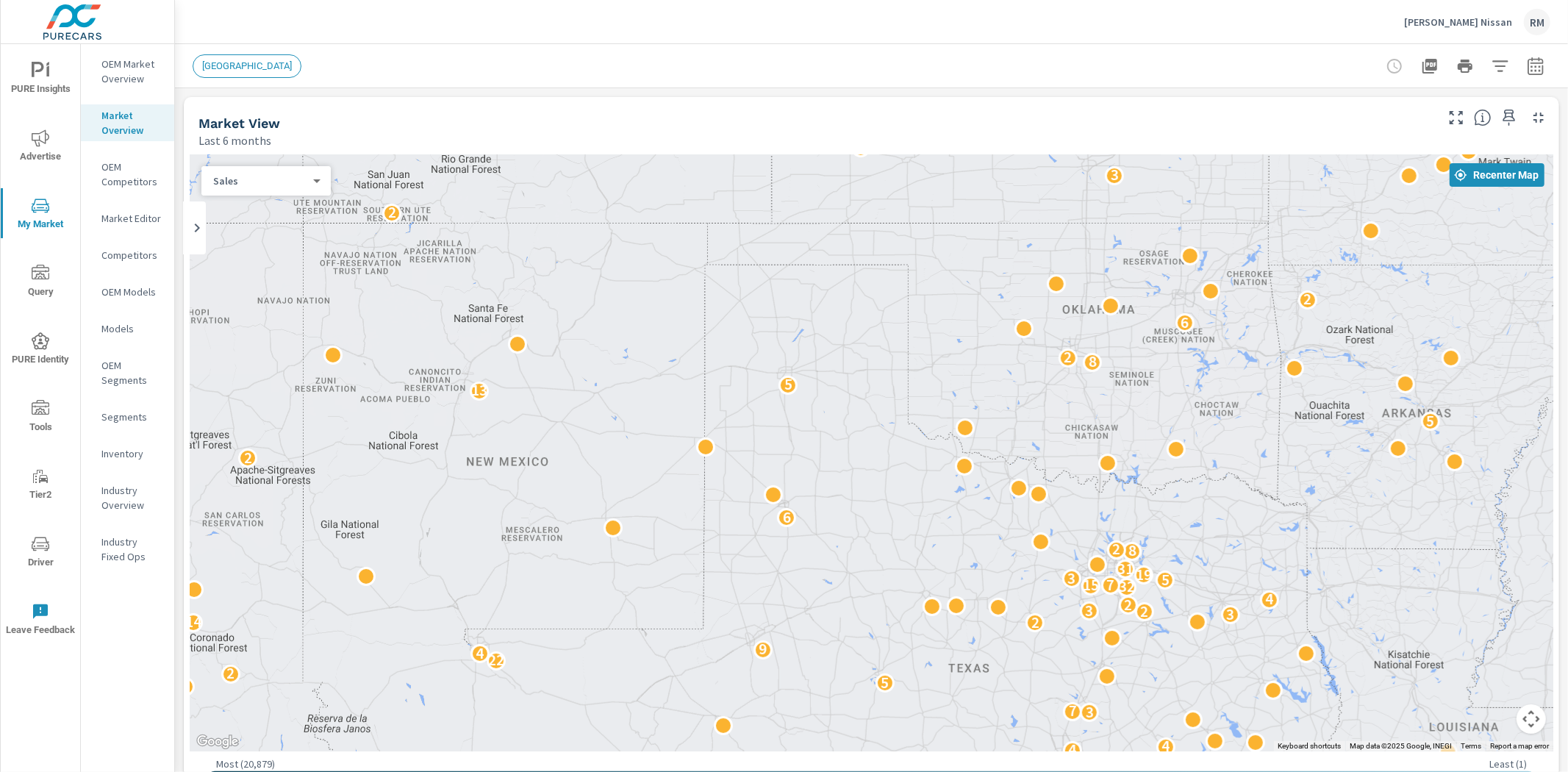
drag, startPoint x: 1284, startPoint y: 410, endPoint x: 691, endPoint y: 469, distance: 595.9
click at [691, 469] on div "5 5 6 2 4 4 2 37 2 5 12 5 6 4 9 43 6 4 4 21 2 3 11 5 21 2 4 4 3 7 5 2 22 4 9 2 …" at bounding box center [871, 453] width 1363 height 597
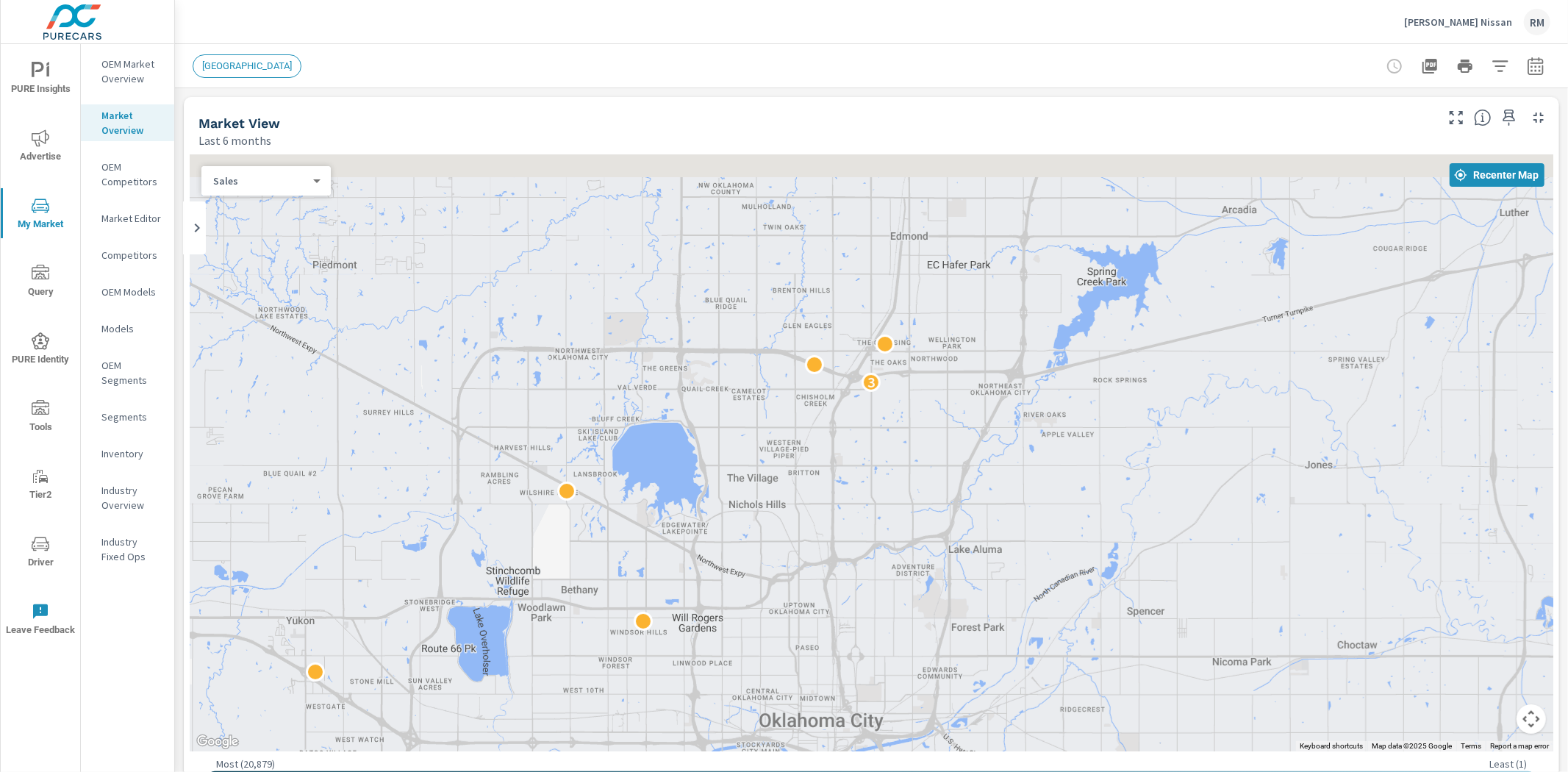
drag, startPoint x: 858, startPoint y: 412, endPoint x: 1000, endPoint y: 421, distance: 142.3
click at [1125, 482] on div "3" at bounding box center [871, 453] width 1363 height 597
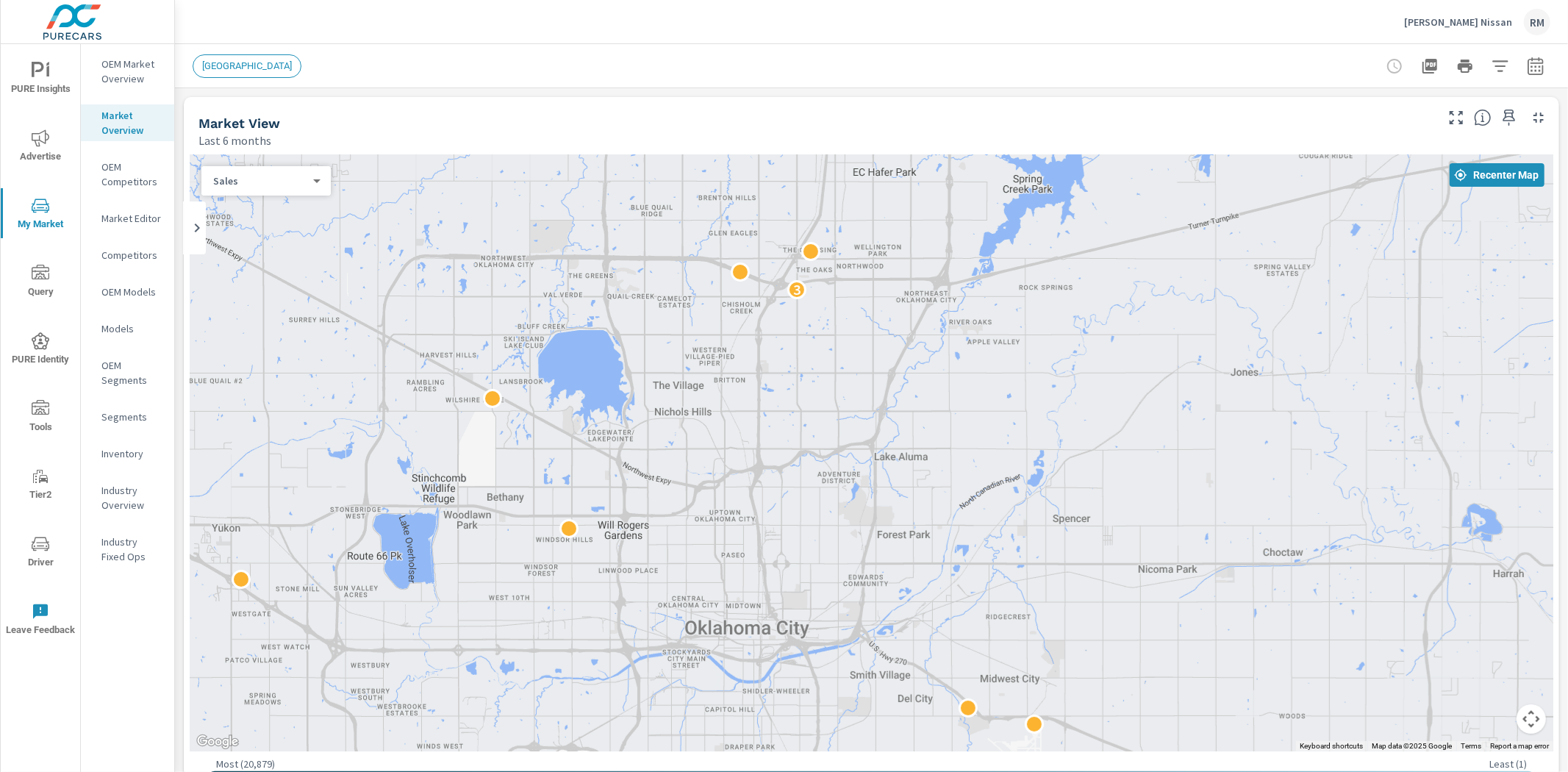
click at [123, 164] on p "OEM Competitors" at bounding box center [131, 174] width 61 height 29
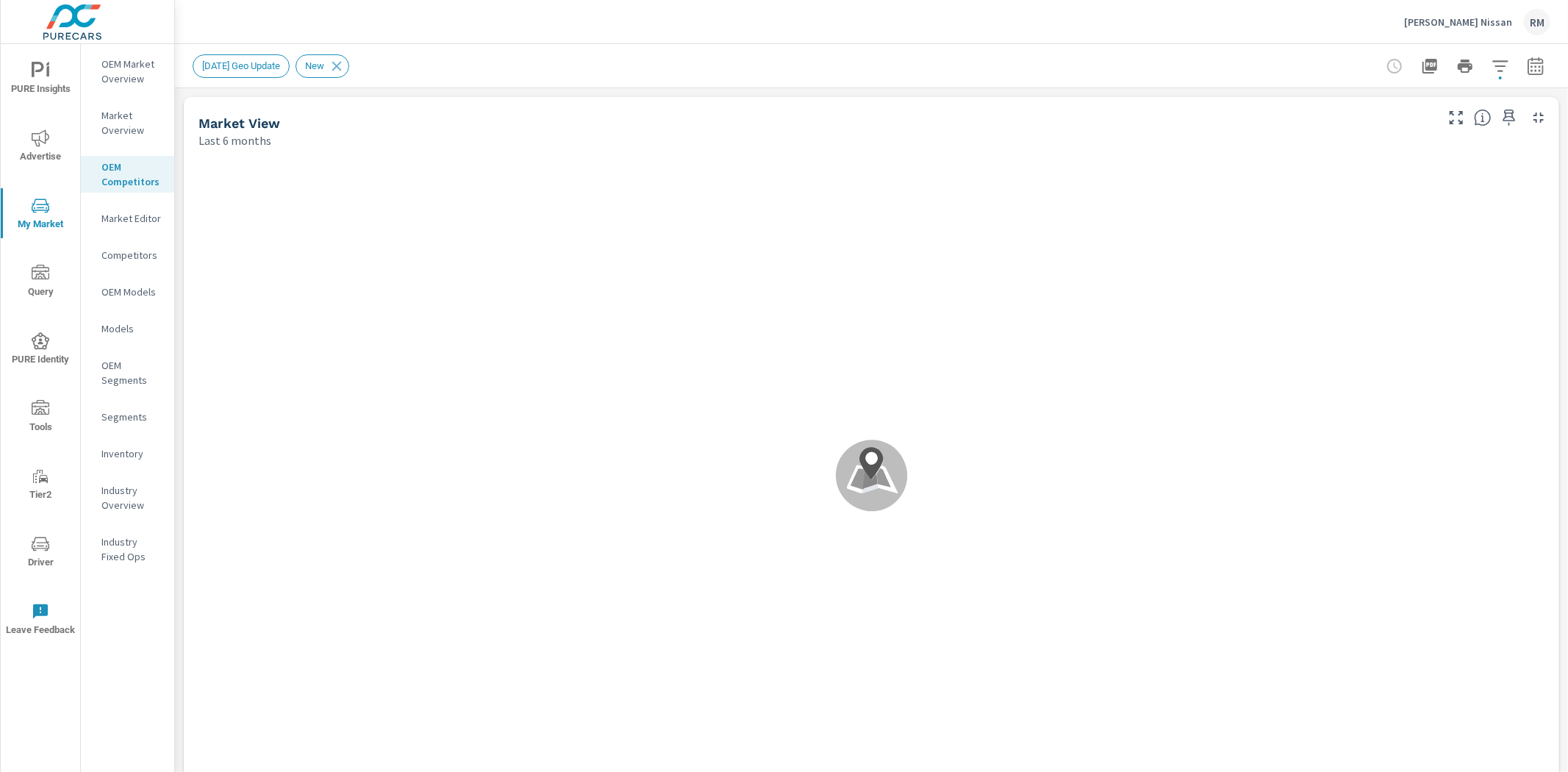
scroll to position [1, 0]
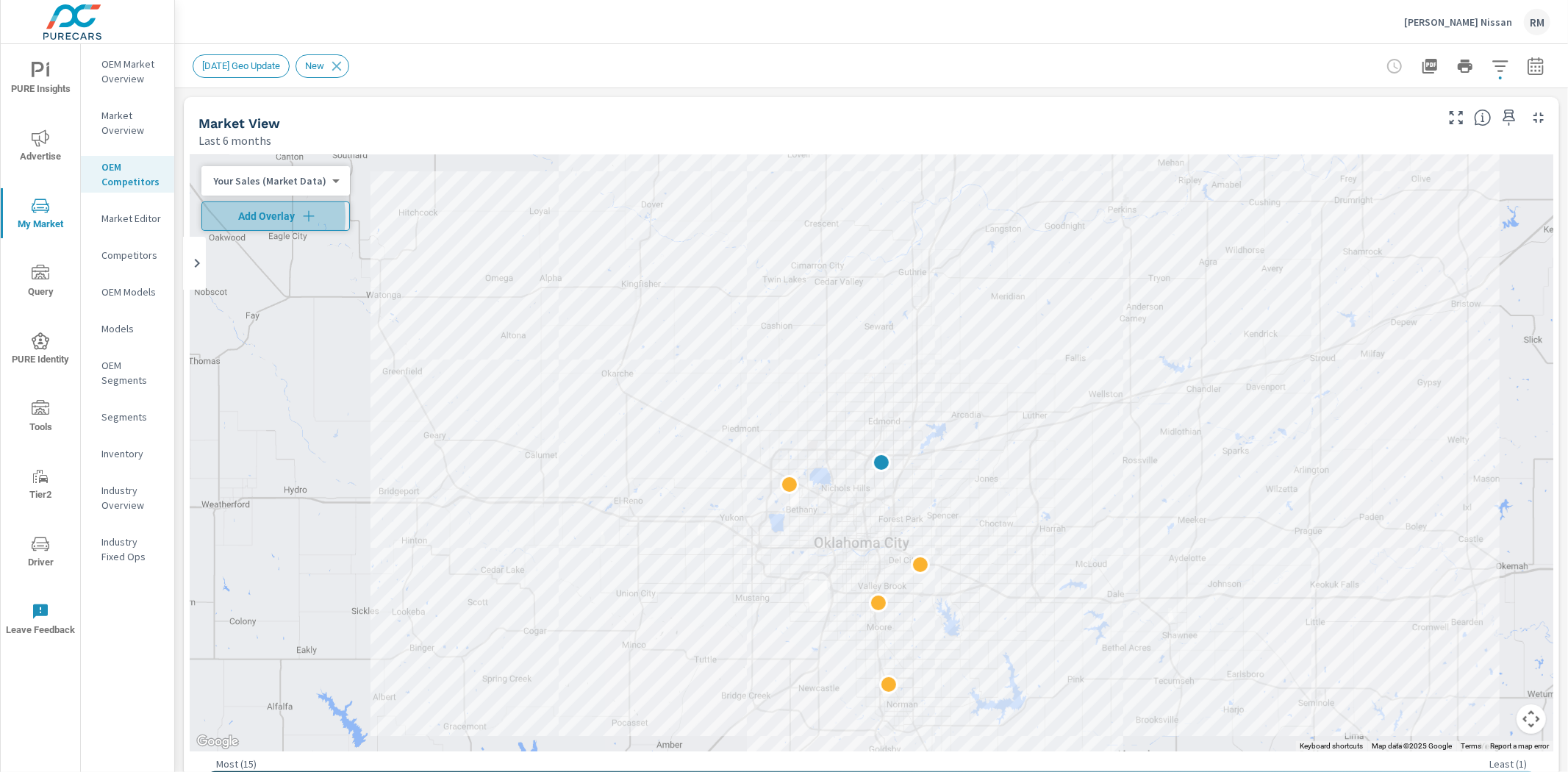
click at [244, 217] on span "Add Overlay" at bounding box center [275, 216] width 135 height 15
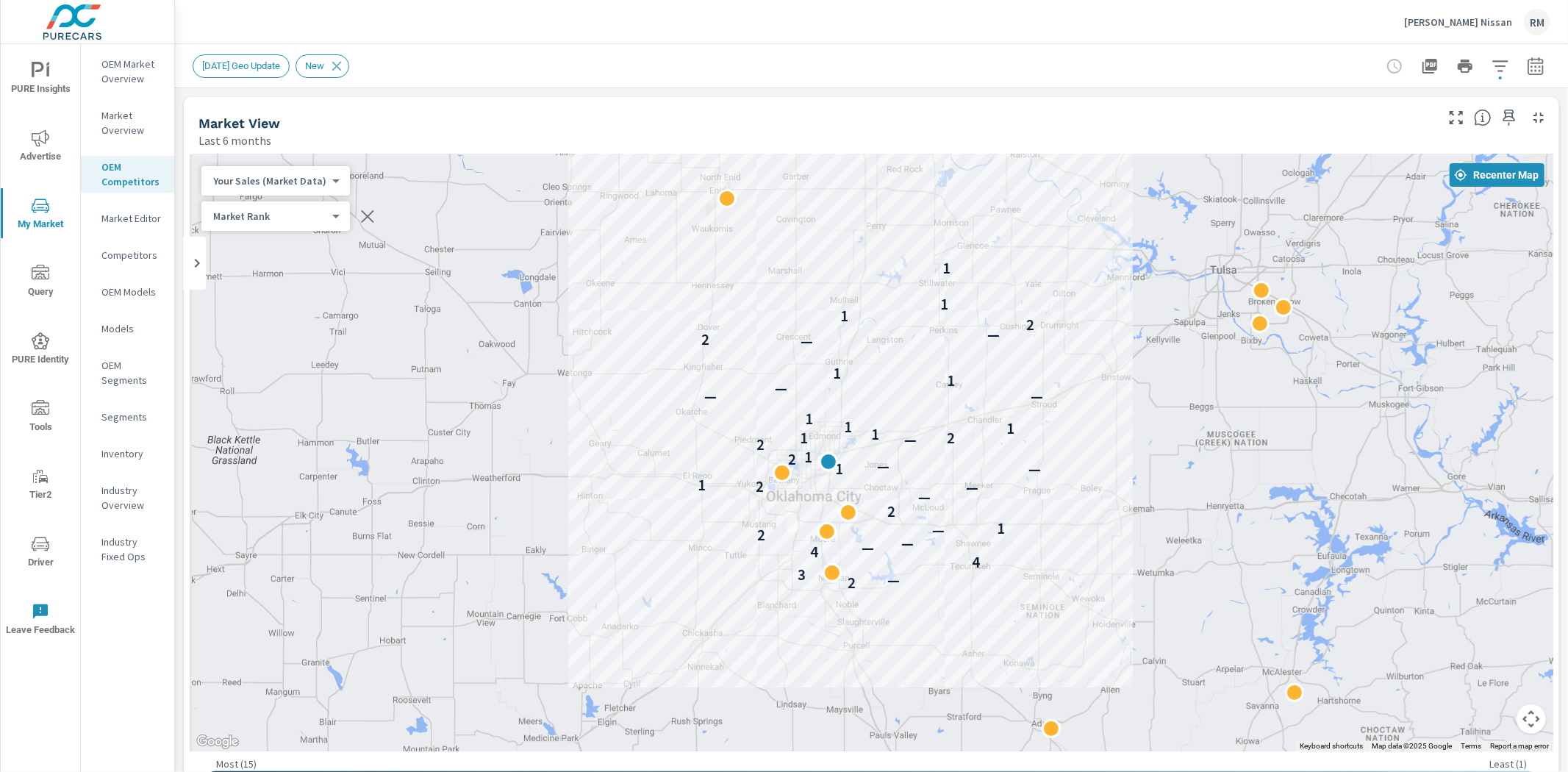
drag, startPoint x: 307, startPoint y: 333, endPoint x: 538, endPoint y: 398, distance: 240.0
click at [538, 398] on div "2 — 3 4 4 — — 2 — 1 2 — — 2 1 — 1 — 2 1 2 — 2 1 1 1 1 1 — — — 1 1 — 2 — 2 1 1 1" at bounding box center [871, 453] width 1363 height 597
click at [48, 147] on span "Advertise" at bounding box center [41, 147] width 71 height 36
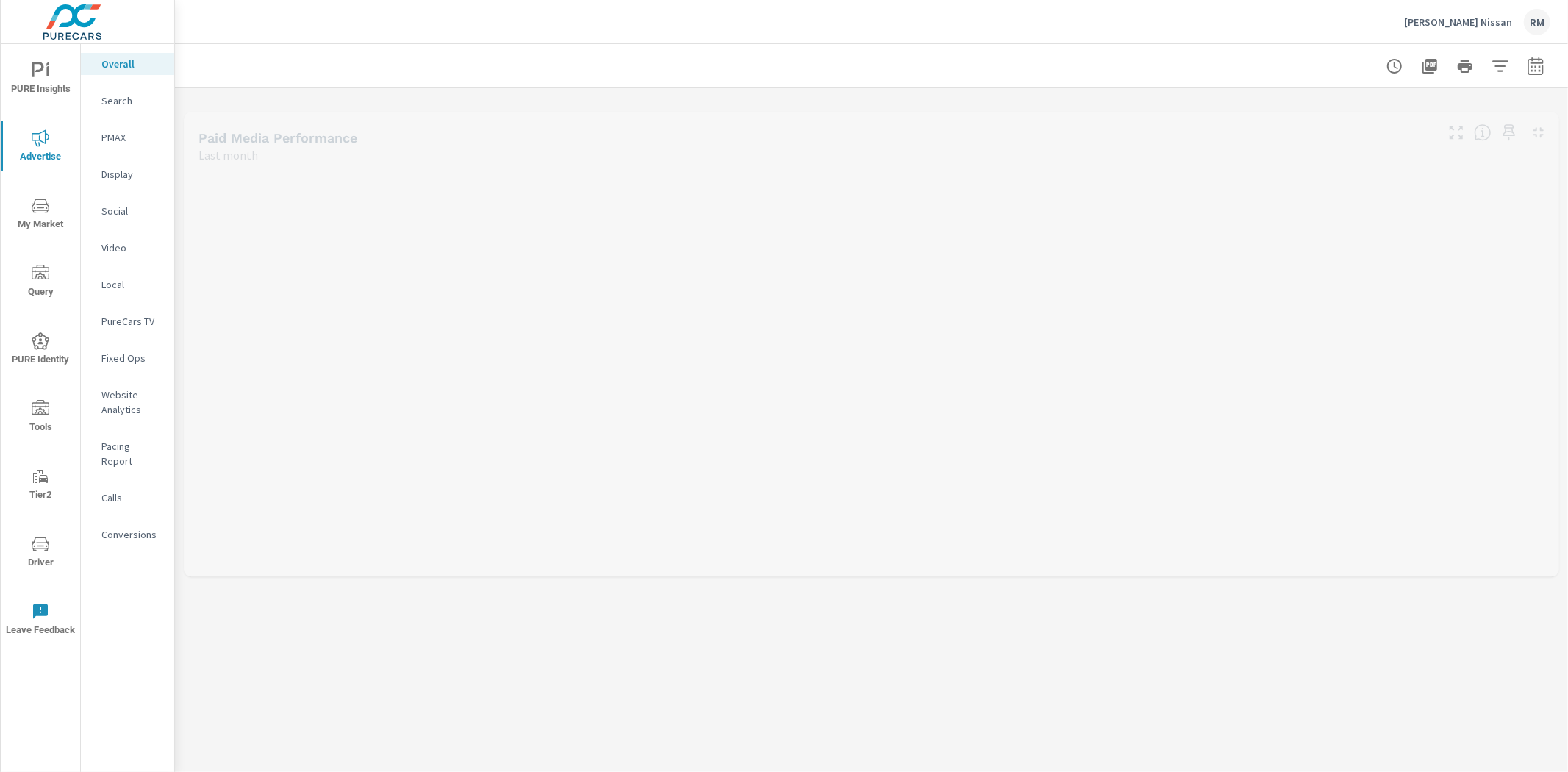
click at [138, 104] on p "Search" at bounding box center [131, 101] width 61 height 15
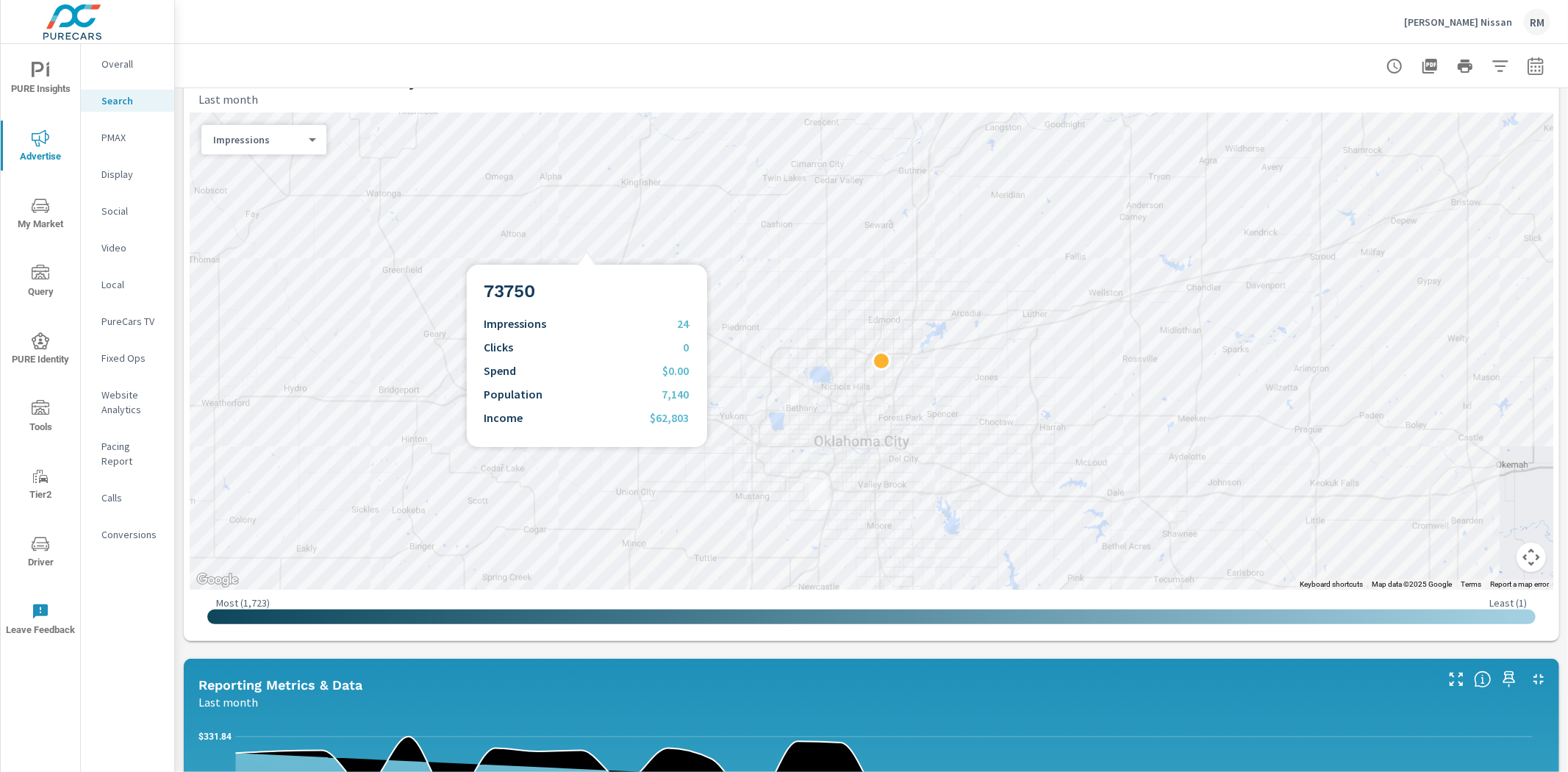
scroll to position [163, 0]
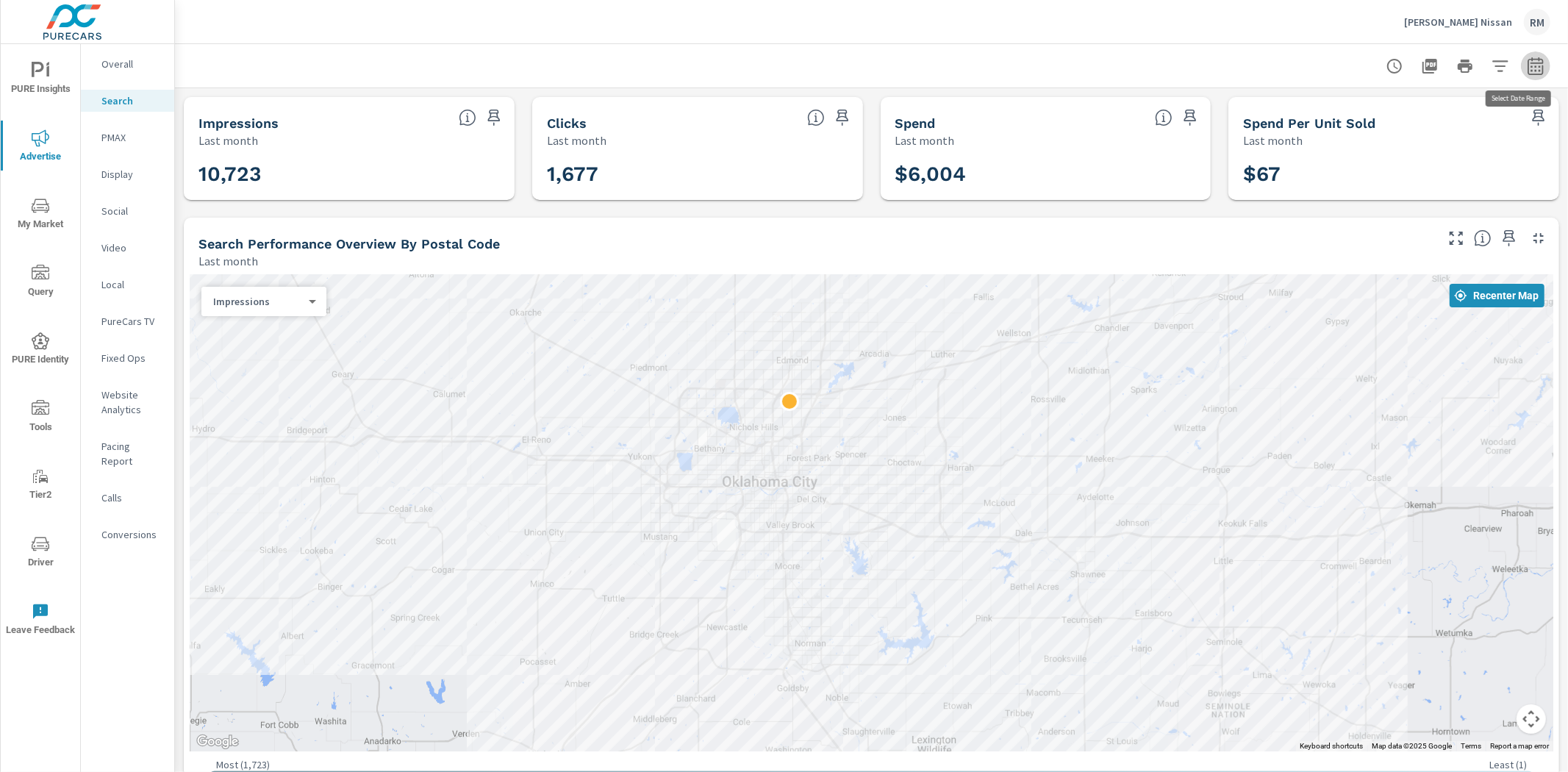
click at [1527, 74] on icon "button" at bounding box center [1534, 65] width 15 height 18
select select "Last month"
click at [1407, 163] on p "+ Add comparison" at bounding box center [1421, 165] width 188 height 18
select select "Previous period"
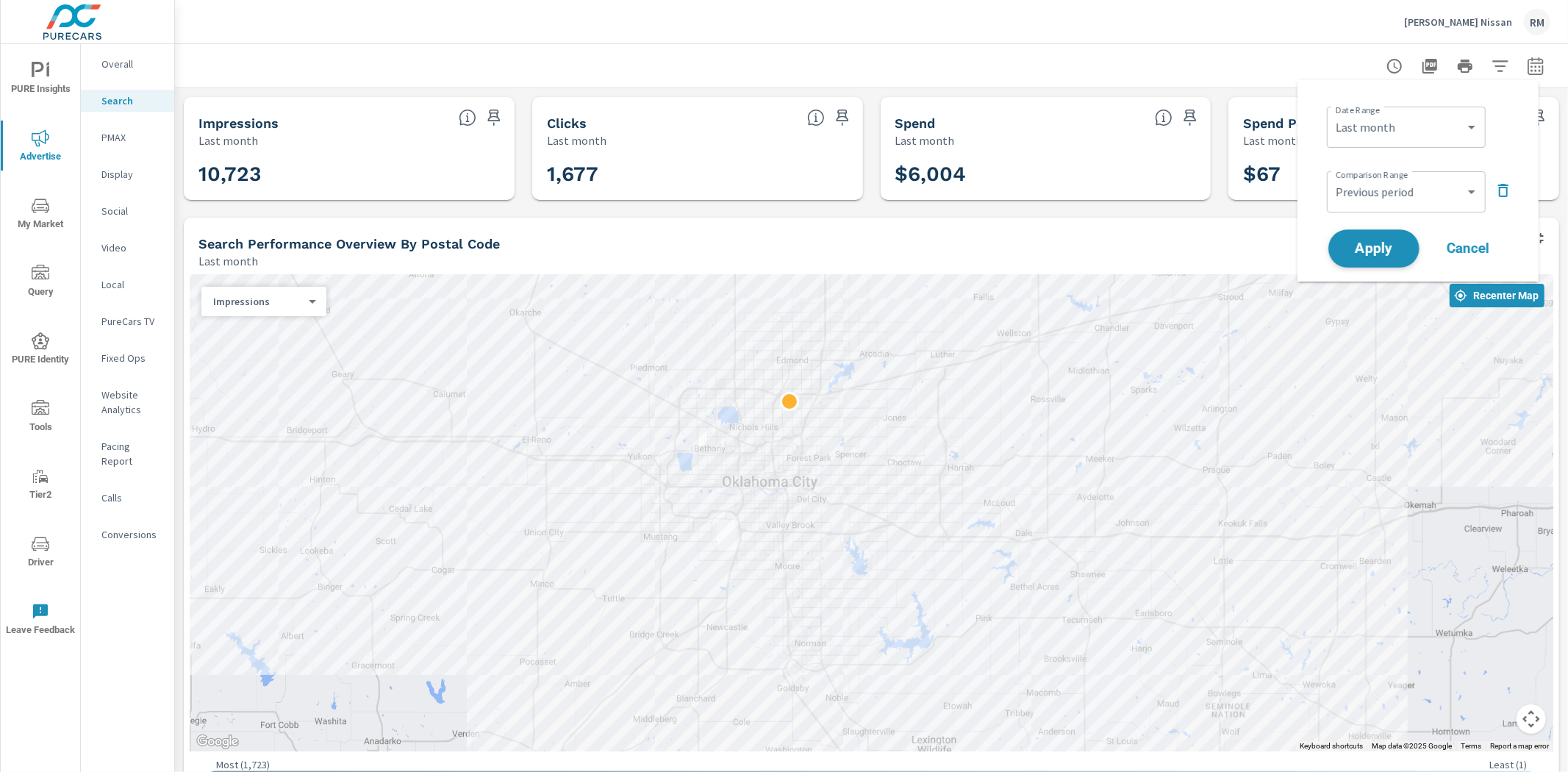
click at [1393, 246] on span "Apply" at bounding box center [1374, 249] width 60 height 14
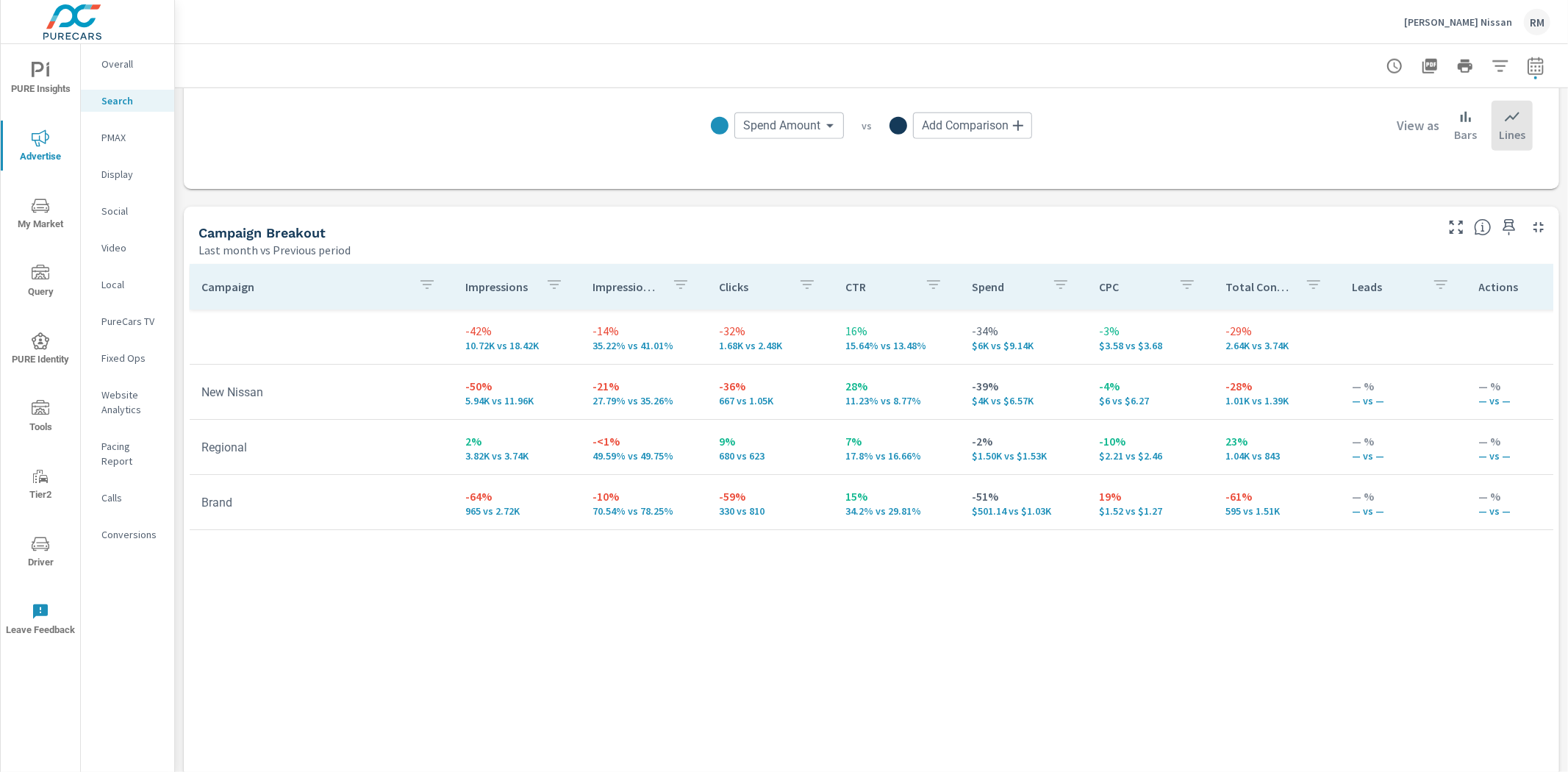
scroll to position [1361, 0]
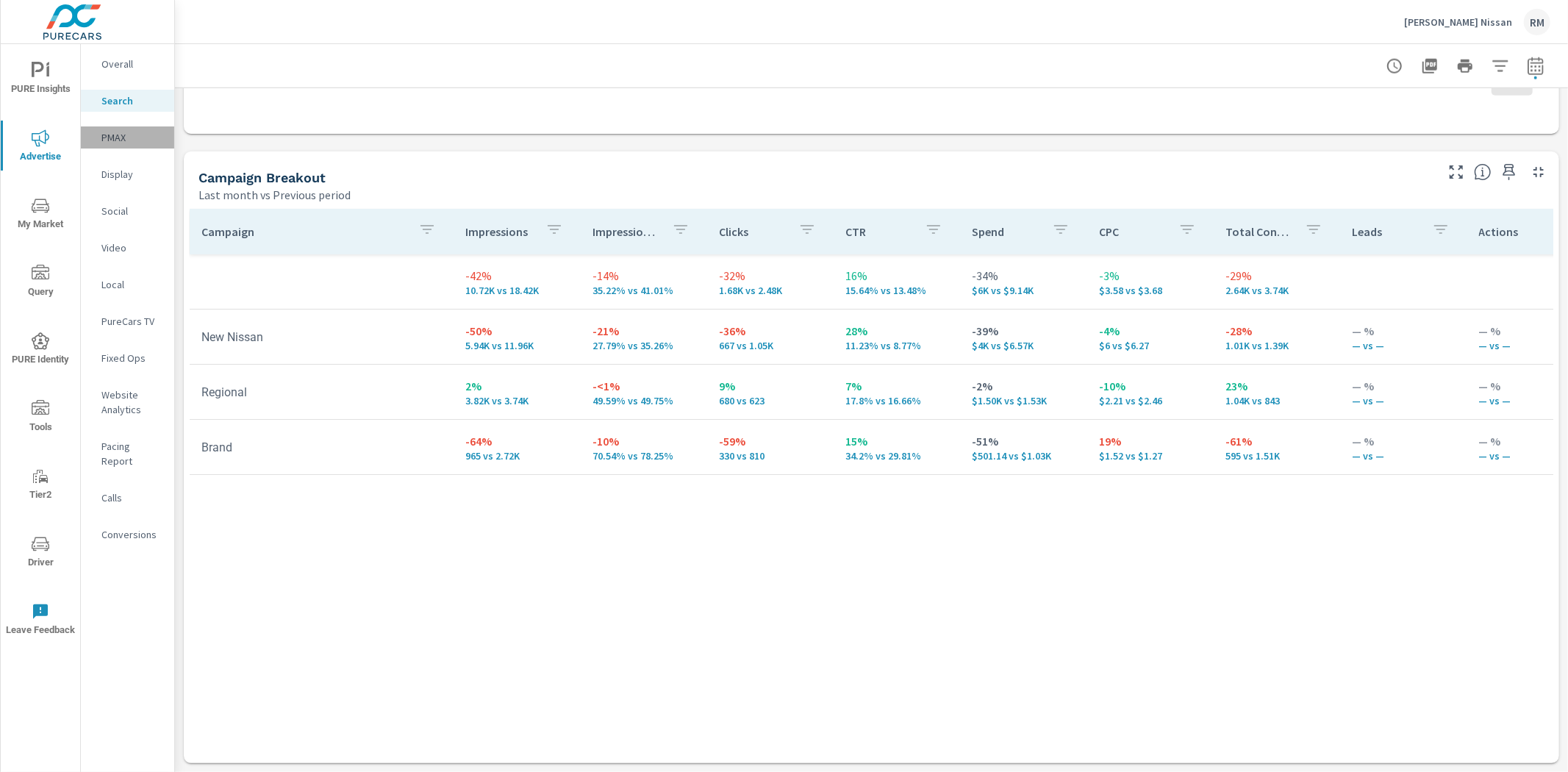
click at [121, 132] on p "PMAX" at bounding box center [131, 137] width 61 height 15
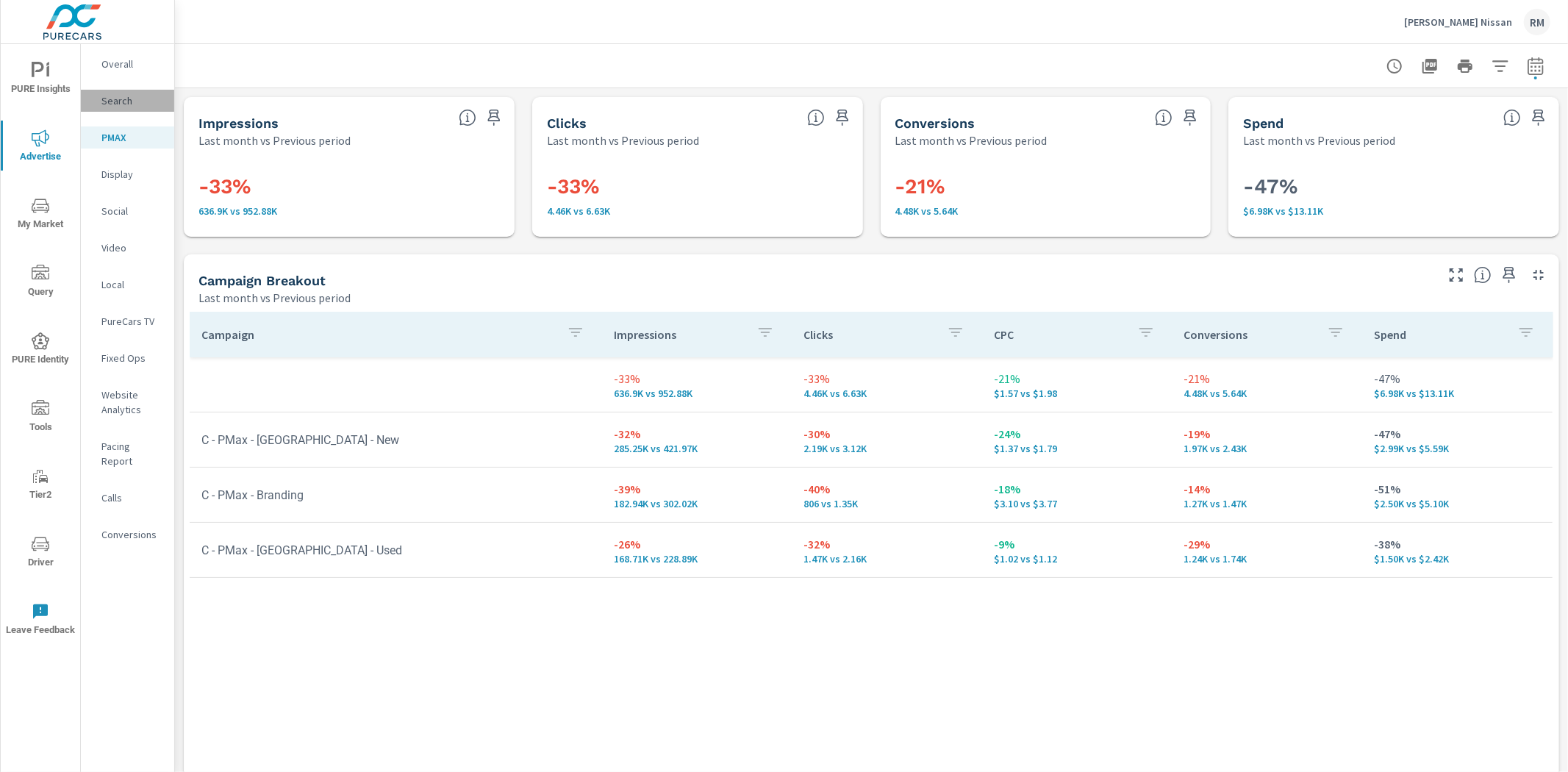
click at [121, 95] on p "Search" at bounding box center [131, 101] width 61 height 15
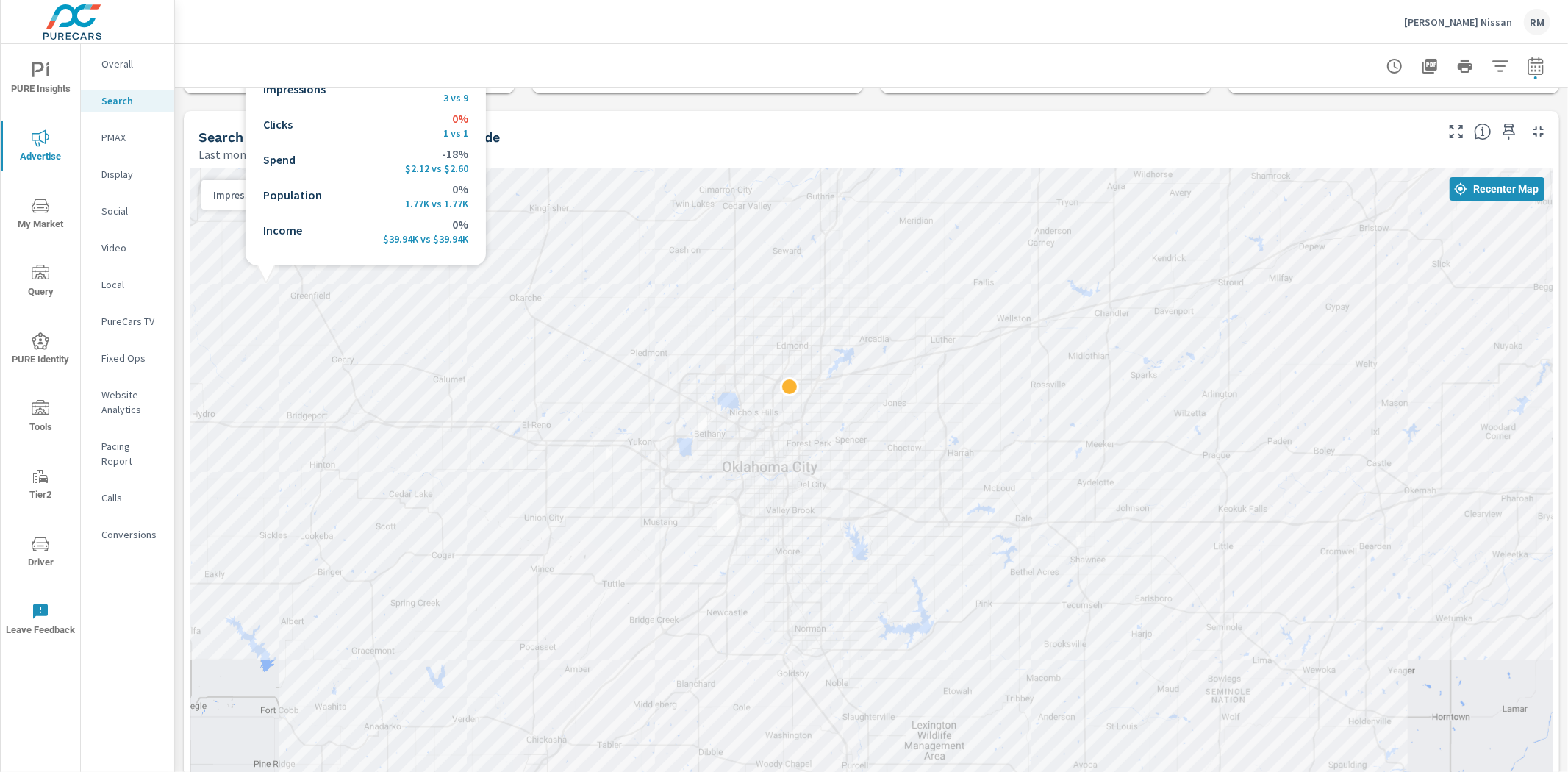
scroll to position [490, 0]
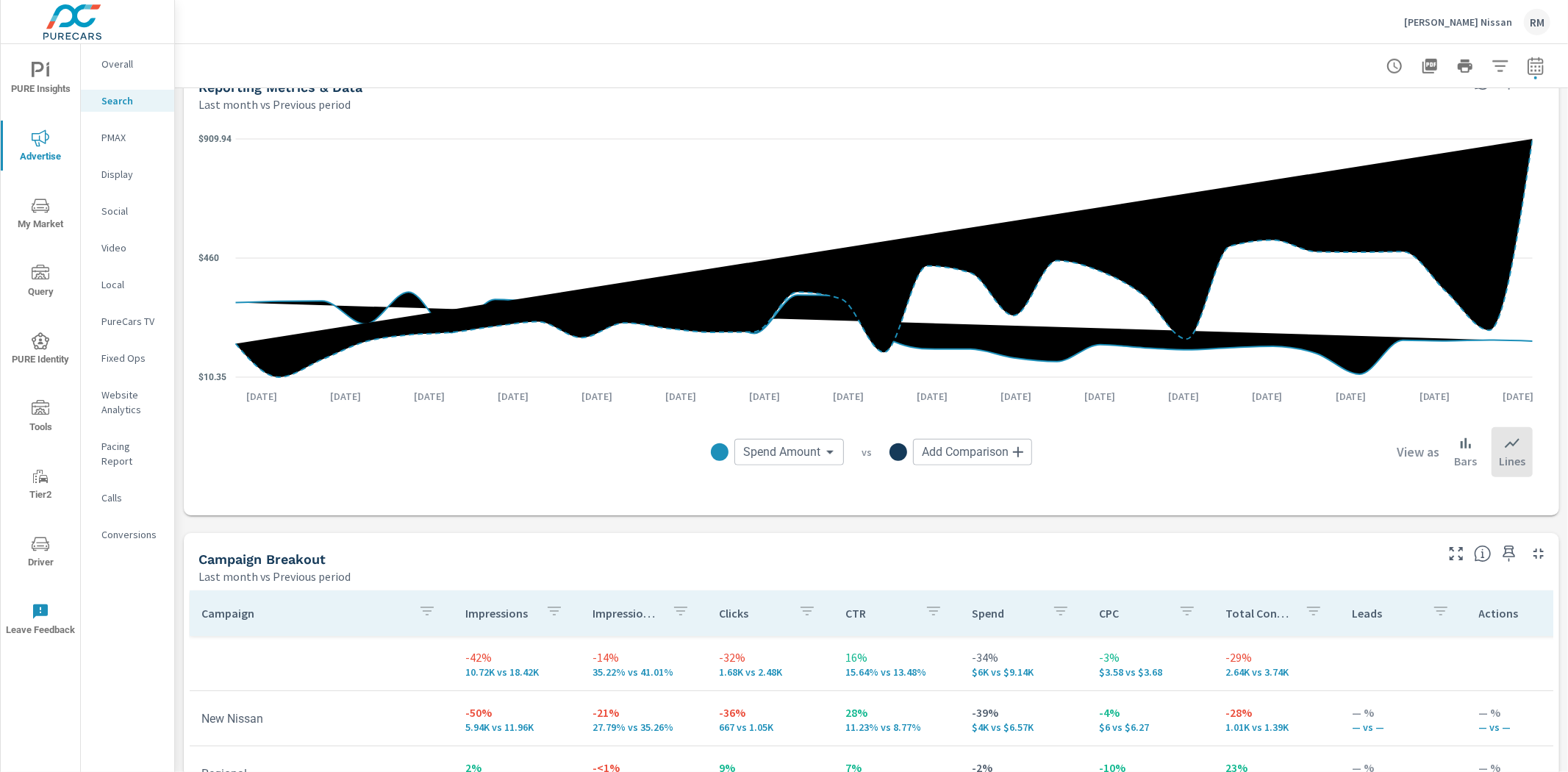
scroll to position [1361, 0]
